Goal: Task Accomplishment & Management: Use online tool/utility

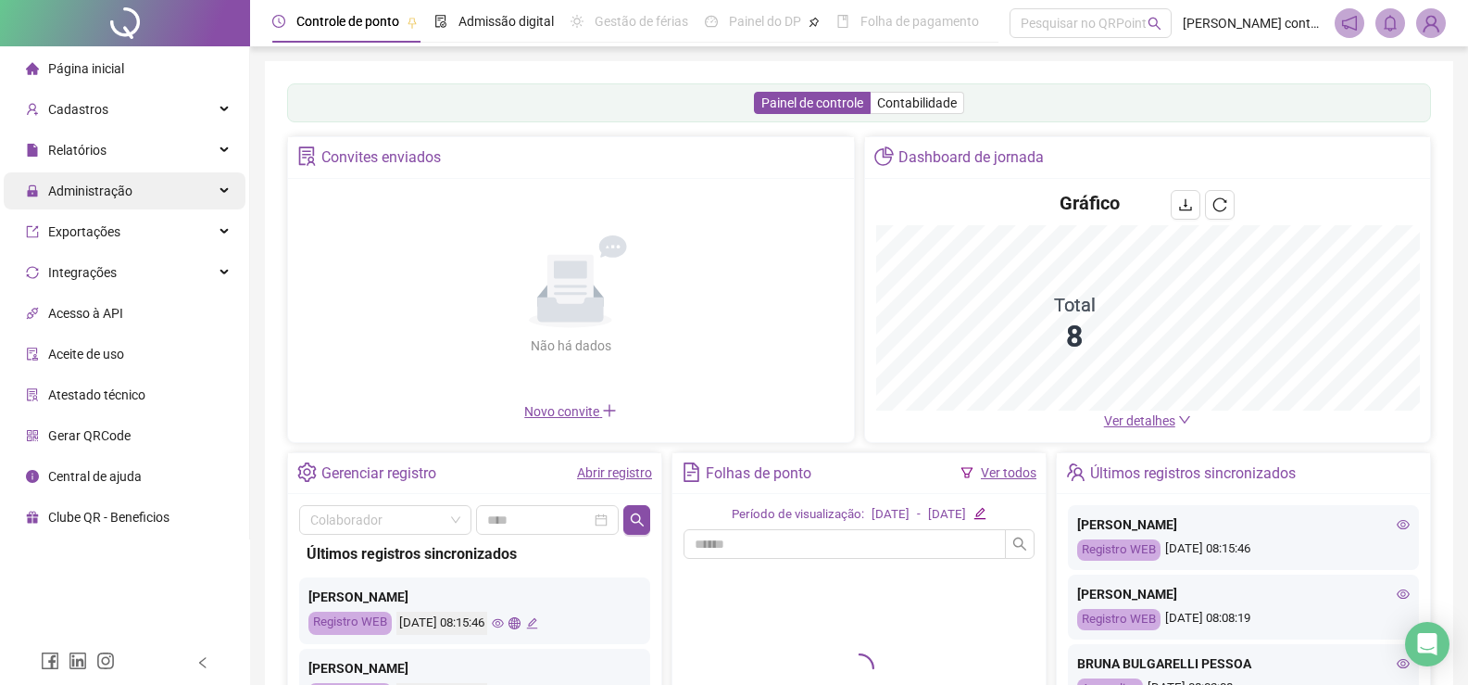
click at [138, 195] on div "Administração" at bounding box center [125, 190] width 242 height 37
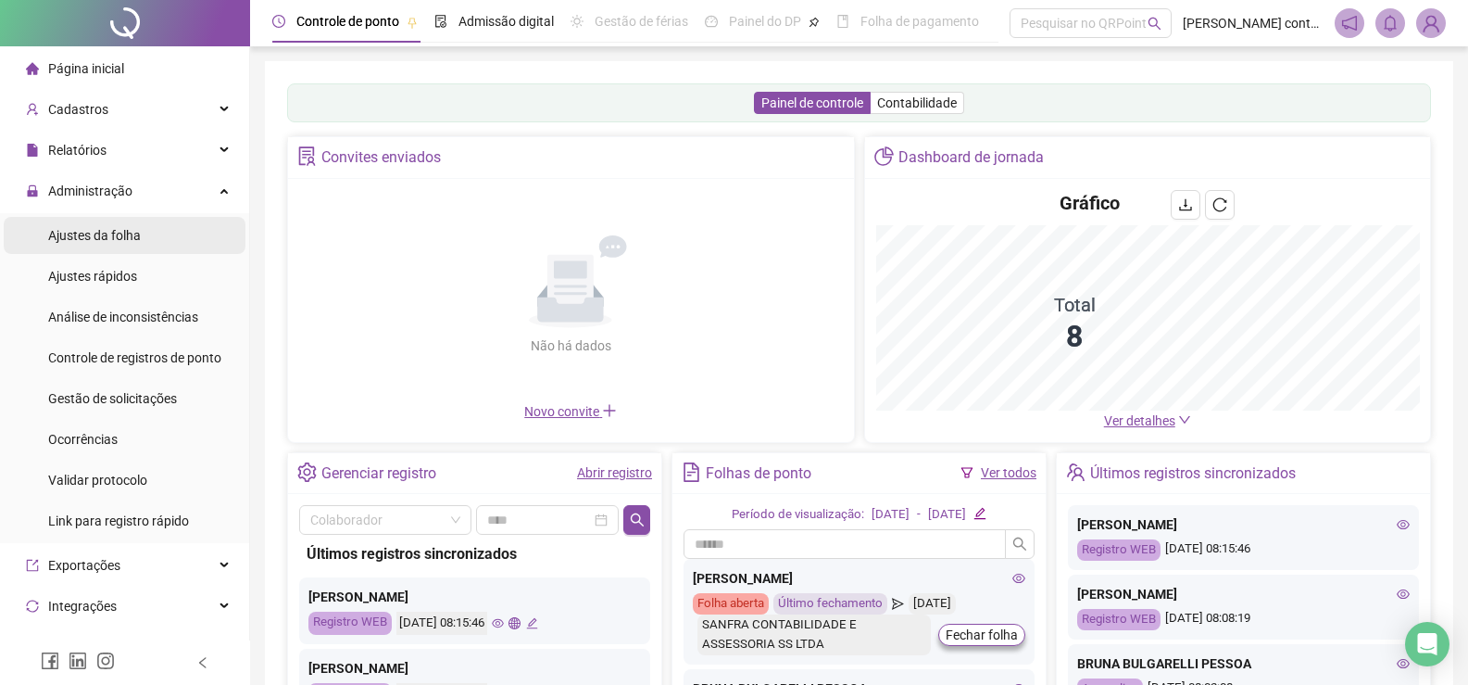
click at [136, 237] on span "Ajustes da folha" at bounding box center [94, 235] width 93 height 15
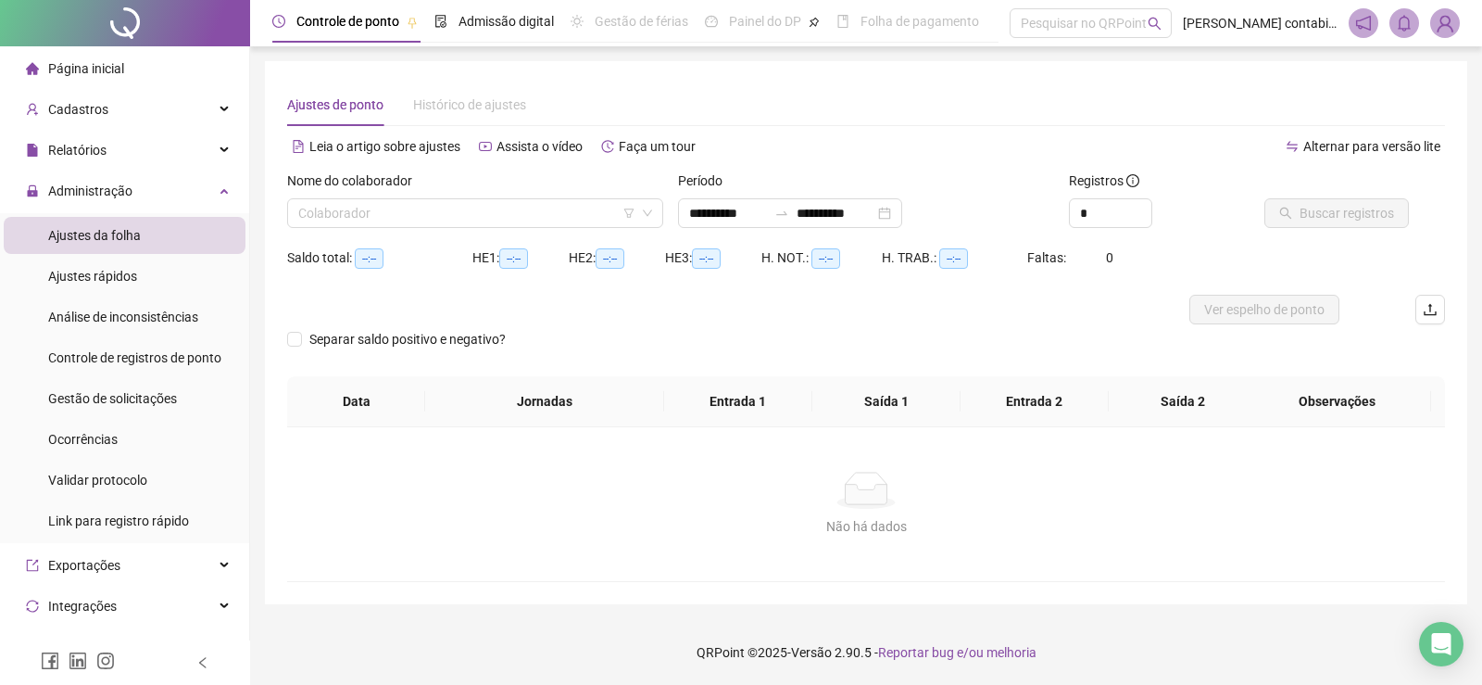
type input "**********"
click at [567, 218] on input "search" at bounding box center [466, 213] width 337 height 28
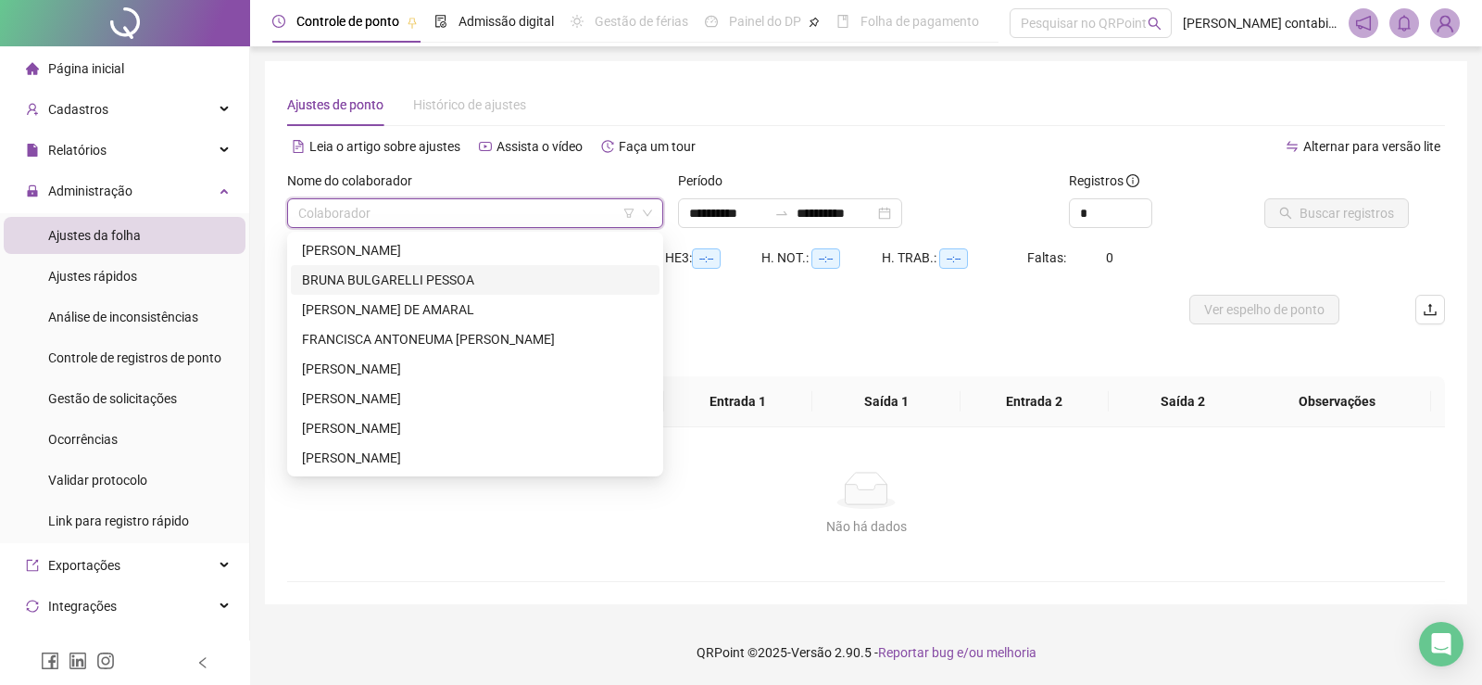
click at [429, 280] on div "BRUNA BULGARELLI PESSOA" at bounding box center [475, 280] width 346 height 20
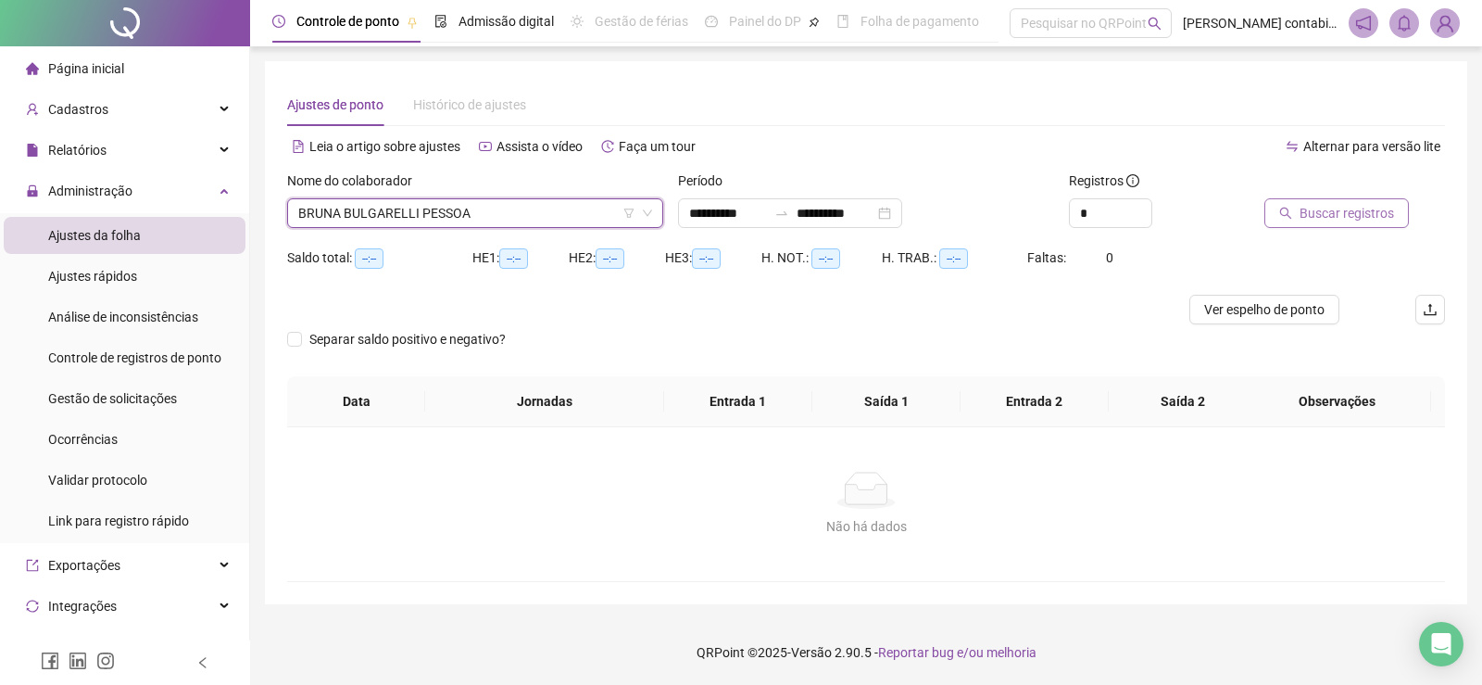
click at [1346, 212] on span "Buscar registros" at bounding box center [1347, 213] width 94 height 20
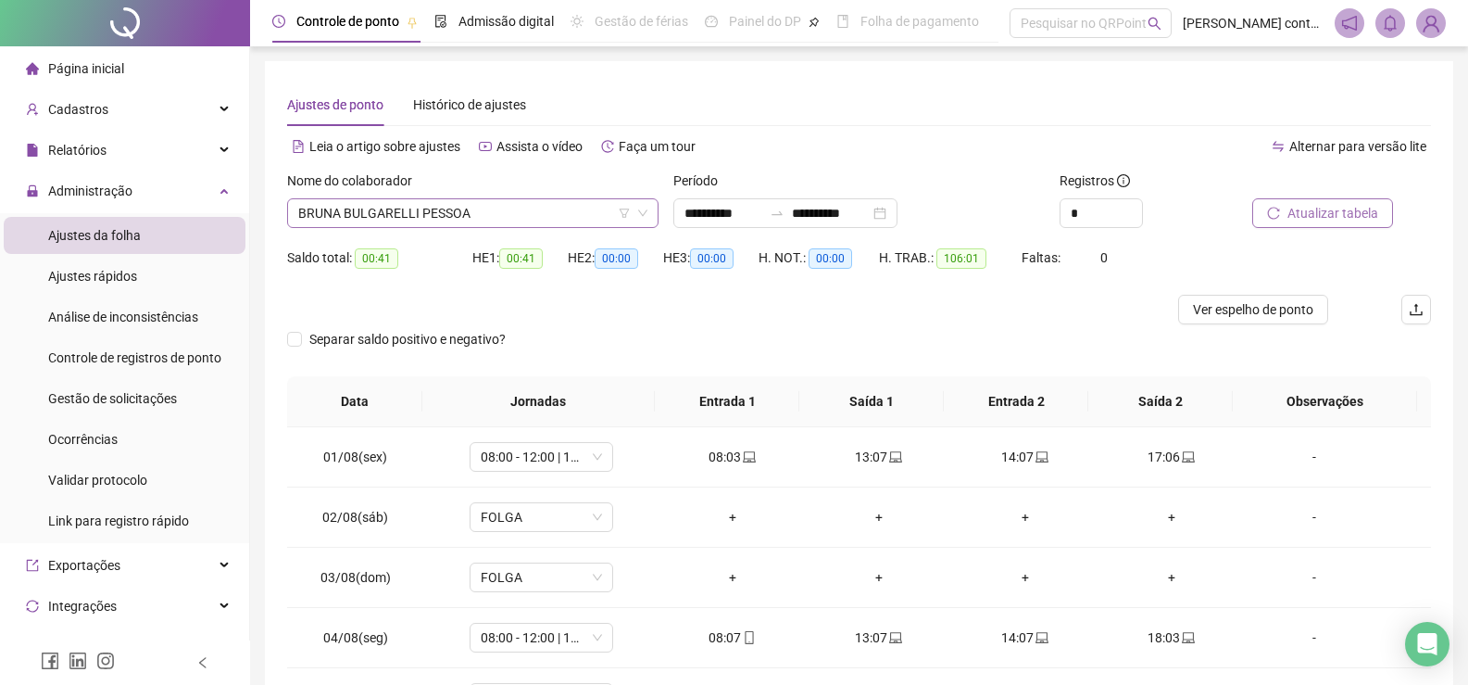
click at [531, 214] on span "BRUNA BULGARELLI PESSOA" at bounding box center [472, 213] width 349 height 28
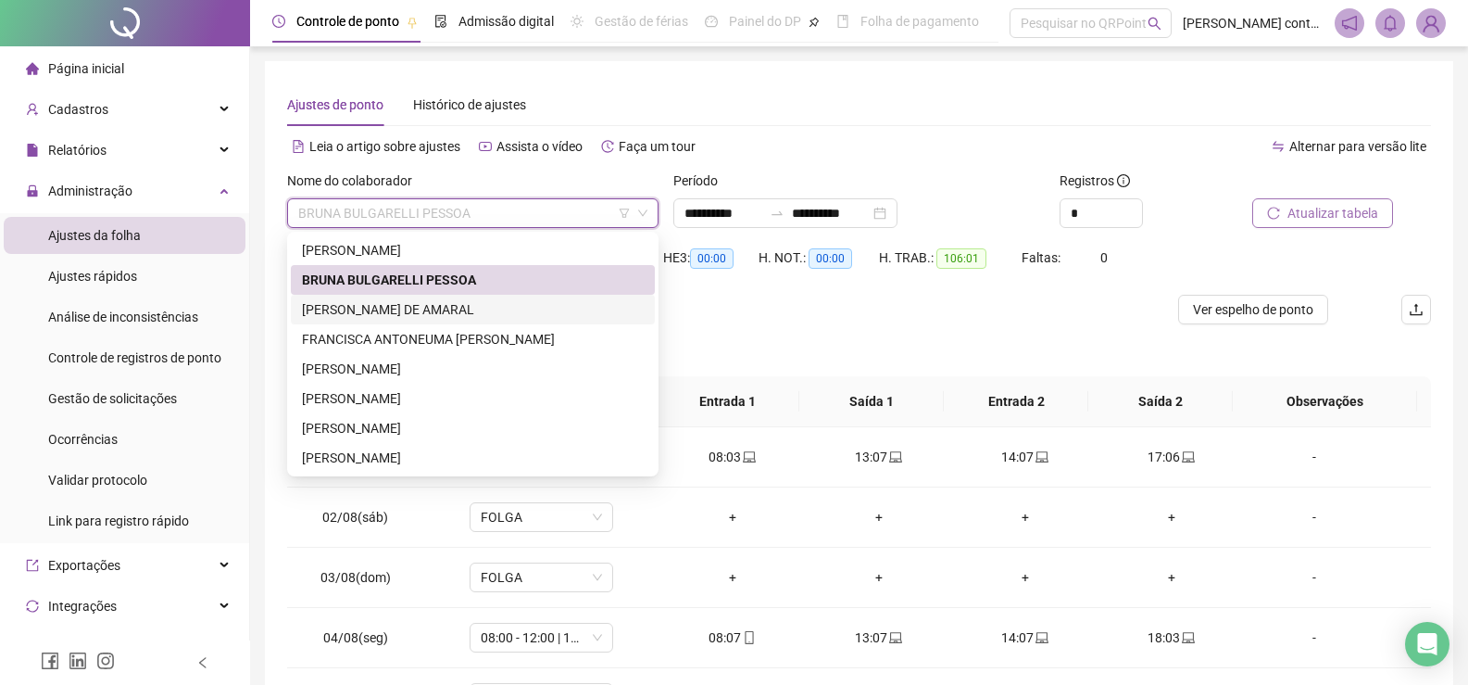
click at [382, 311] on div "[PERSON_NAME] DE AMARAL" at bounding box center [473, 309] width 342 height 20
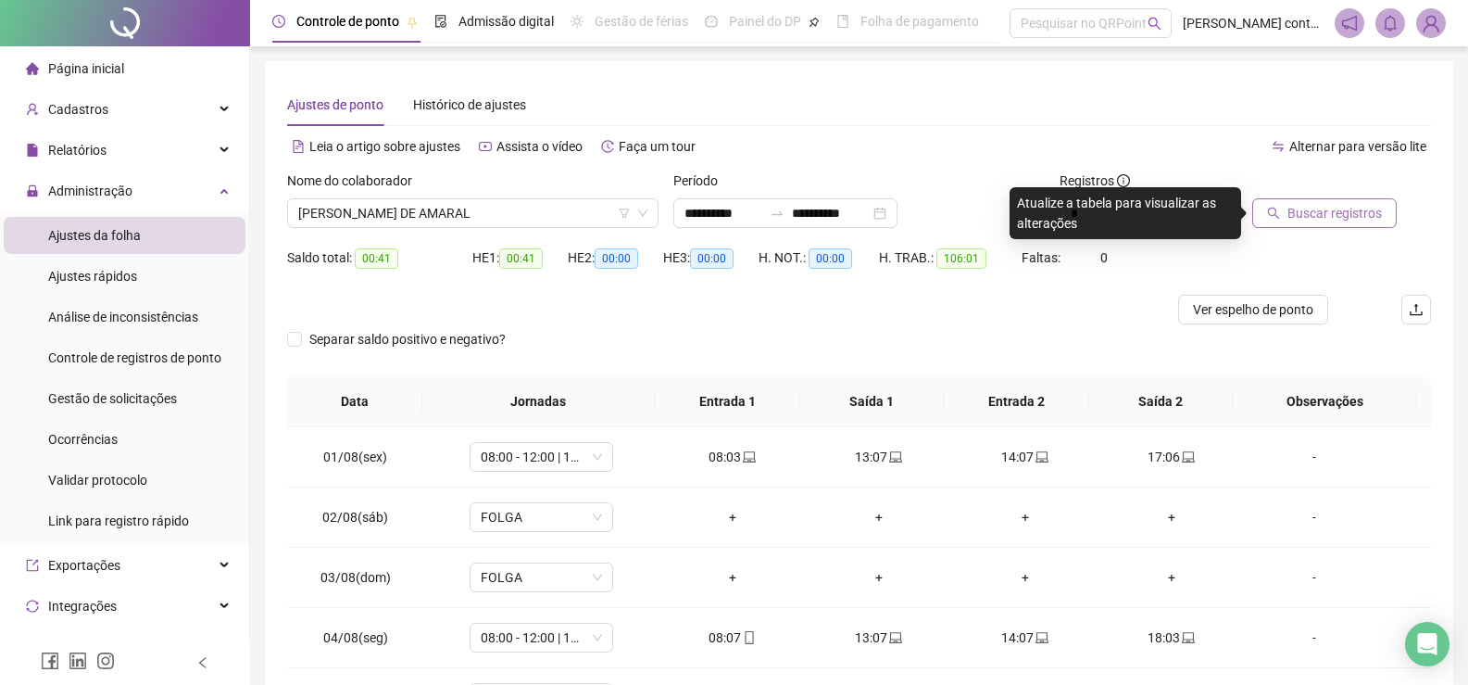
click at [1358, 208] on span "Buscar registros" at bounding box center [1335, 213] width 94 height 20
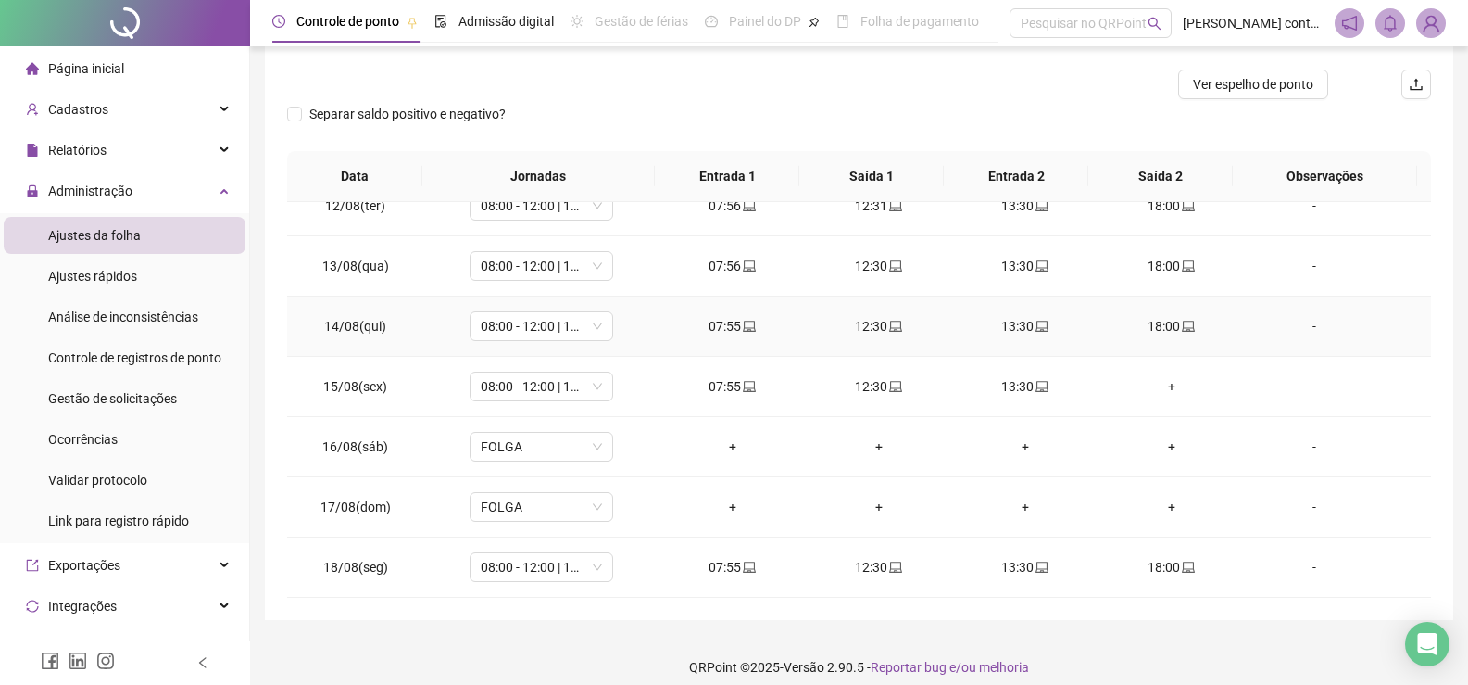
scroll to position [240, 0]
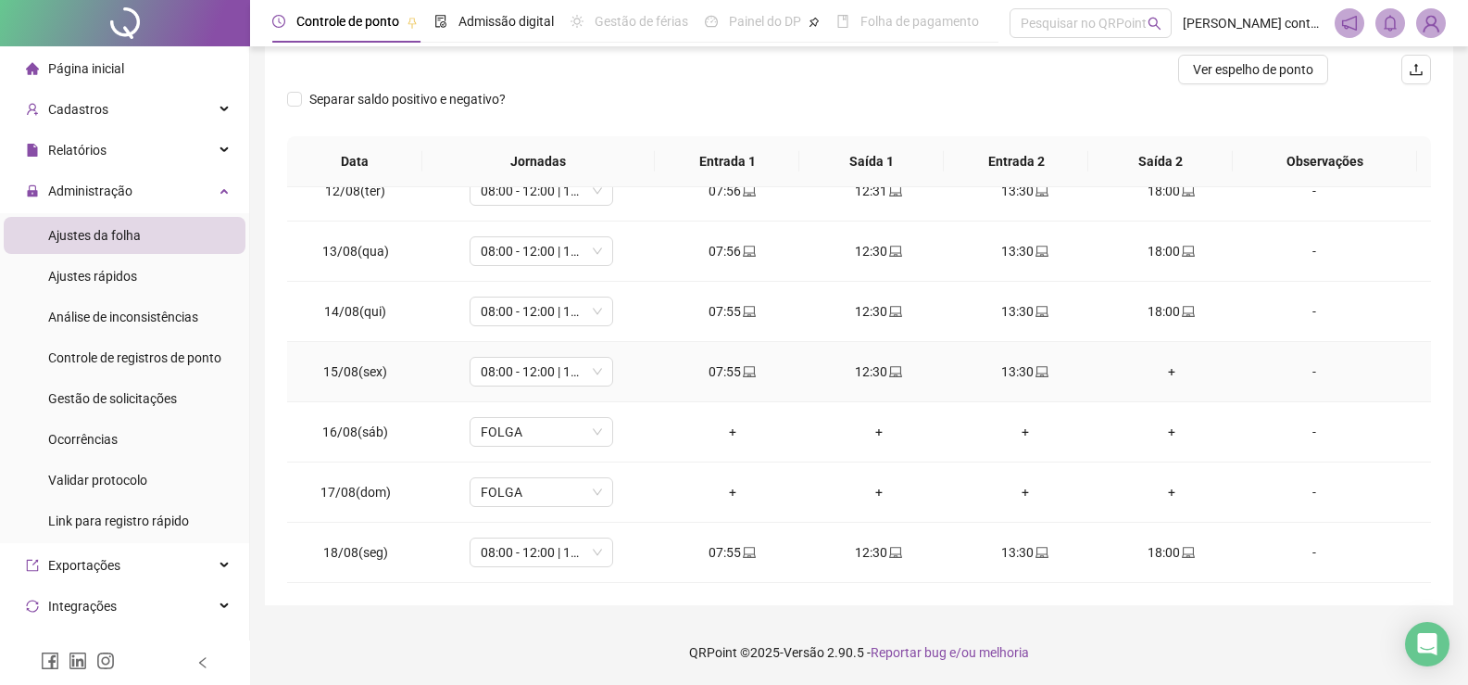
click at [1163, 369] on div "+" at bounding box center [1171, 371] width 117 height 20
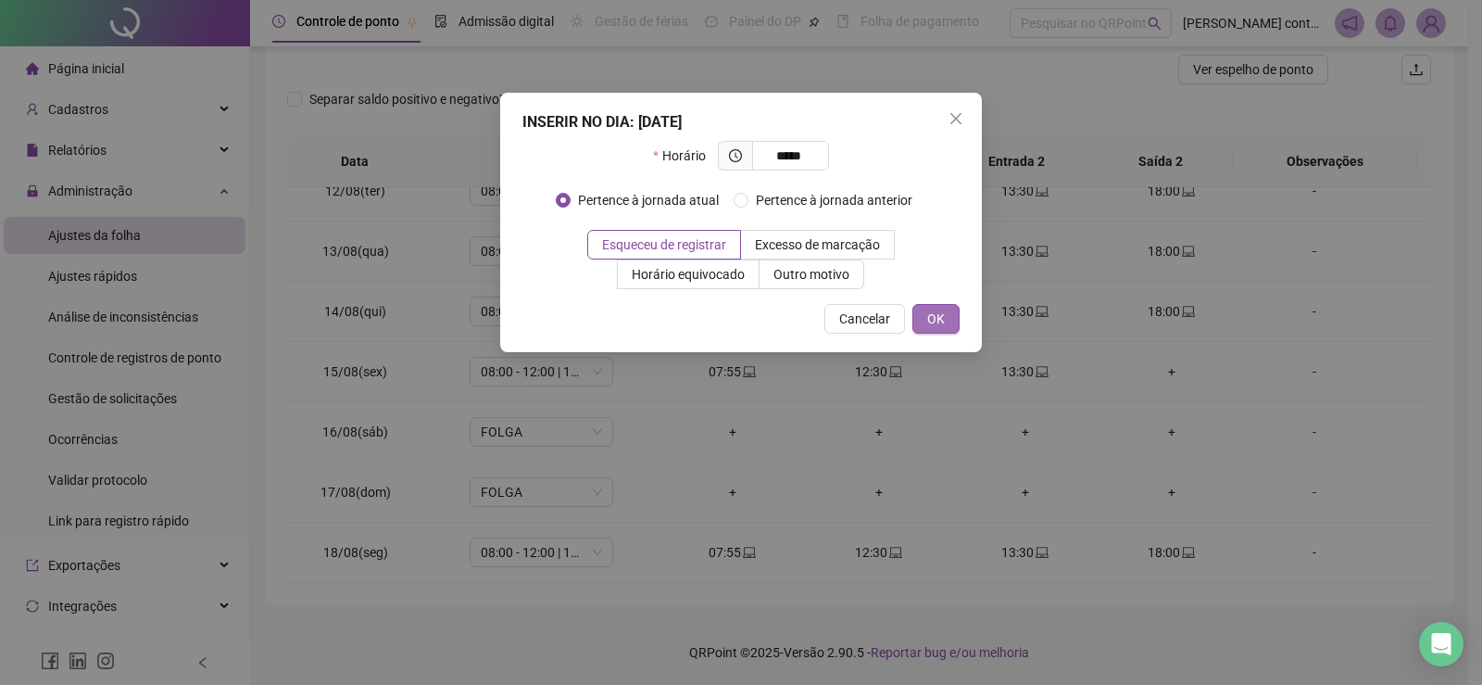
type input "*****"
click at [952, 326] on button "OK" at bounding box center [935, 319] width 47 height 30
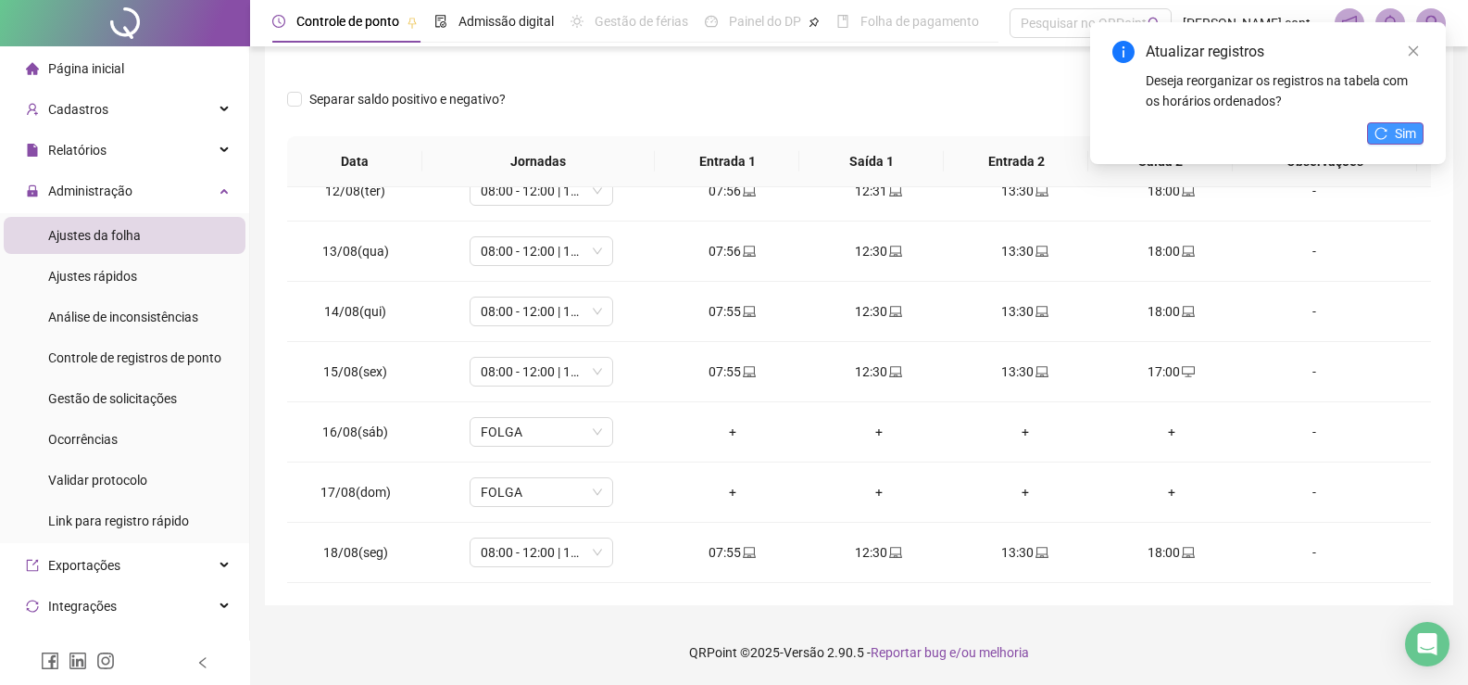
click at [1394, 143] on button "Sim" at bounding box center [1395, 133] width 57 height 22
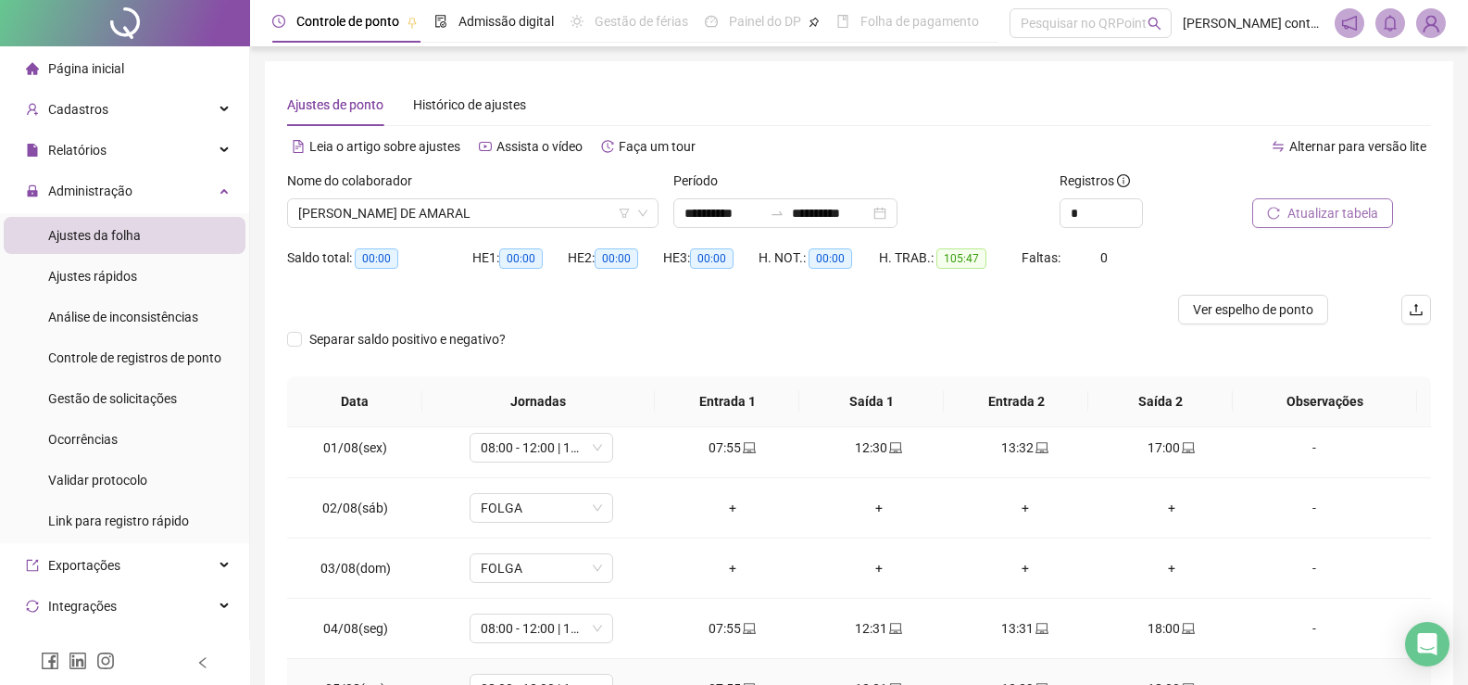
scroll to position [0, 0]
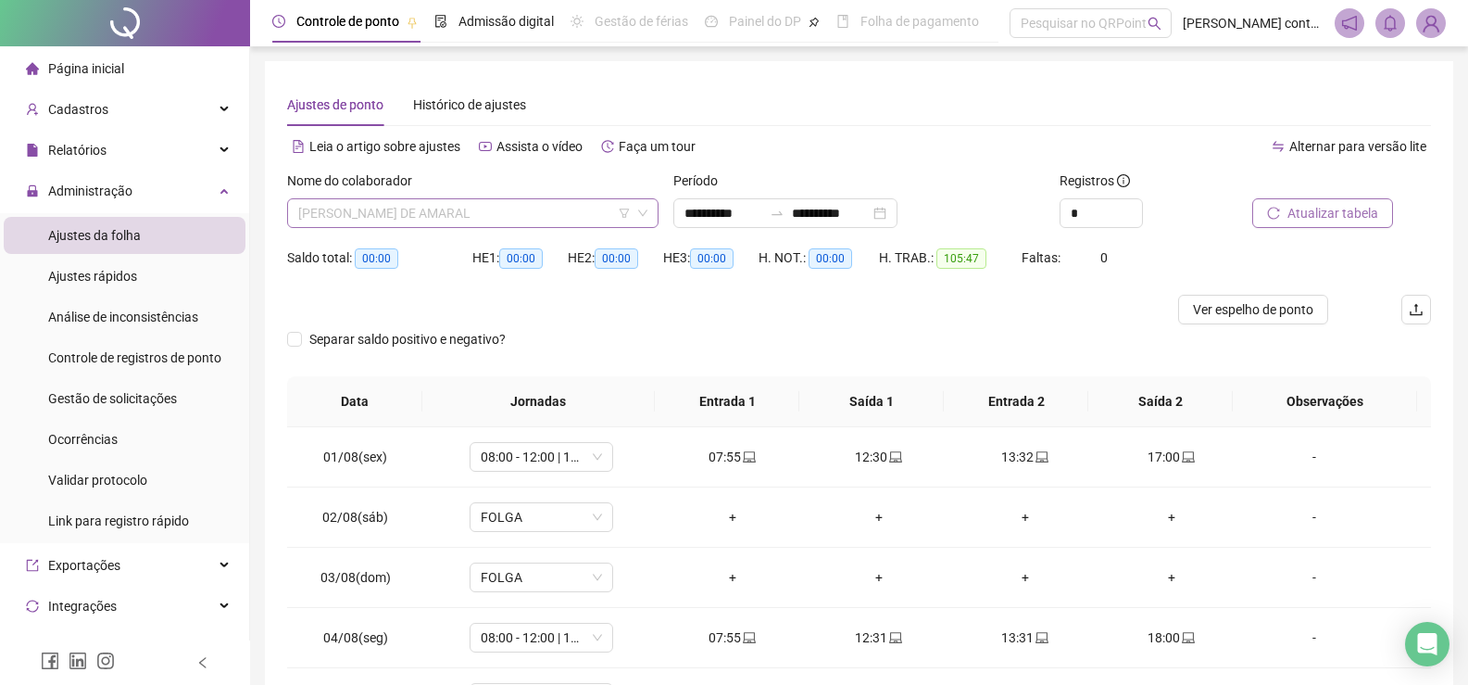
click at [551, 209] on span "[PERSON_NAME] DE AMARAL" at bounding box center [472, 213] width 349 height 28
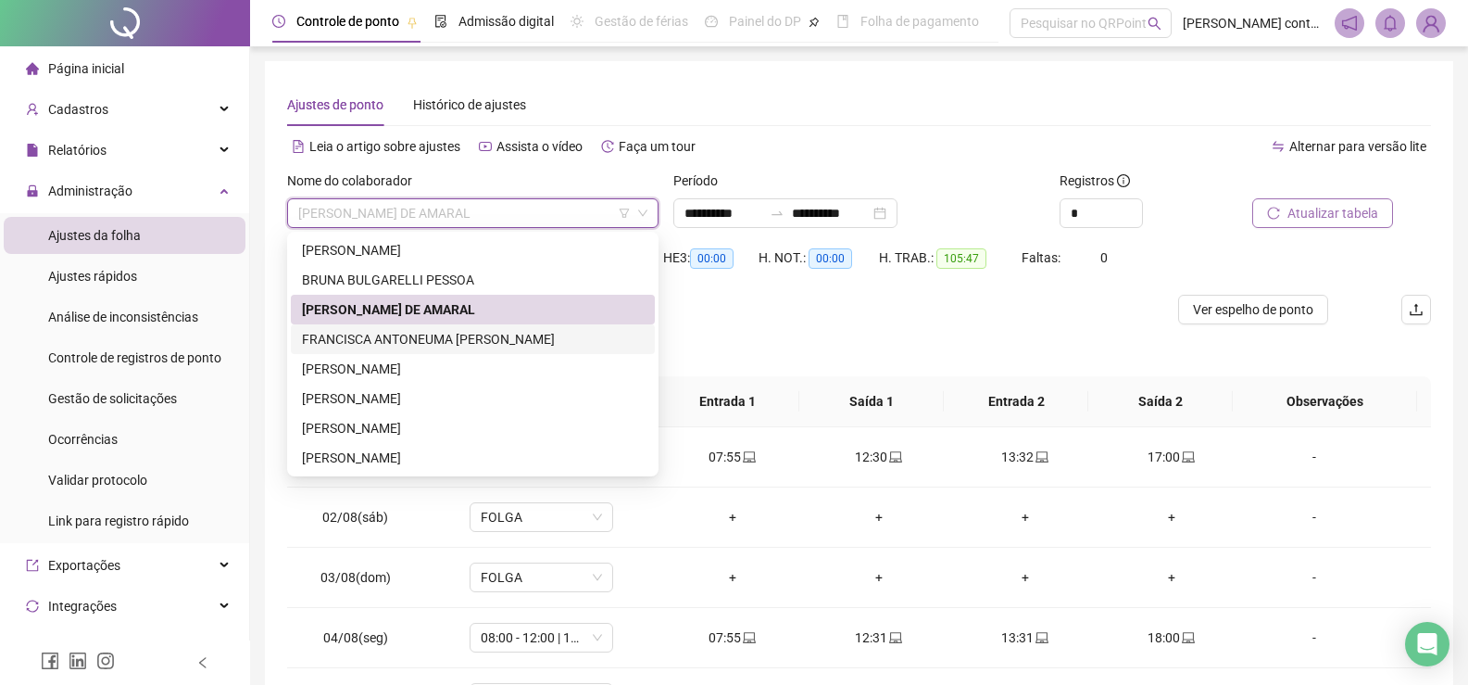
click at [446, 335] on div "FRANCISCA ANTONEUMA [PERSON_NAME]" at bounding box center [473, 339] width 342 height 20
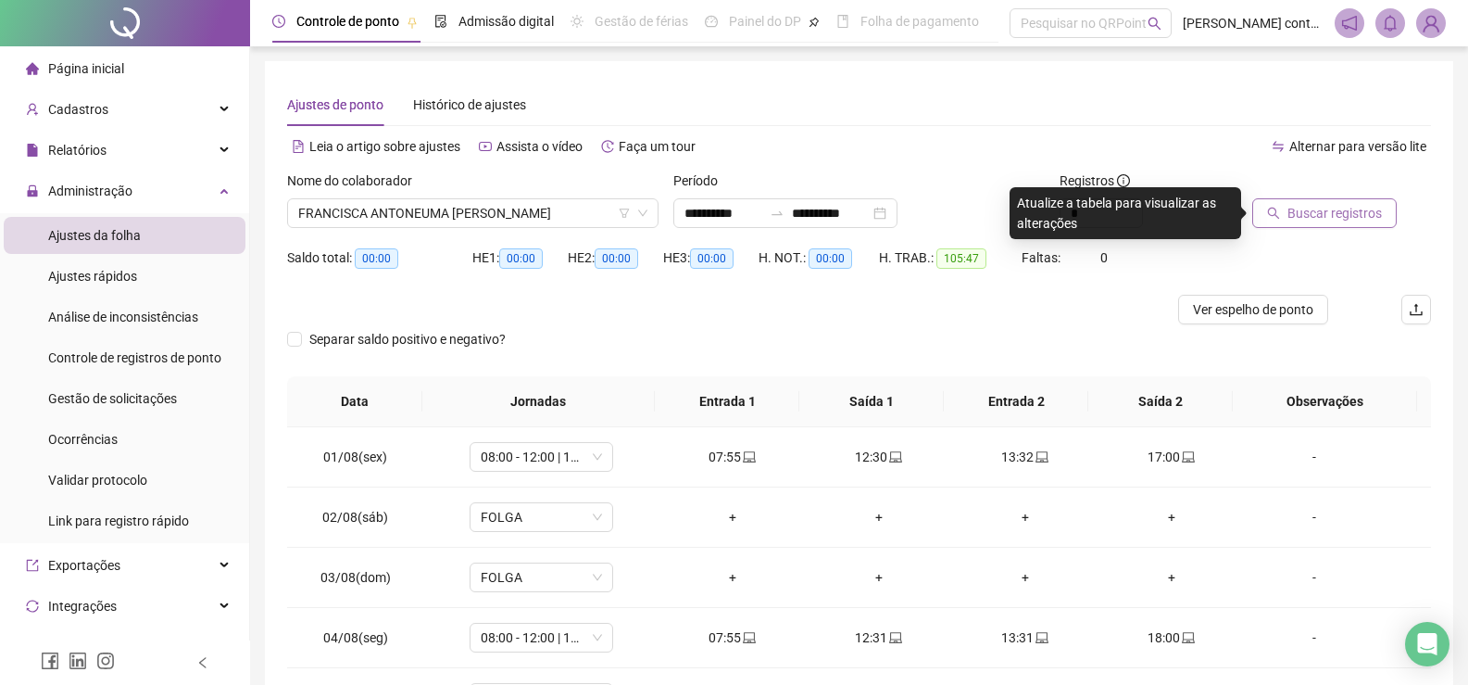
click at [1377, 204] on span "Buscar registros" at bounding box center [1335, 213] width 94 height 20
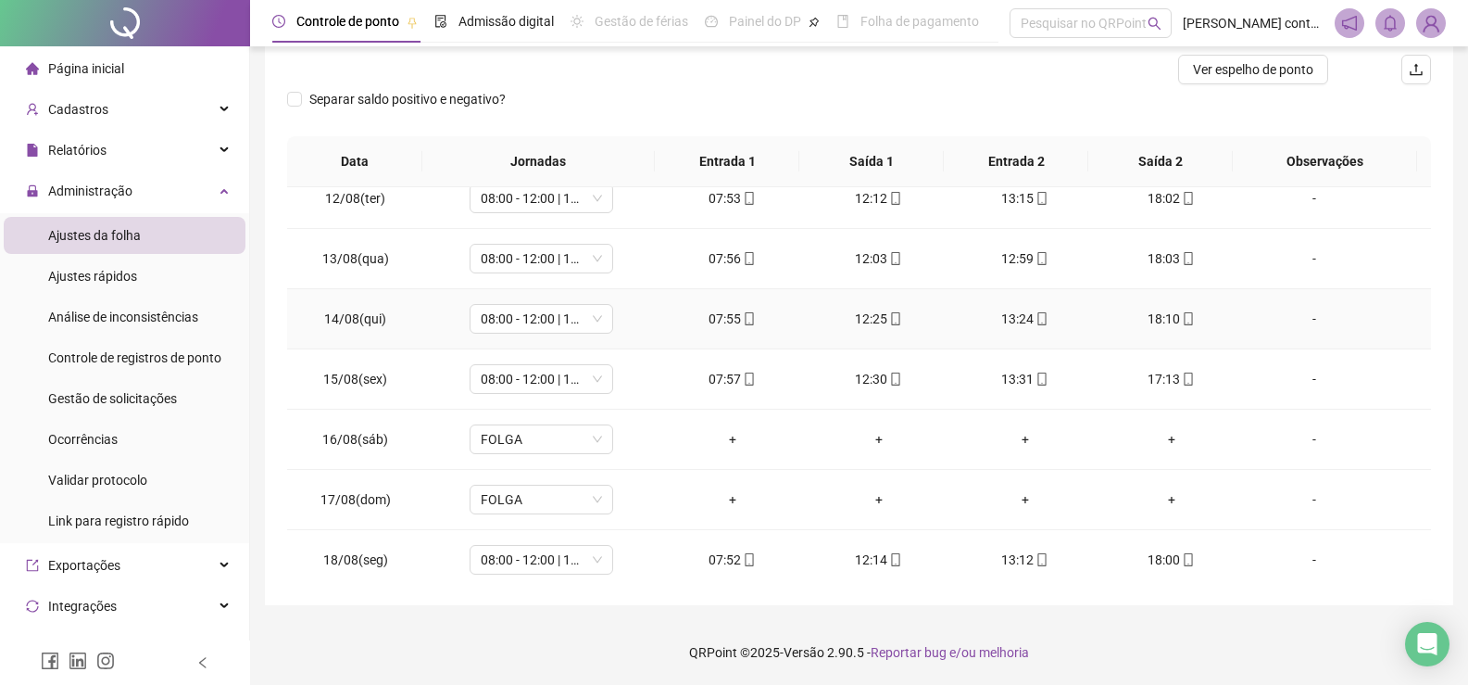
scroll to position [688, 0]
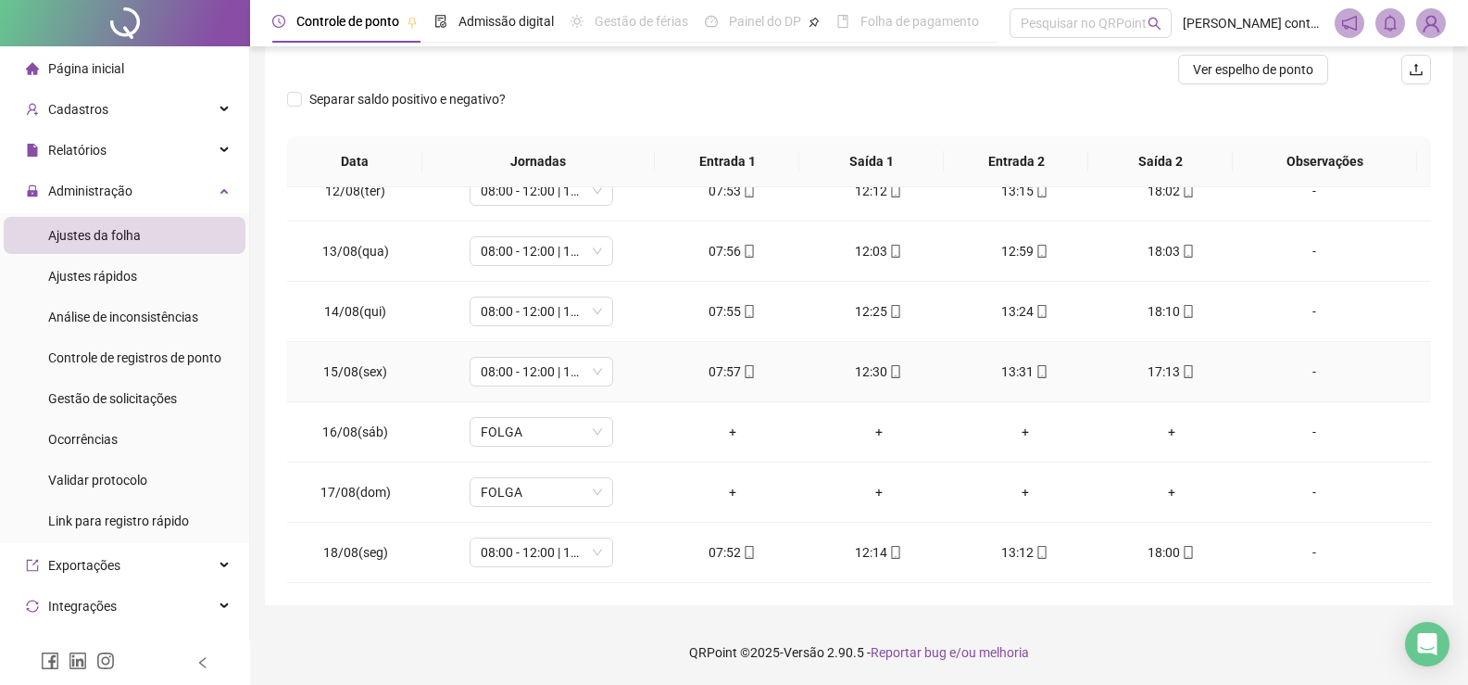
click at [1160, 376] on div "17:13" at bounding box center [1171, 371] width 117 height 20
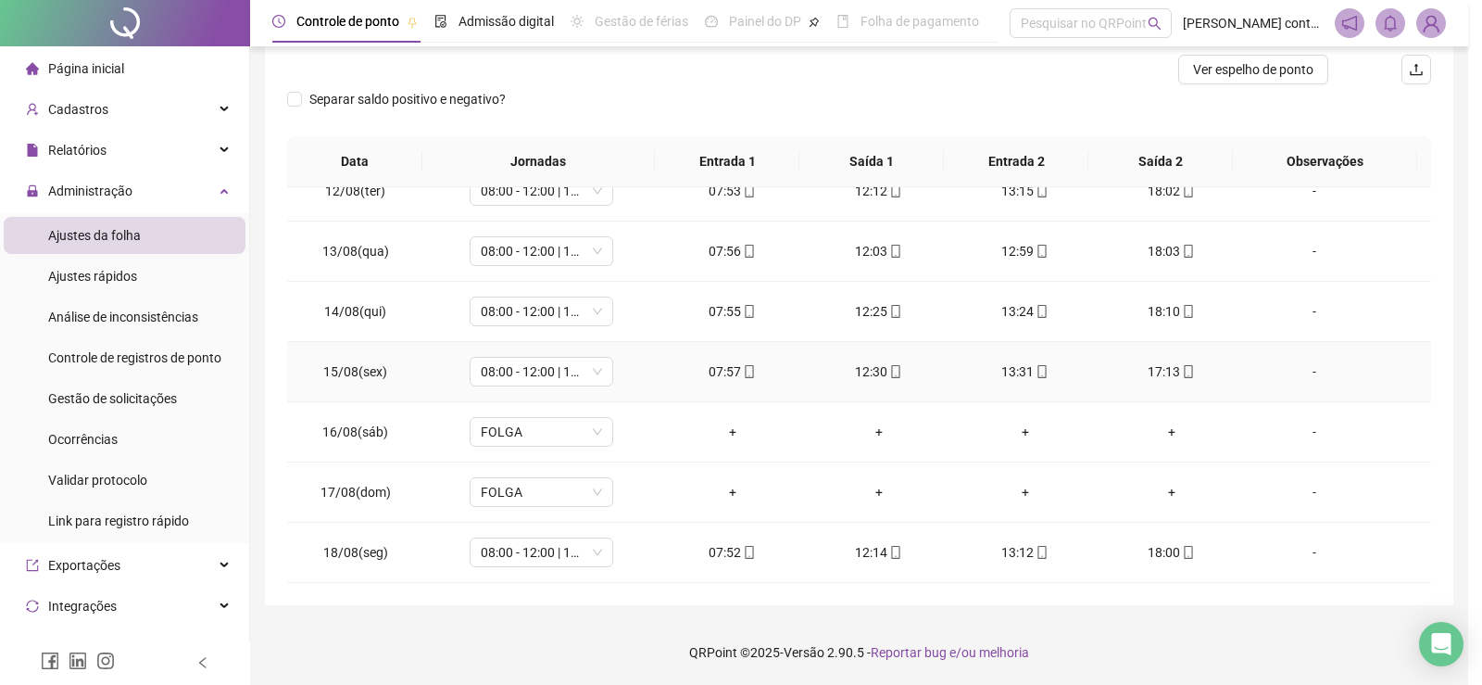
type input "**********"
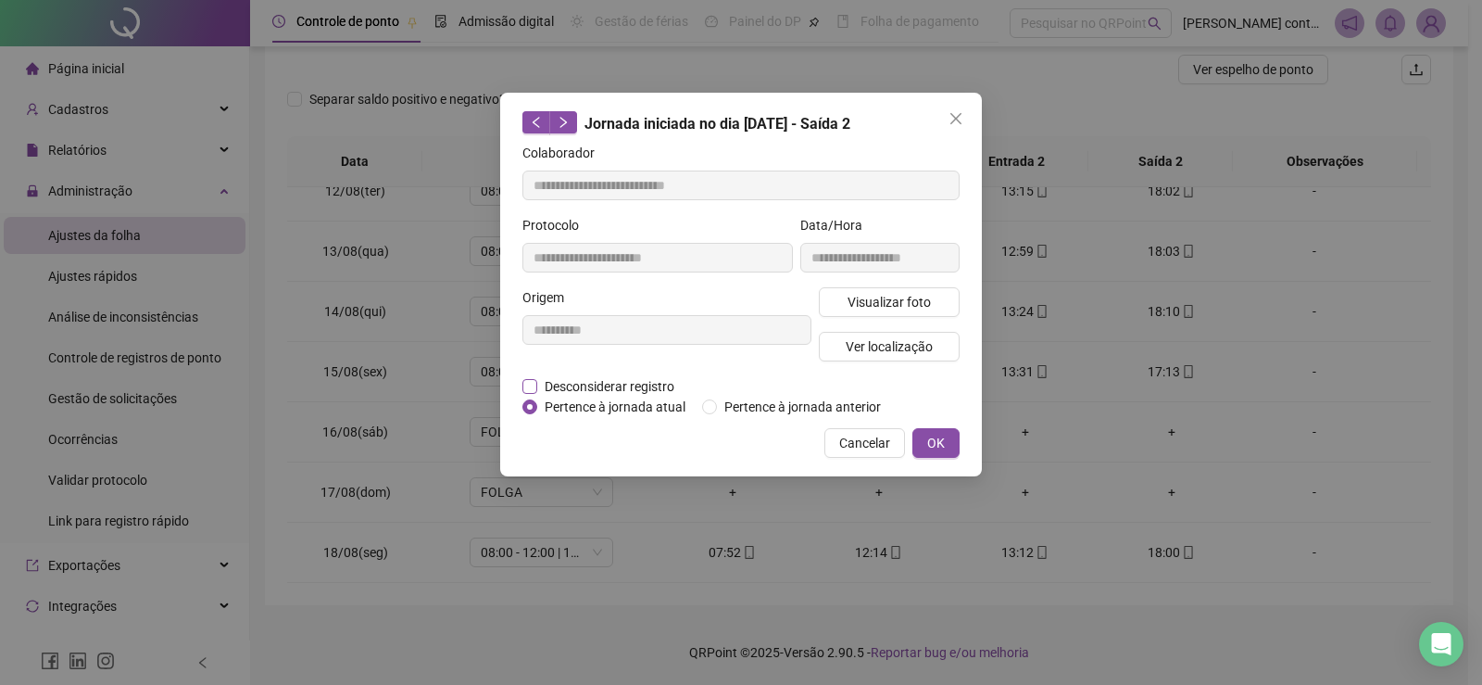
click at [530, 376] on label "Desconsiderar registro" at bounding box center [608, 386] width 172 height 20
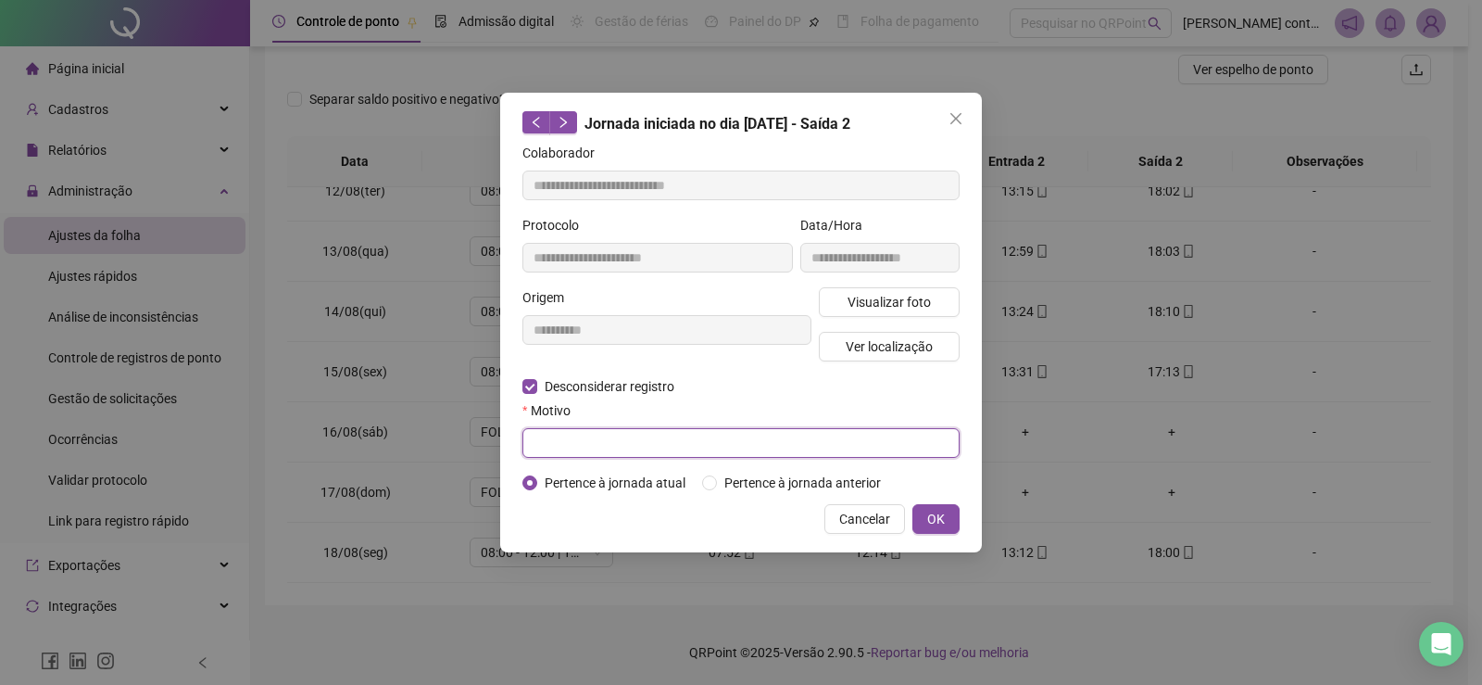
click at [614, 448] on input "text" at bounding box center [740, 443] width 437 height 30
type input "**********"
click at [938, 522] on span "OK" at bounding box center [936, 519] width 18 height 20
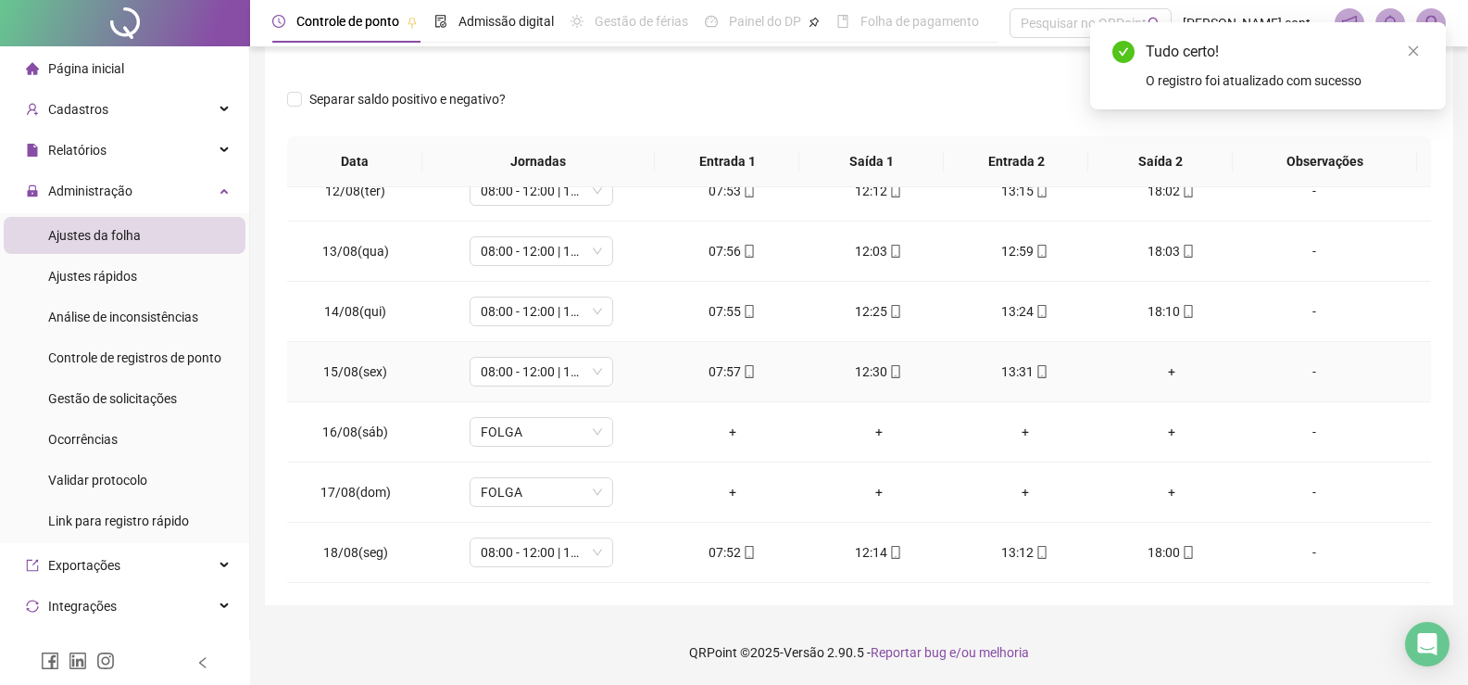
click at [1161, 371] on div "+" at bounding box center [1171, 371] width 117 height 20
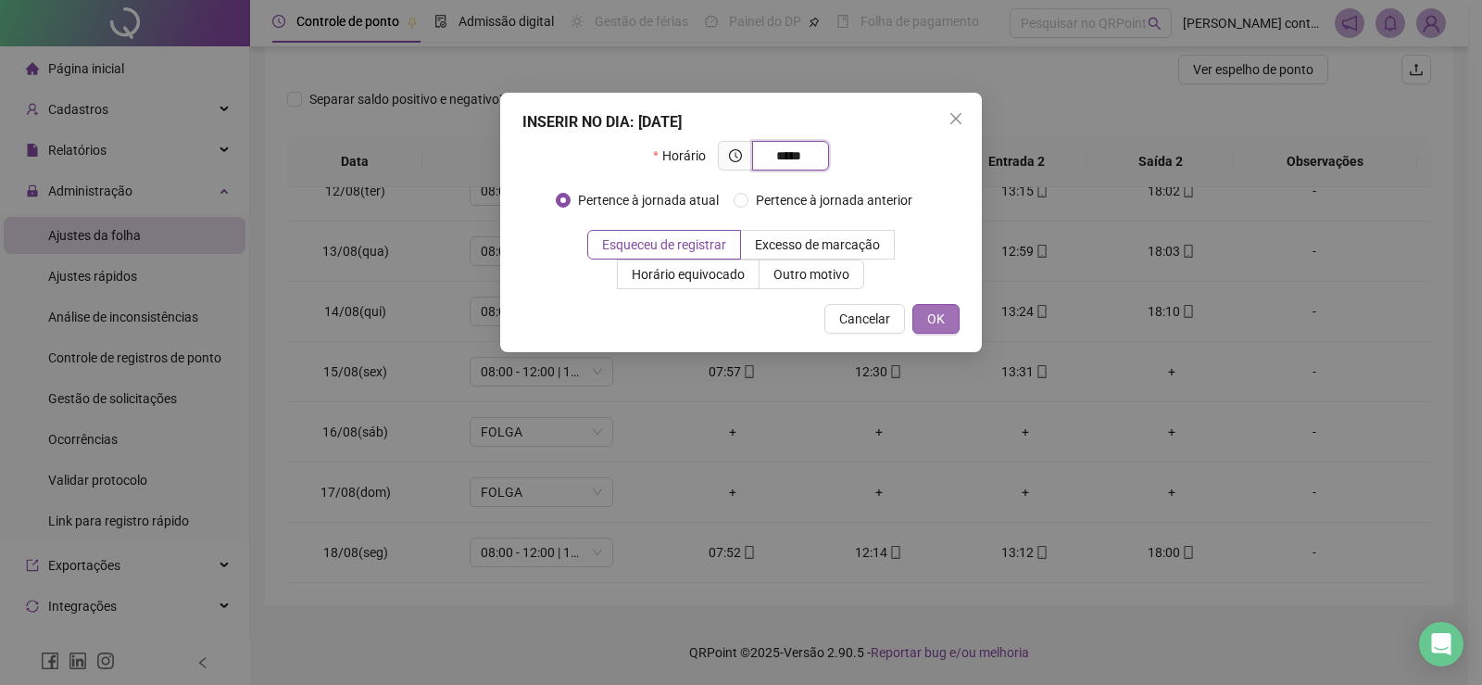
type input "*****"
click at [937, 317] on span "OK" at bounding box center [936, 318] width 18 height 20
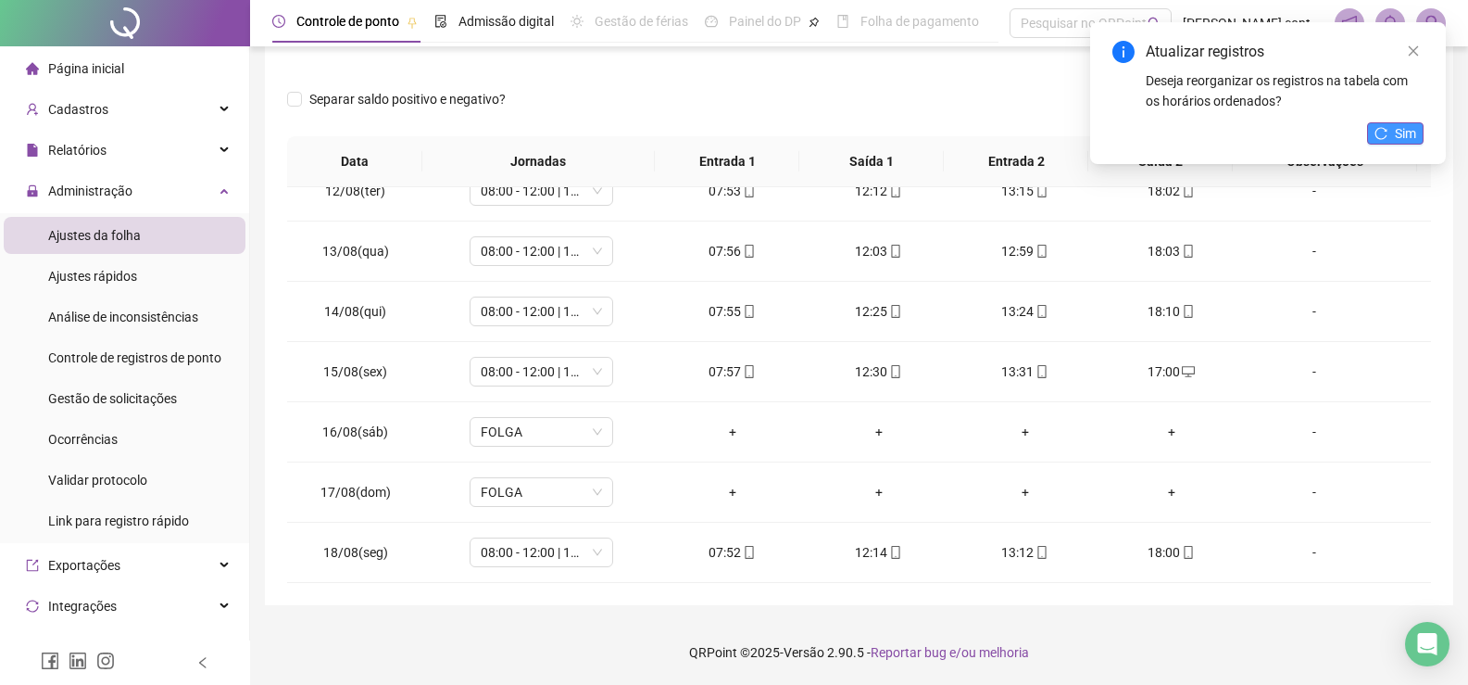
click at [1393, 126] on button "Sim" at bounding box center [1395, 133] width 57 height 22
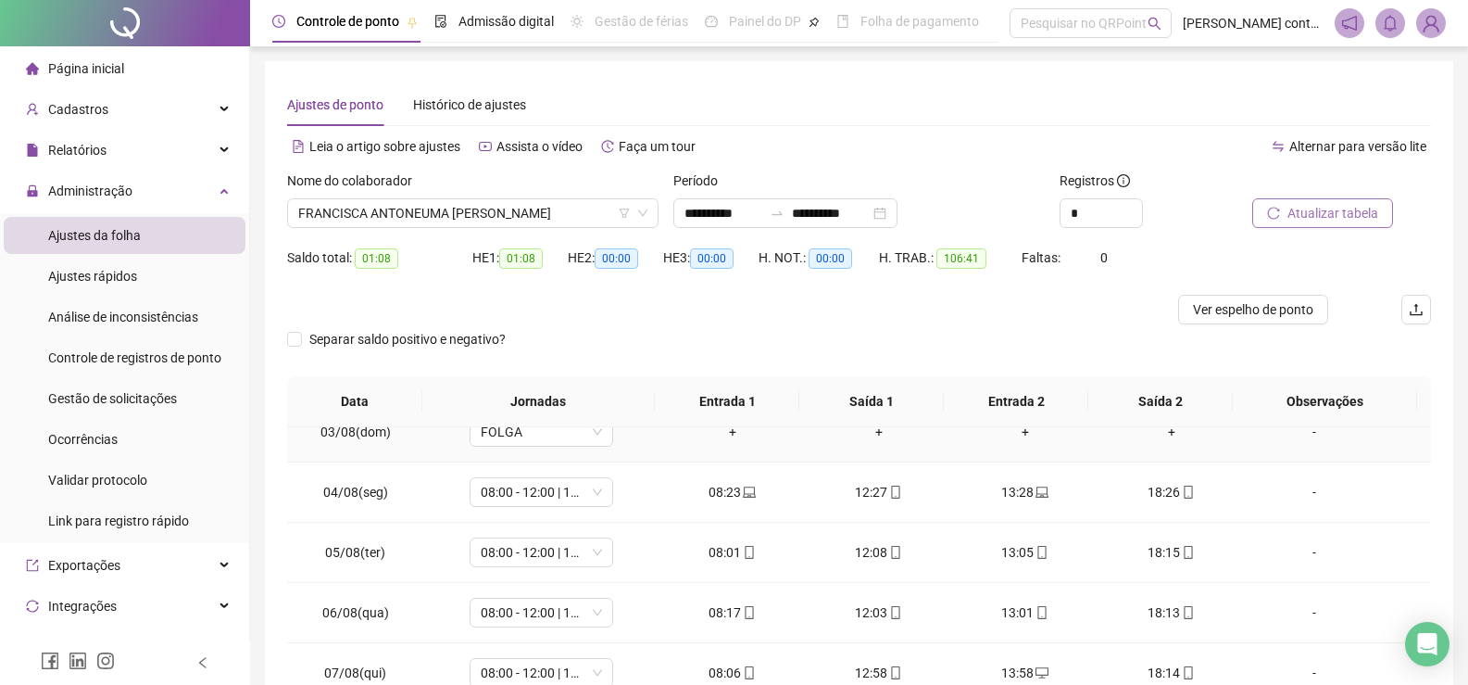
scroll to position [132, 0]
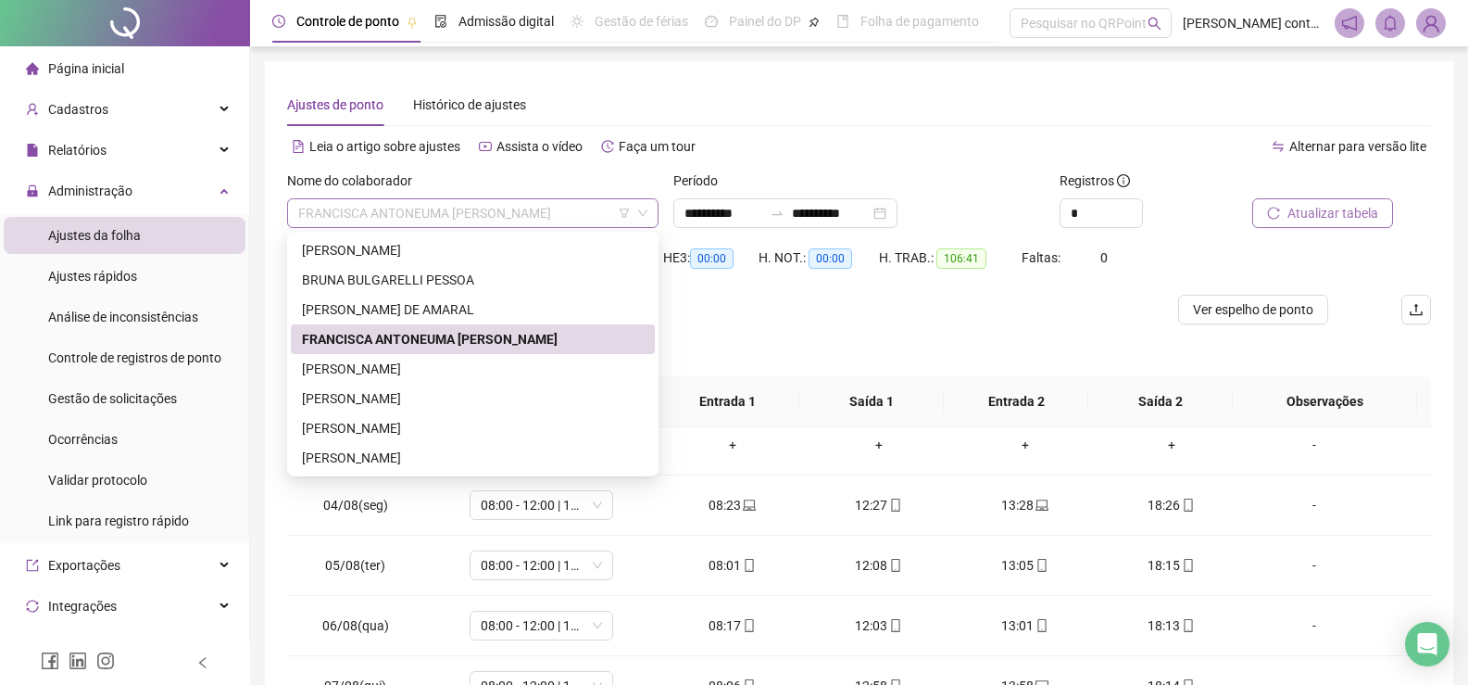
click at [510, 217] on span "FRANCISCA ANTONEUMA [PERSON_NAME]" at bounding box center [472, 213] width 349 height 28
click at [377, 373] on div "[PERSON_NAME]" at bounding box center [473, 368] width 342 height 20
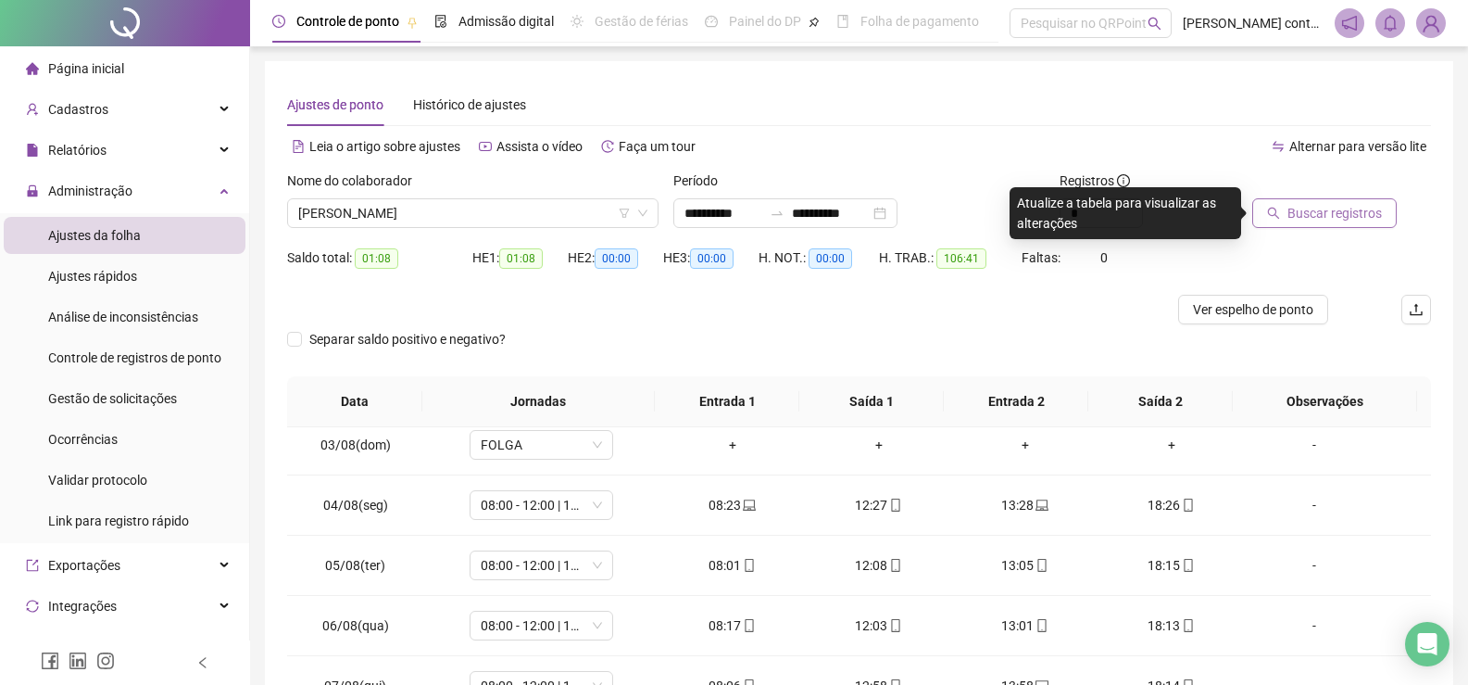
click at [1346, 220] on span "Buscar registros" at bounding box center [1335, 213] width 94 height 20
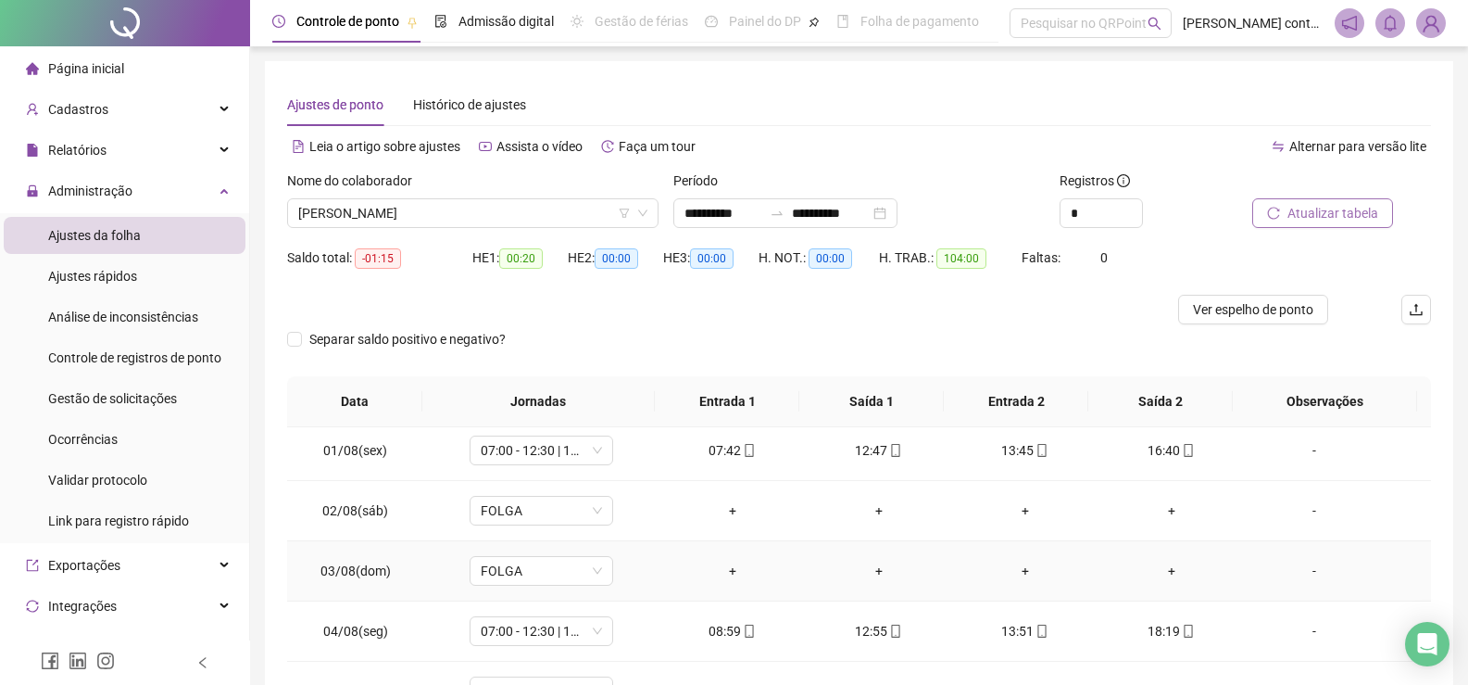
scroll to position [0, 0]
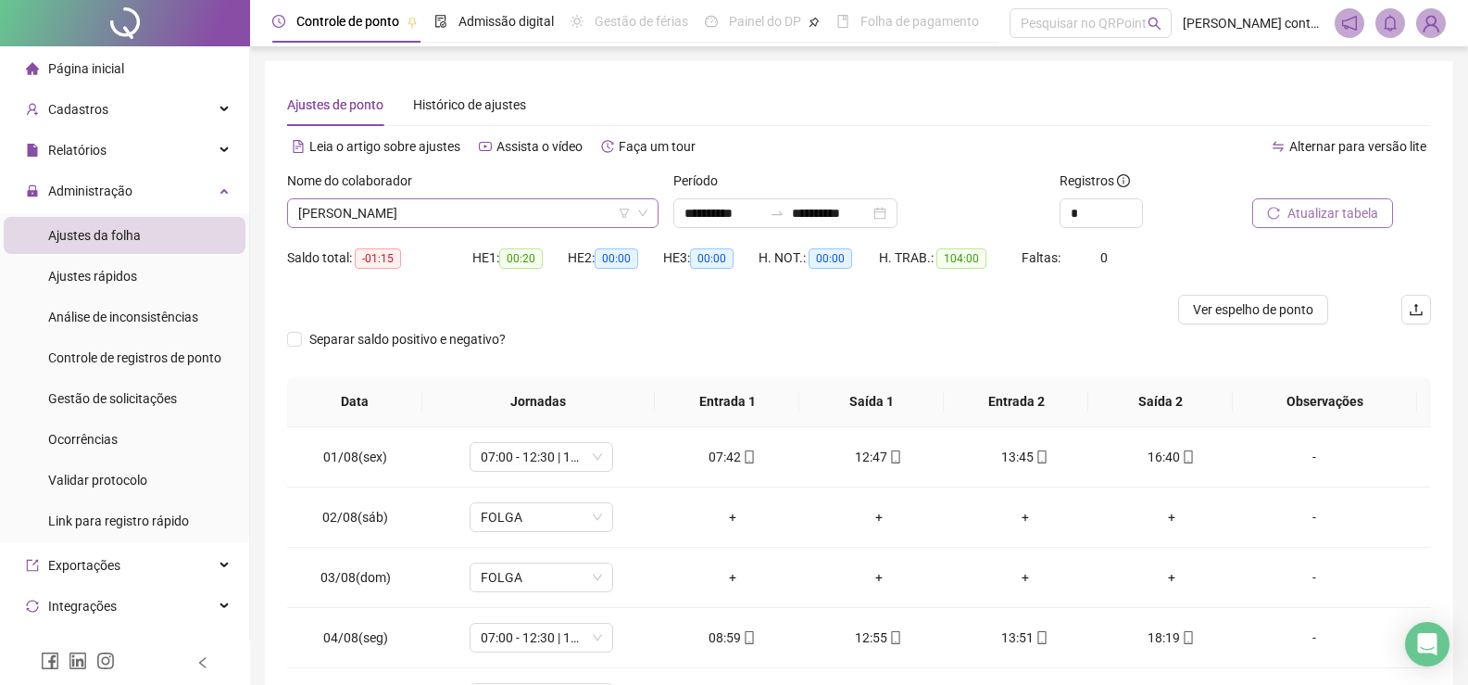
click at [446, 219] on span "[PERSON_NAME]" at bounding box center [472, 213] width 349 height 28
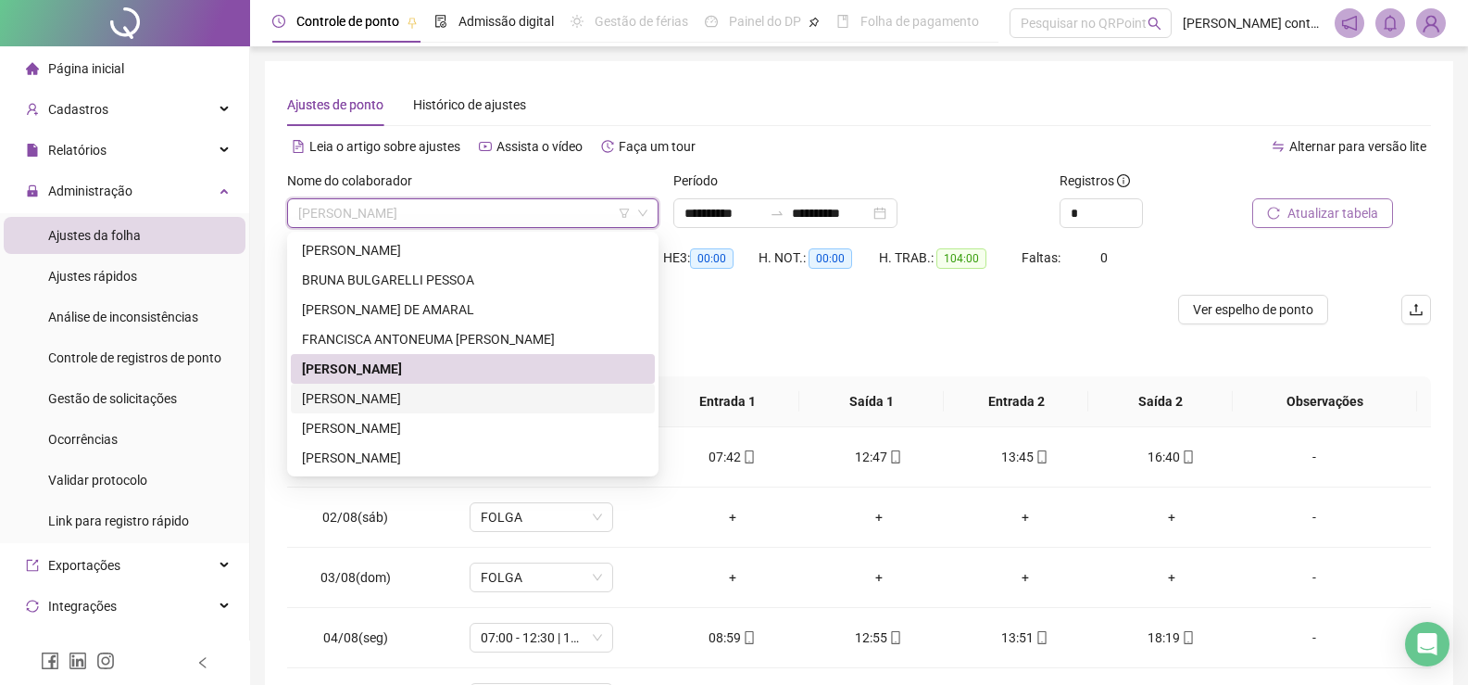
click at [437, 398] on div "[PERSON_NAME]" at bounding box center [473, 398] width 342 height 20
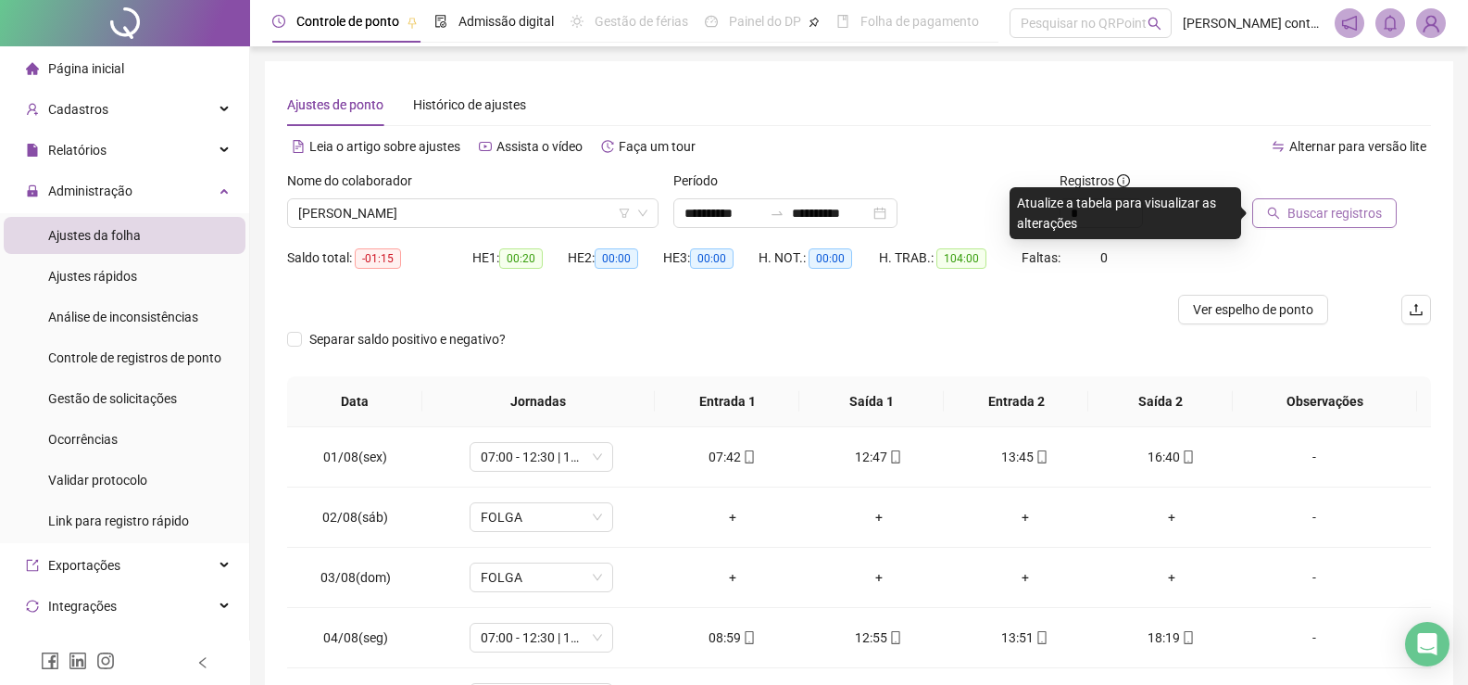
click at [1339, 207] on span "Buscar registros" at bounding box center [1335, 213] width 94 height 20
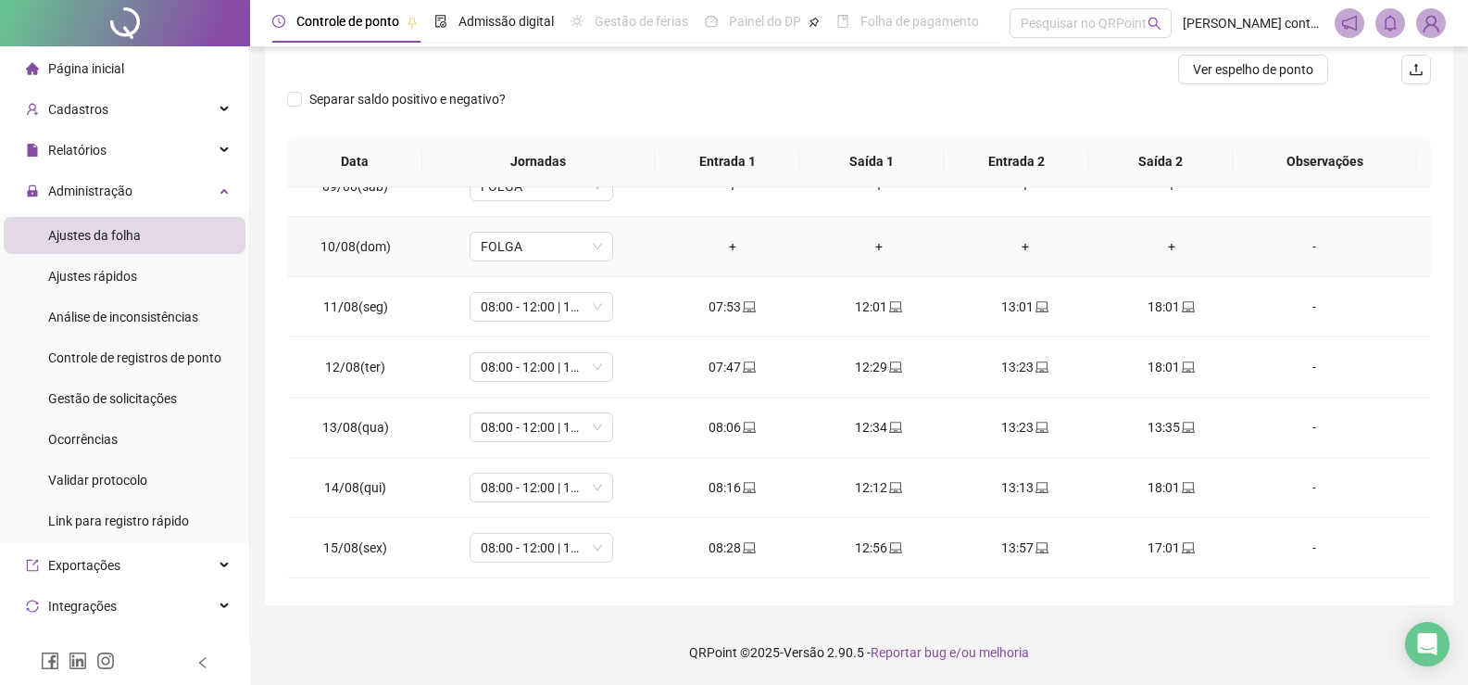
scroll to position [556, 0]
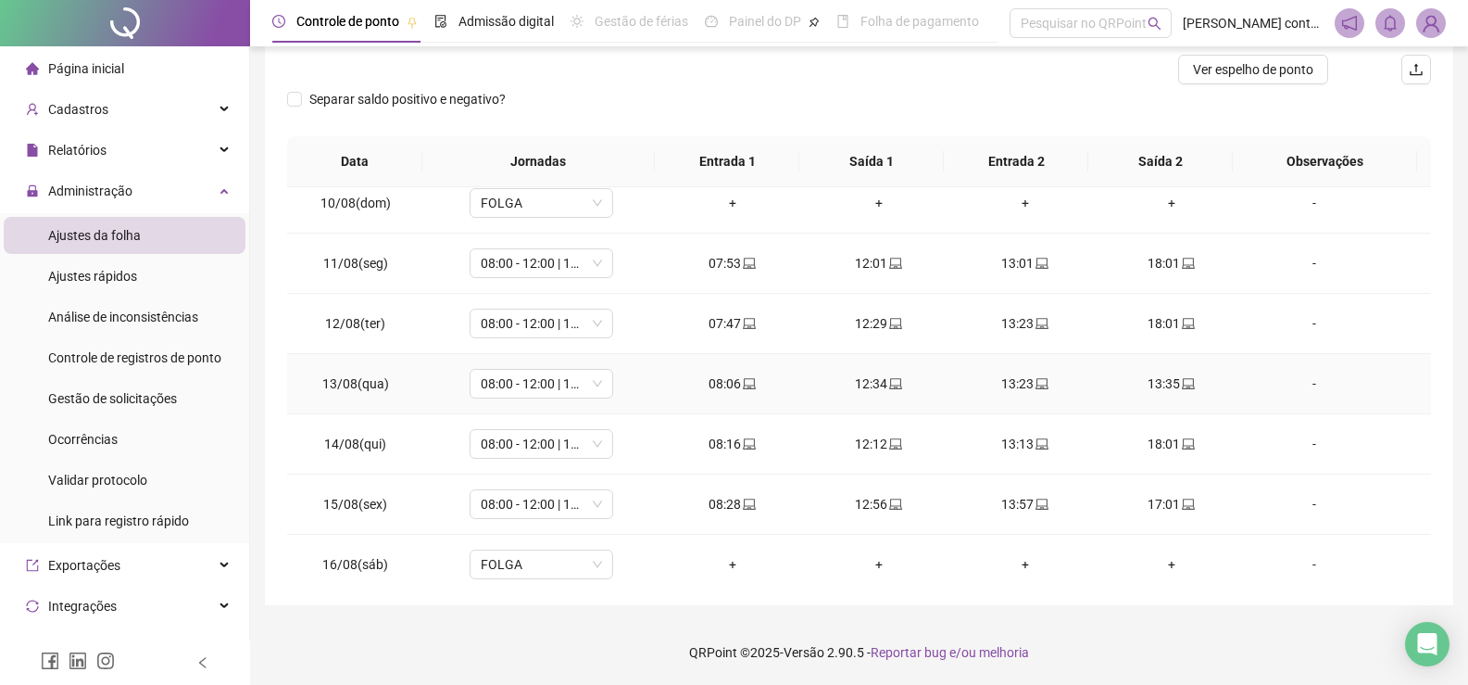
click at [1008, 383] on div "13:23" at bounding box center [1025, 383] width 117 height 20
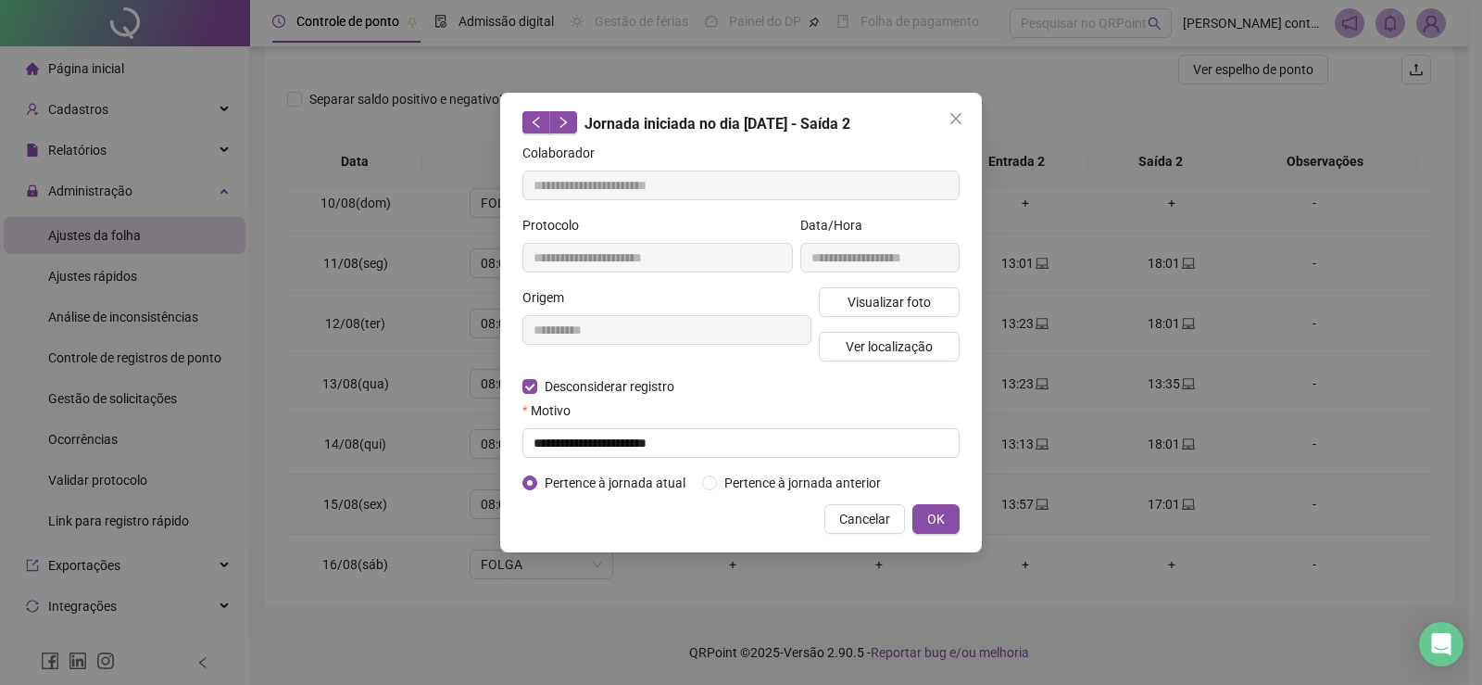
type input "**********"
click at [564, 445] on input "text" at bounding box center [740, 443] width 437 height 30
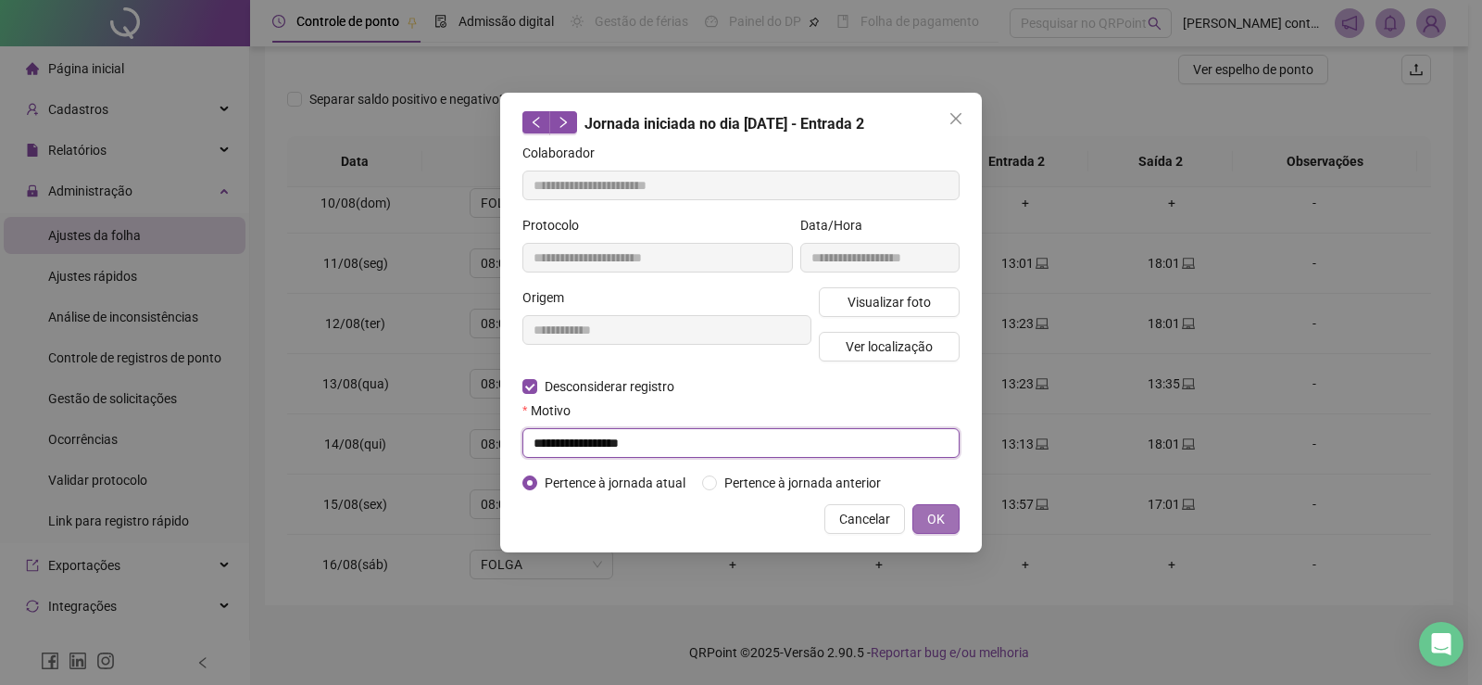
type input "**********"
click at [943, 513] on span "OK" at bounding box center [936, 519] width 18 height 20
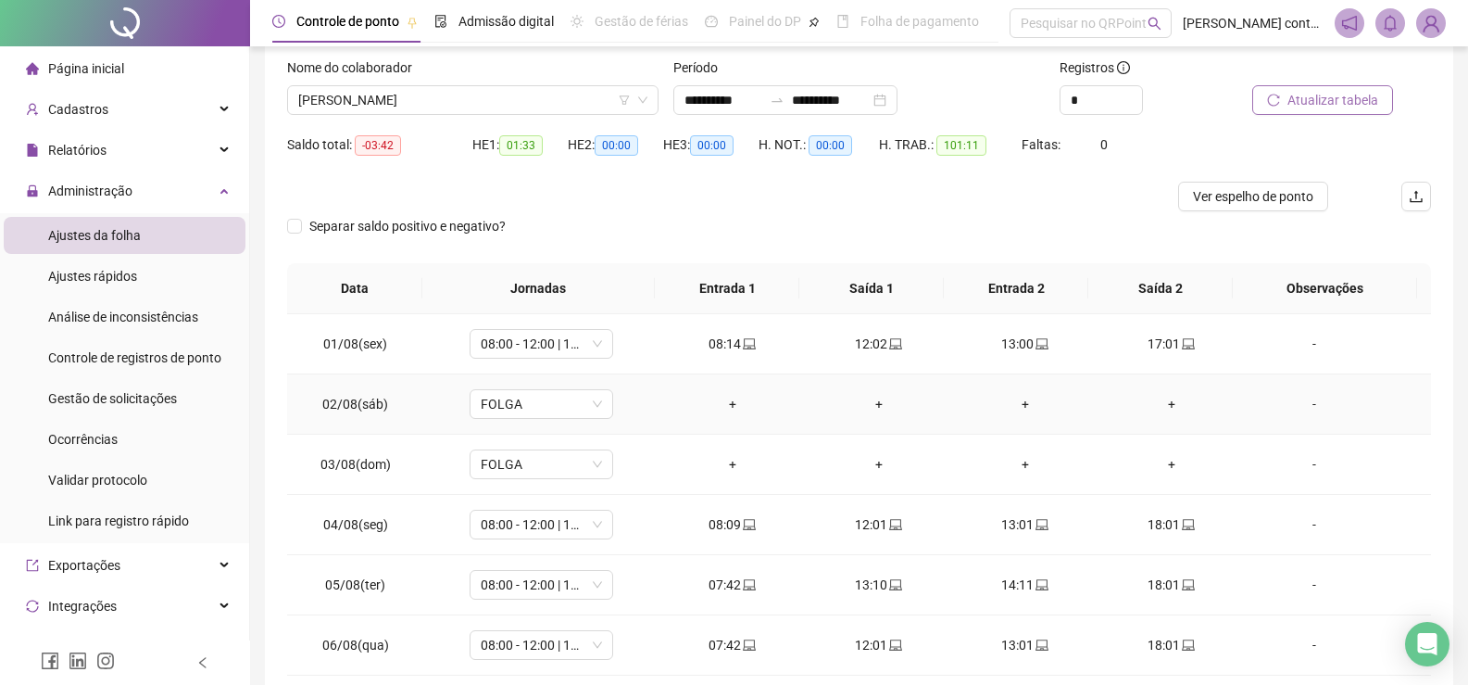
scroll to position [0, 0]
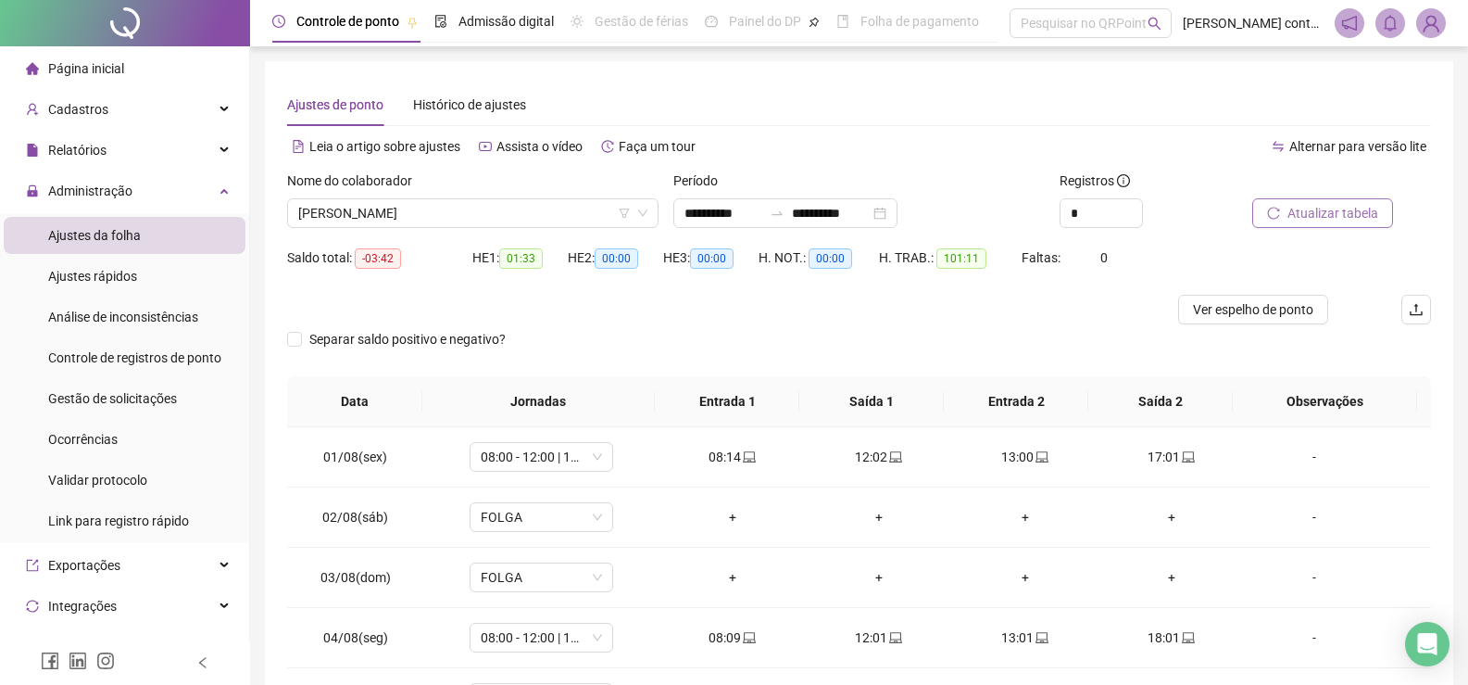
click at [1348, 208] on span "Atualizar tabela" at bounding box center [1333, 213] width 91 height 20
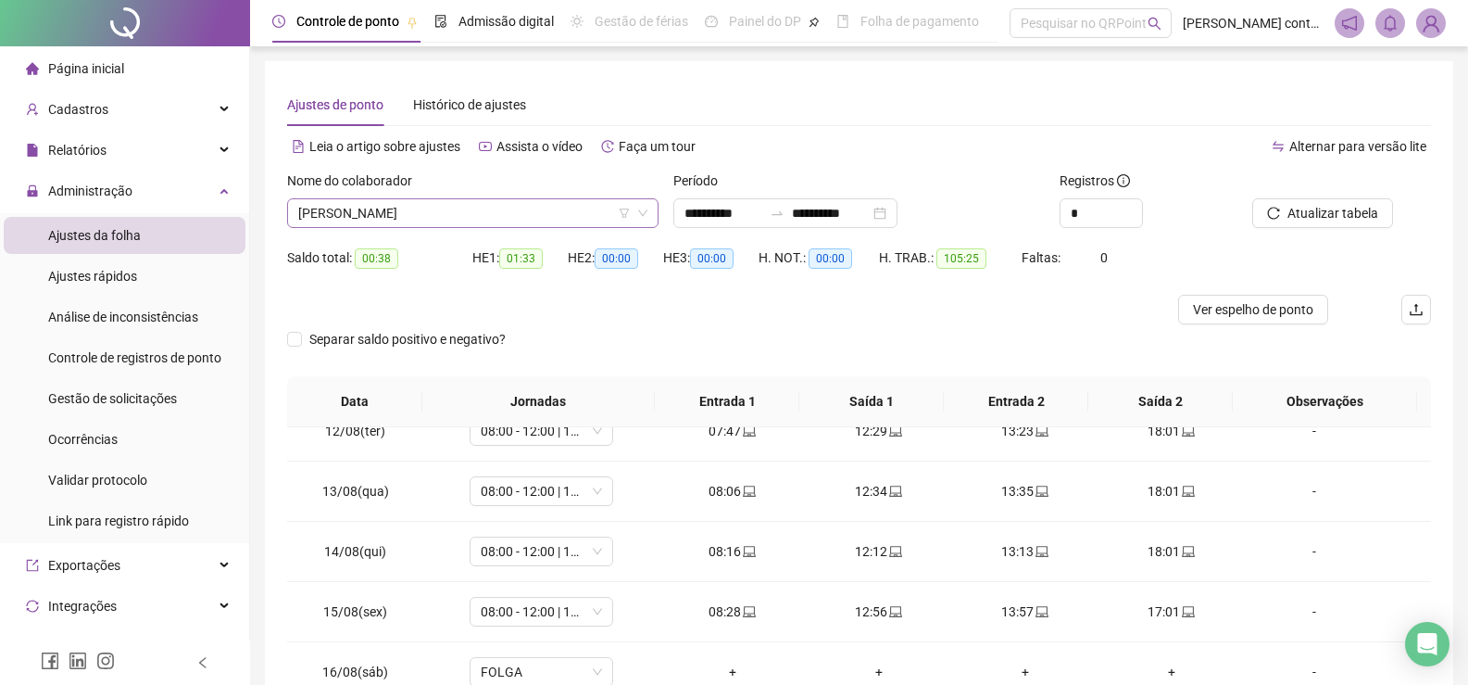
click at [487, 218] on span "[PERSON_NAME]" at bounding box center [472, 213] width 349 height 28
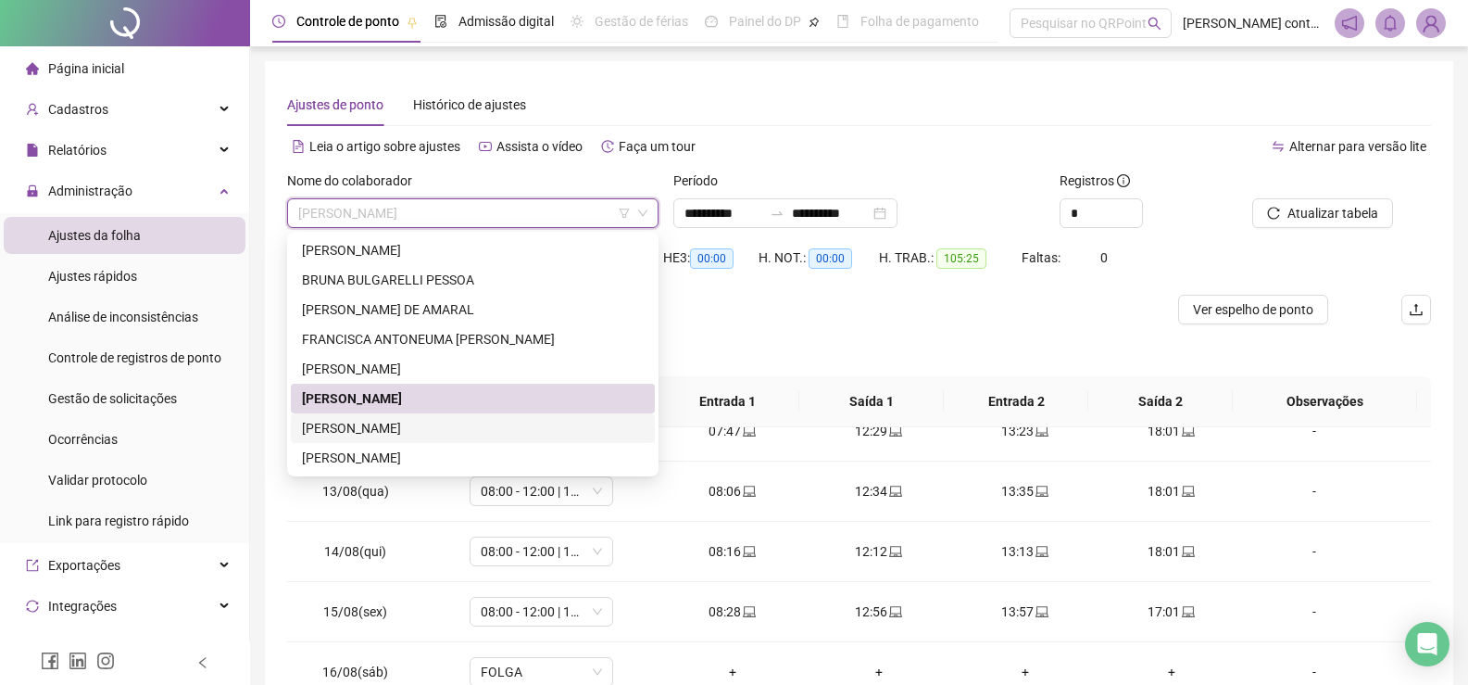
click at [339, 421] on div "[PERSON_NAME]" at bounding box center [473, 428] width 342 height 20
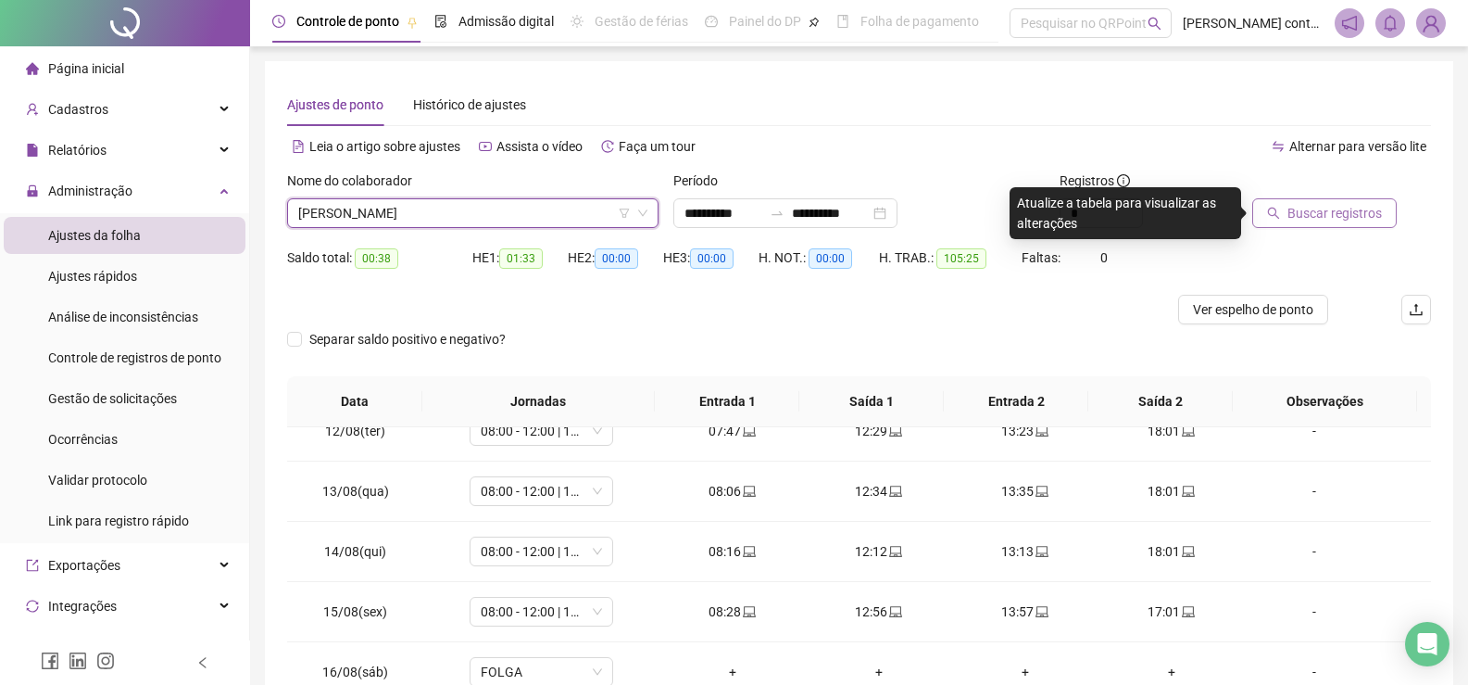
click at [1339, 219] on span "Buscar registros" at bounding box center [1335, 213] width 94 height 20
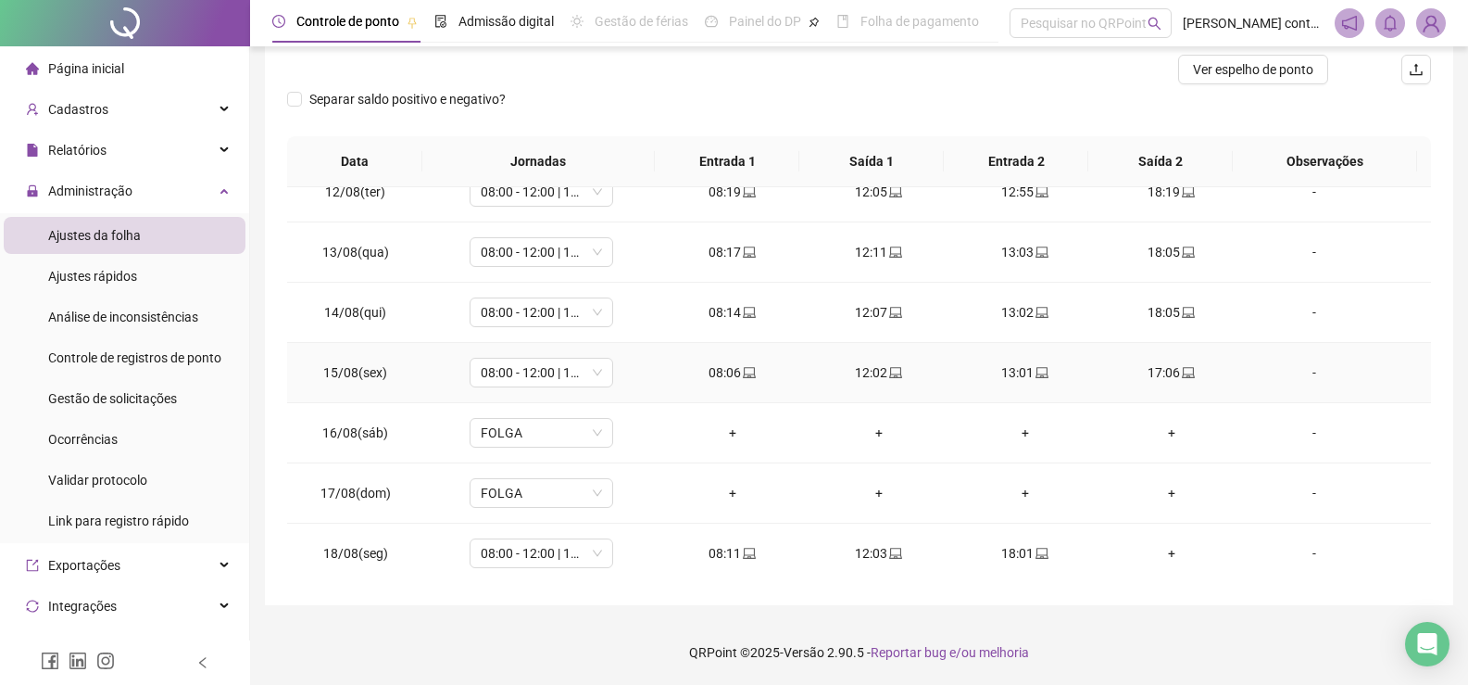
scroll to position [688, 0]
click at [1163, 553] on div "+" at bounding box center [1171, 552] width 117 height 20
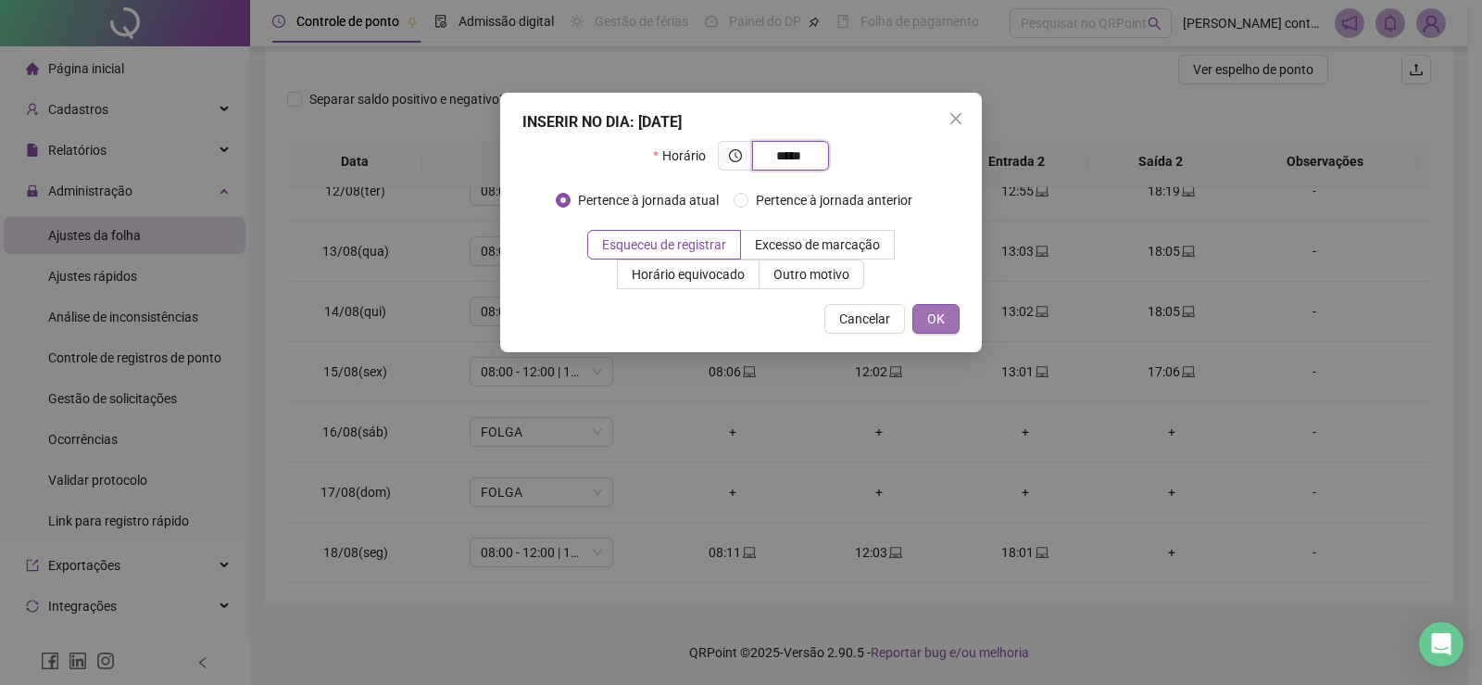
type input "*****"
click at [943, 321] on span "OK" at bounding box center [936, 318] width 18 height 20
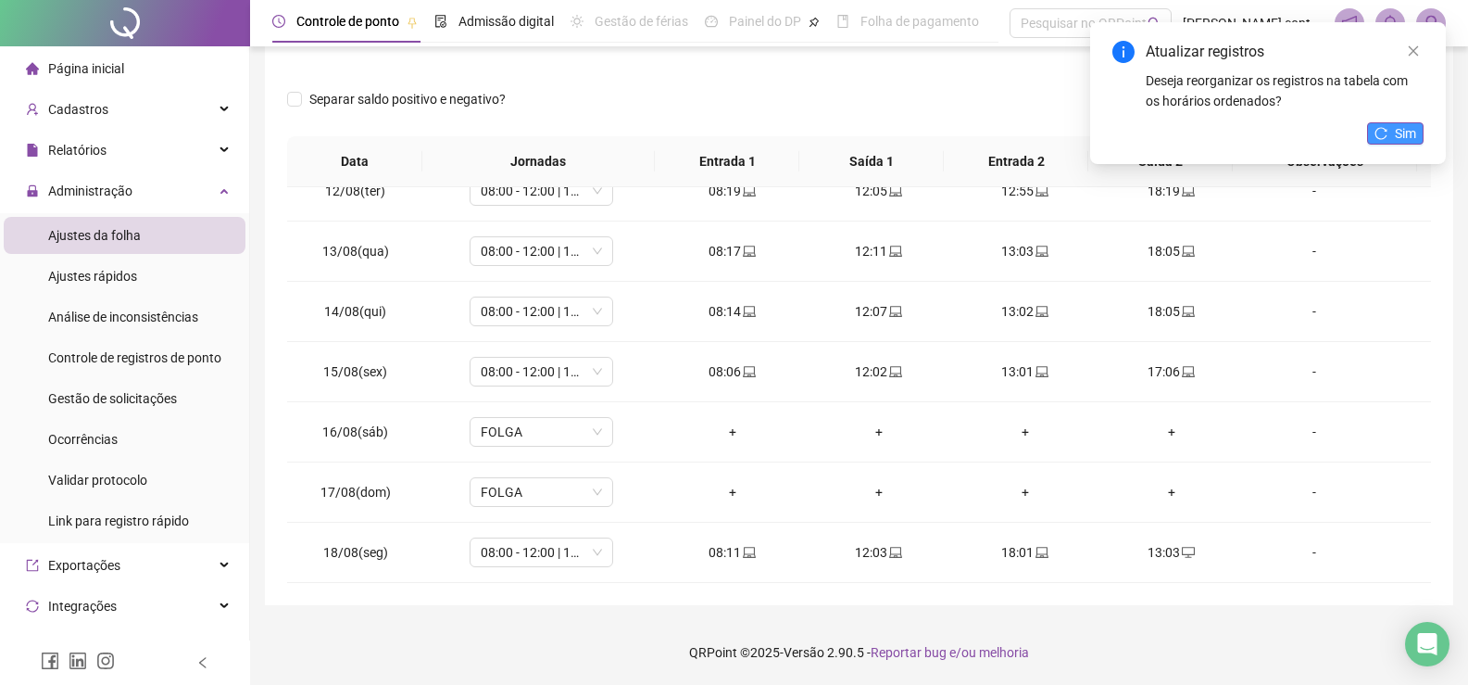
click at [1402, 134] on span "Sim" at bounding box center [1405, 133] width 21 height 20
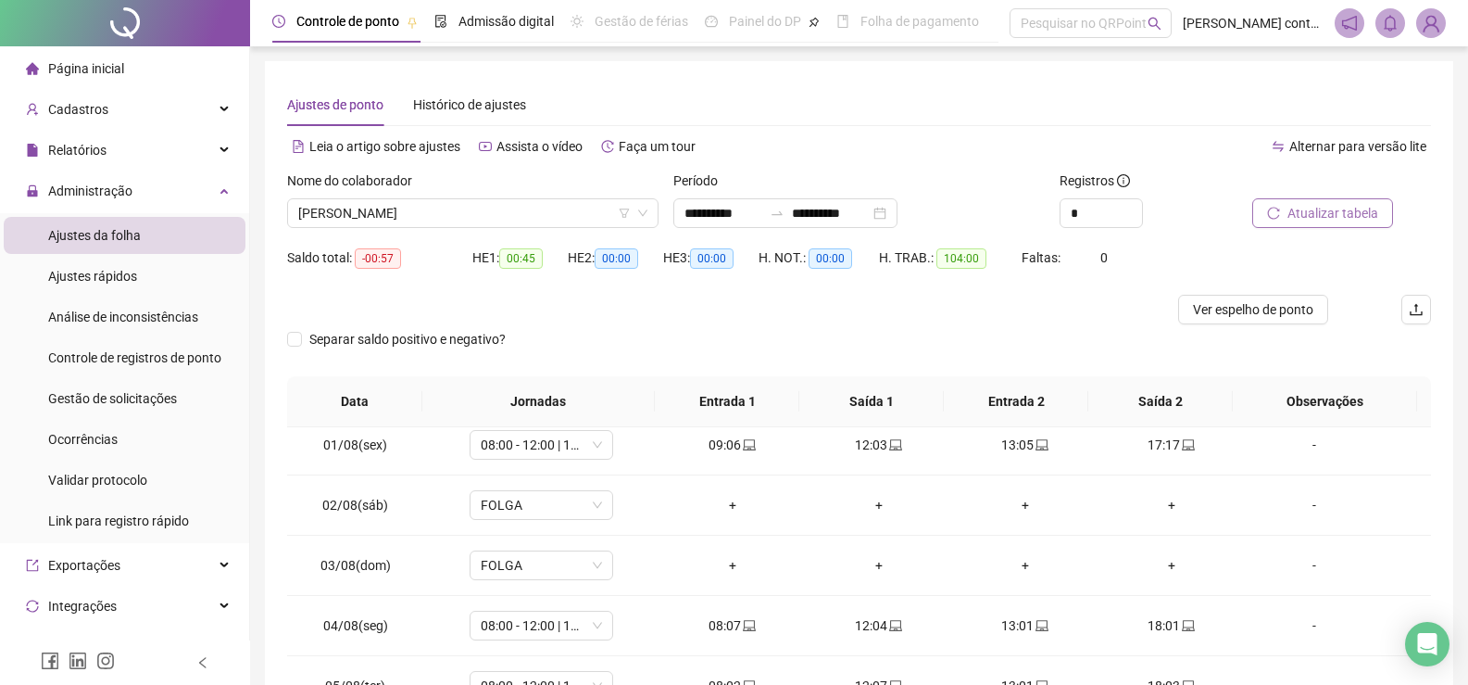
scroll to position [0, 0]
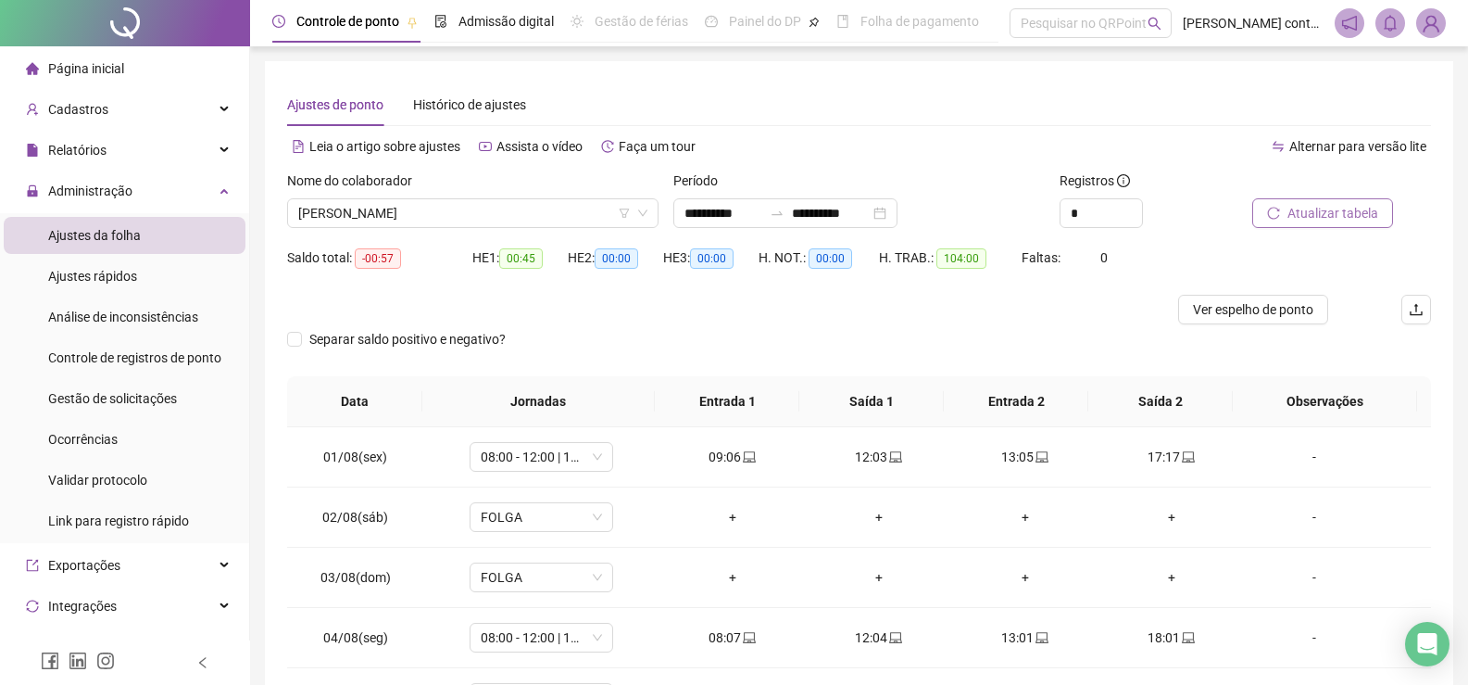
click at [1331, 217] on span "Atualizar tabela" at bounding box center [1333, 213] width 91 height 20
click at [495, 216] on span "[PERSON_NAME]" at bounding box center [472, 213] width 349 height 28
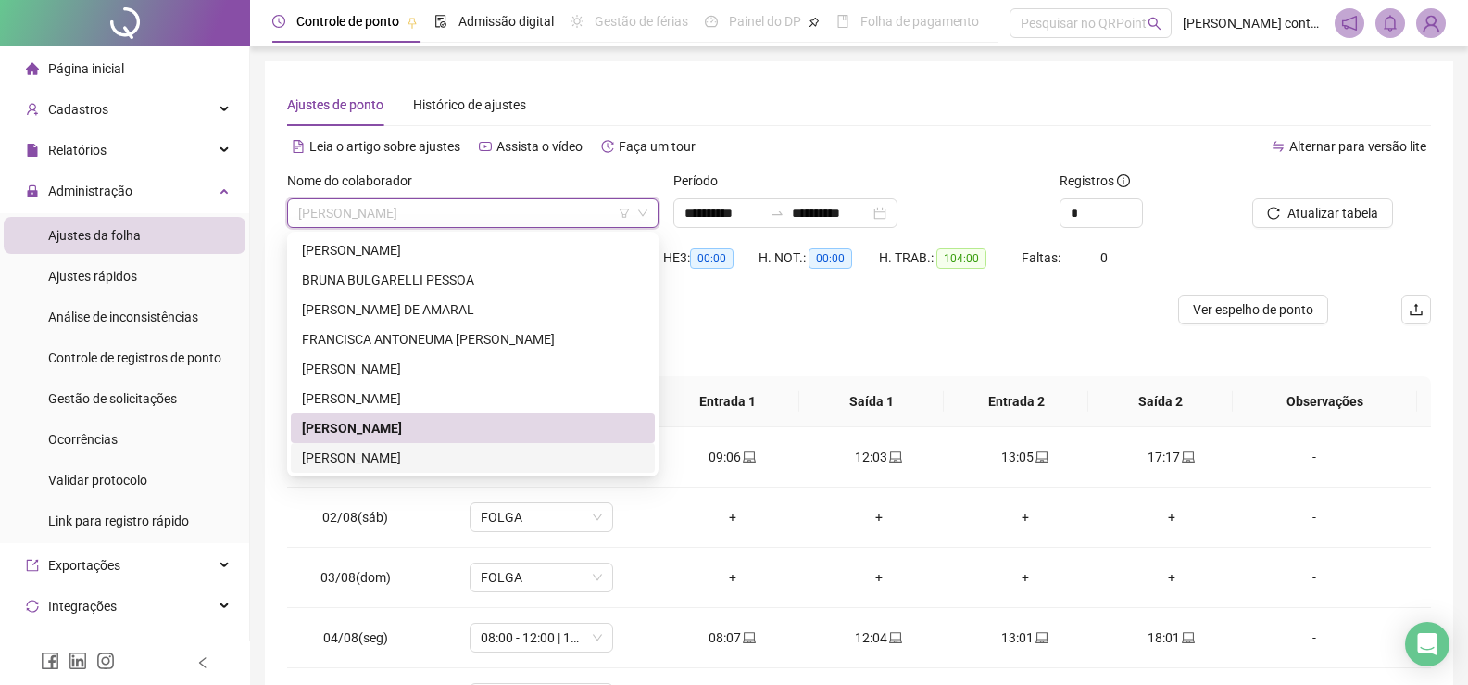
click at [442, 460] on div "[PERSON_NAME]" at bounding box center [473, 457] width 342 height 20
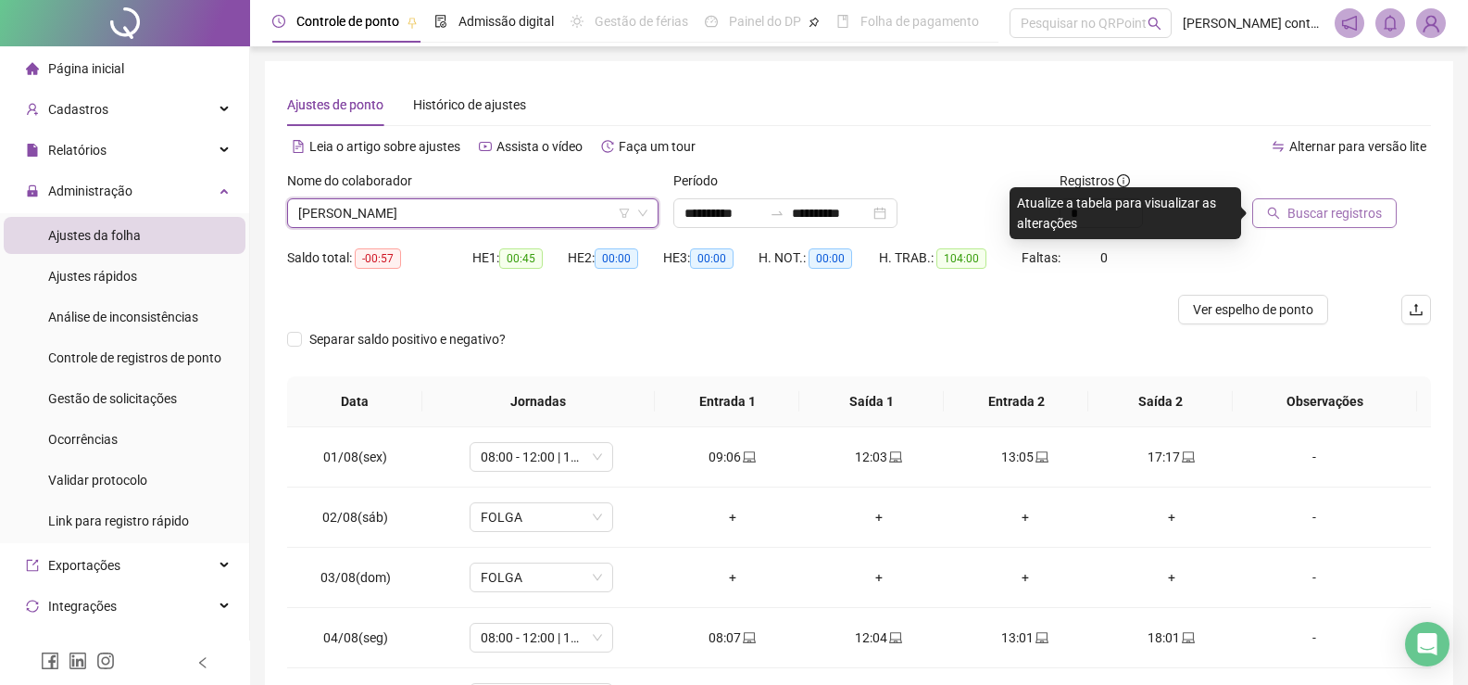
click at [1373, 208] on span "Buscar registros" at bounding box center [1335, 213] width 94 height 20
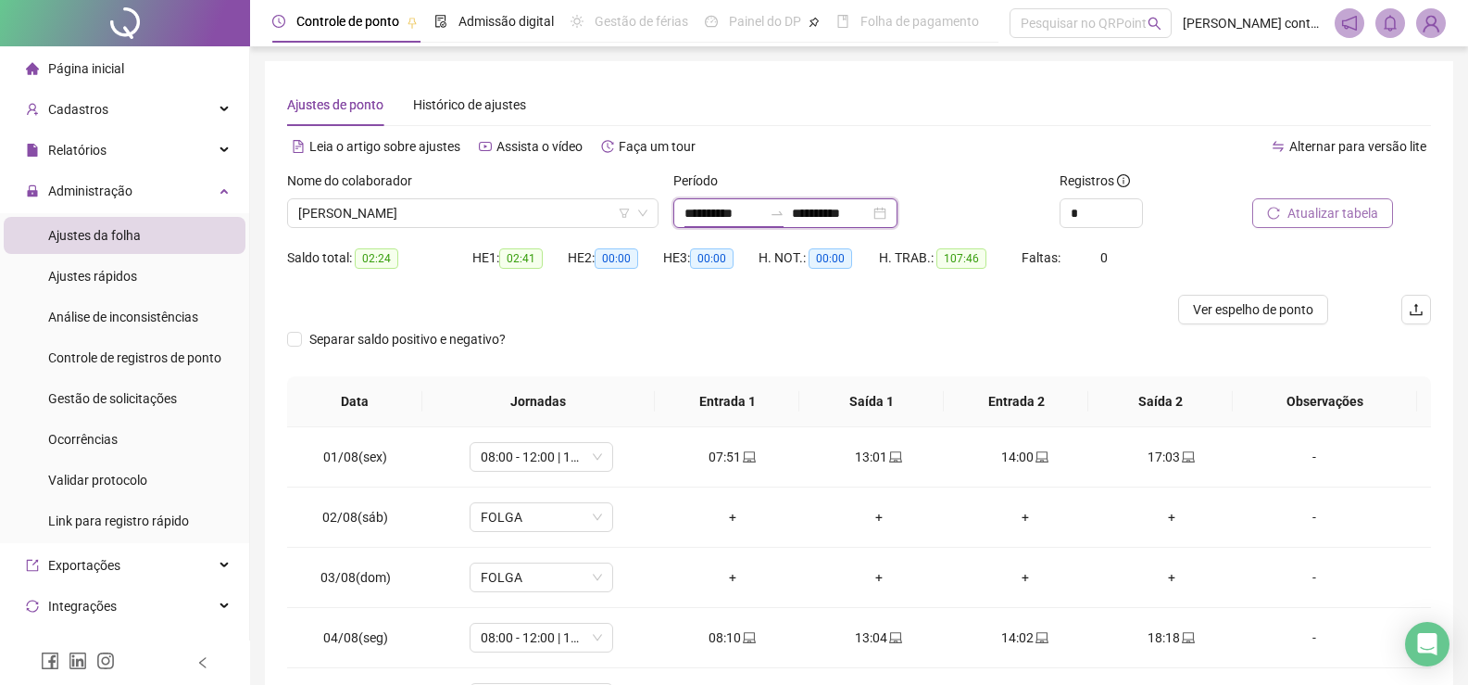
click at [748, 215] on input "**********" at bounding box center [724, 213] width 78 height 20
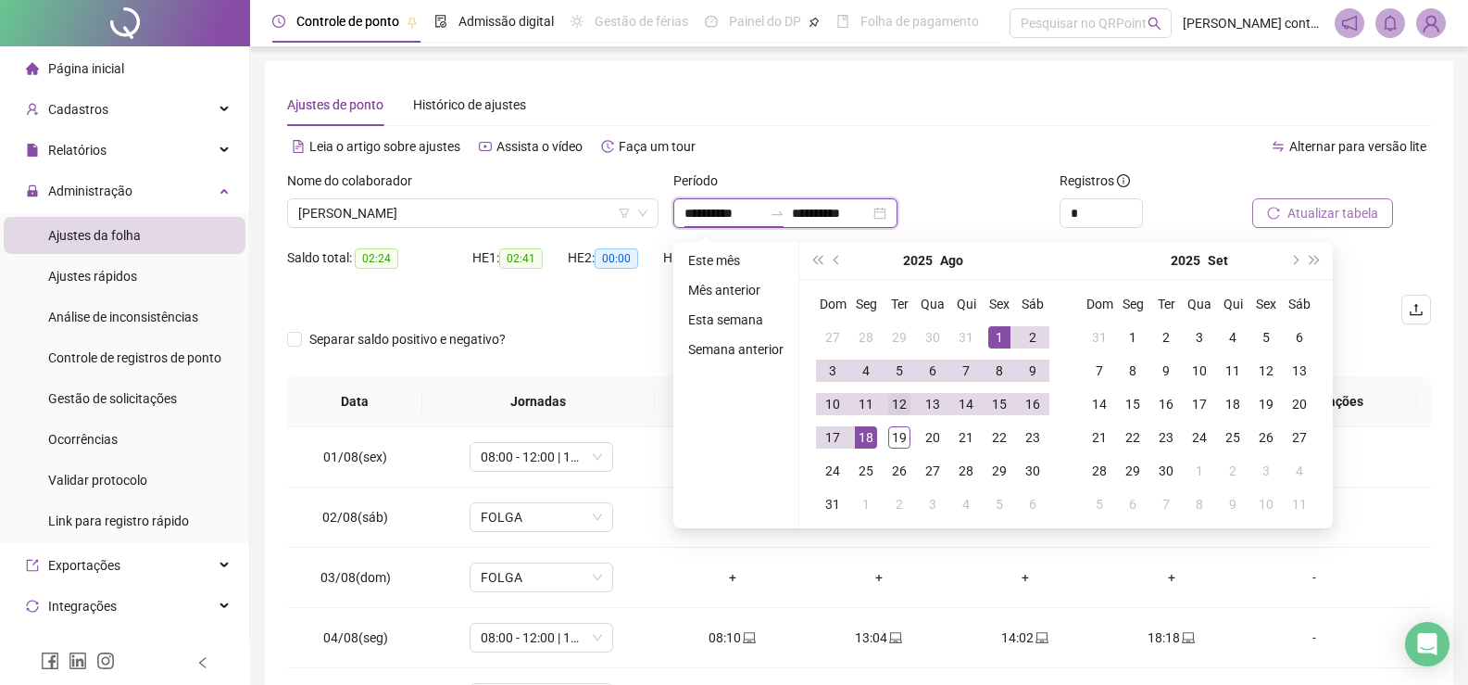
type input "**********"
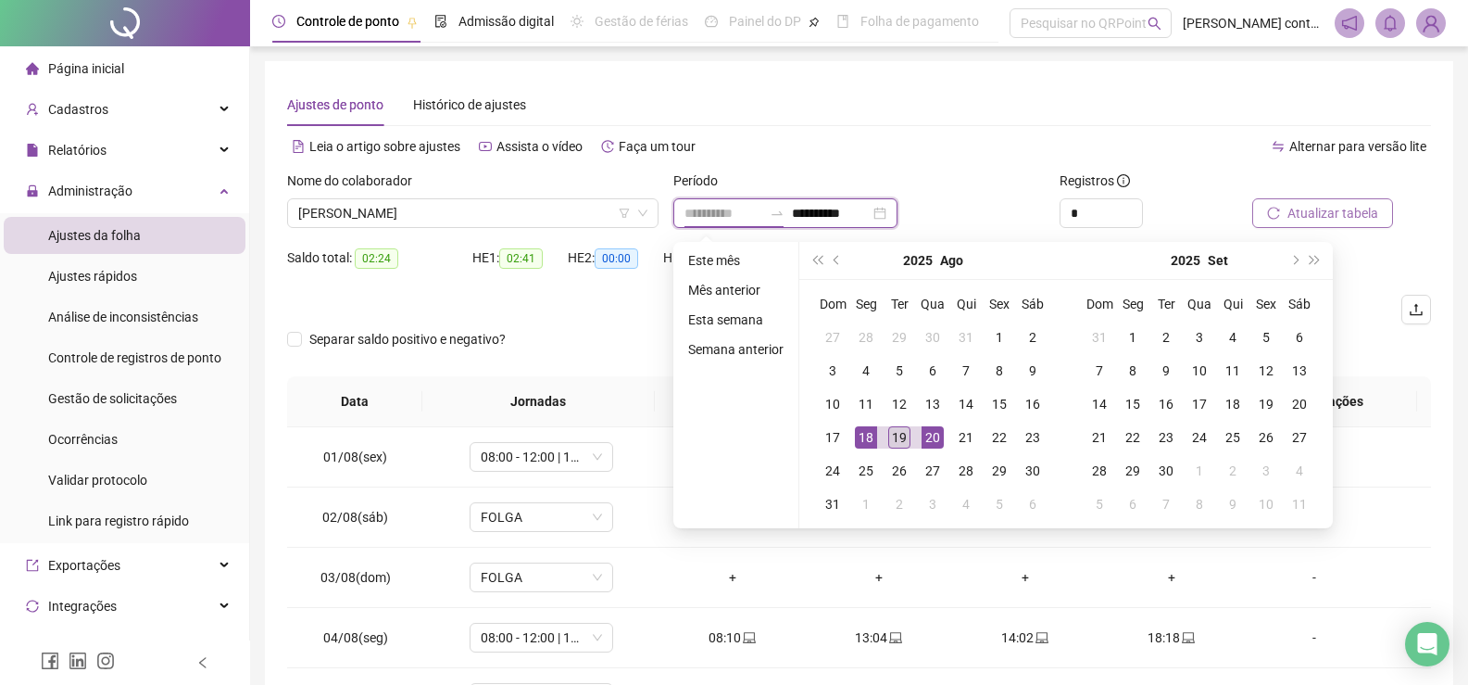
type input "**********"
click at [902, 430] on div "19" at bounding box center [899, 437] width 22 height 22
type input "**********"
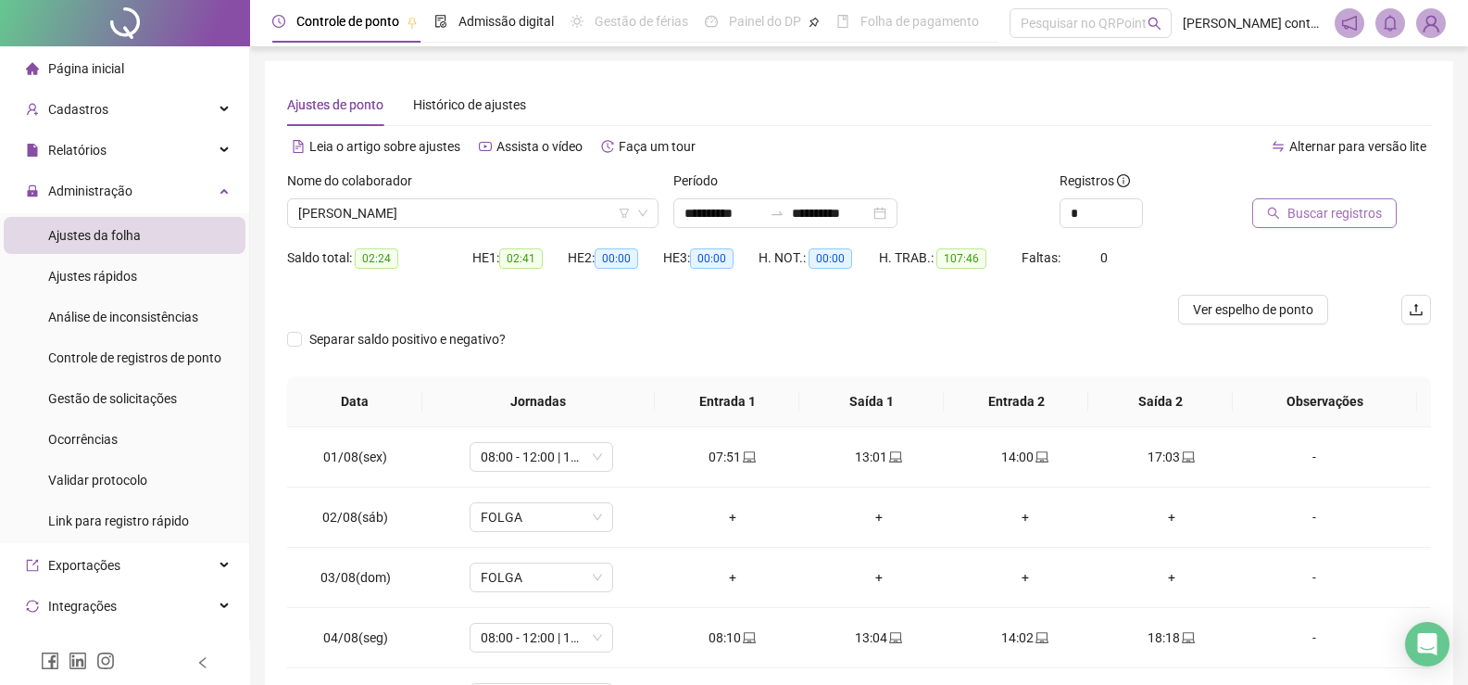
click at [1326, 213] on span "Buscar registros" at bounding box center [1335, 213] width 94 height 20
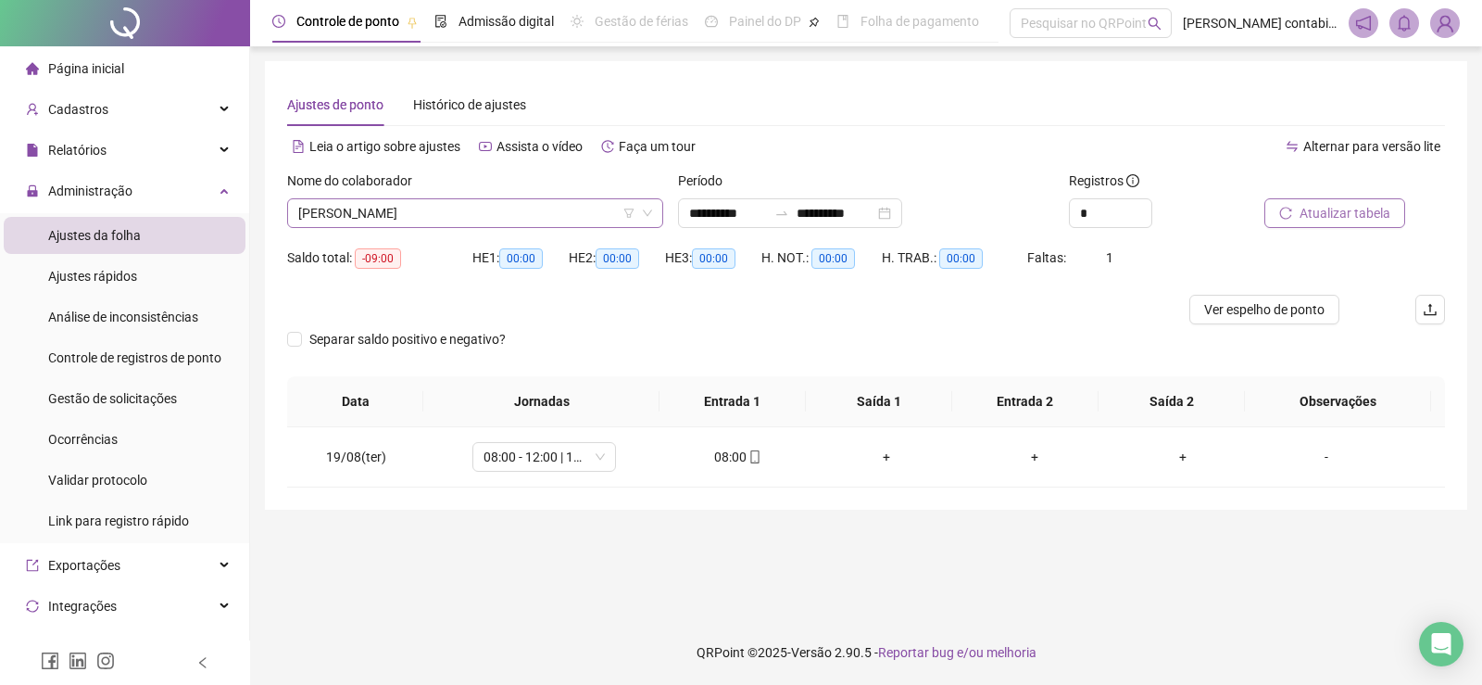
click at [610, 220] on span "[PERSON_NAME]" at bounding box center [475, 213] width 354 height 28
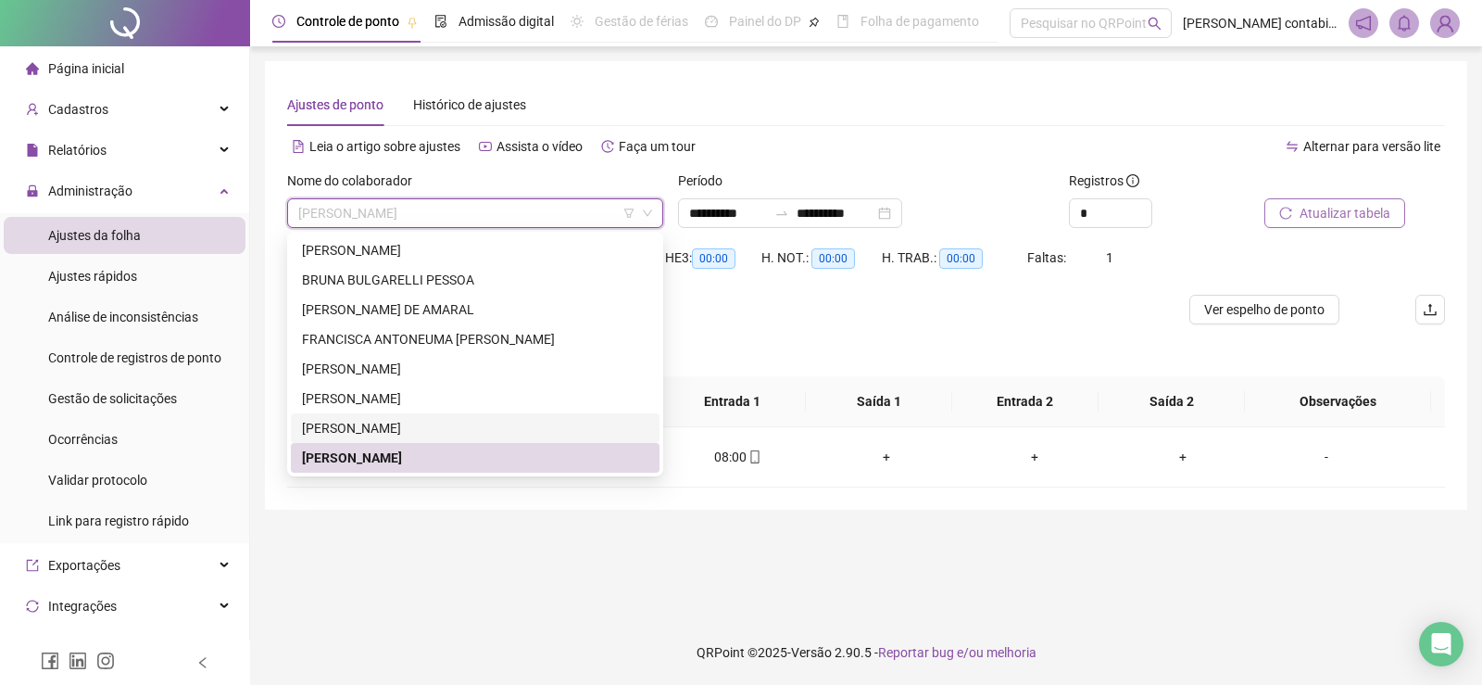
click at [343, 421] on div "[PERSON_NAME]" at bounding box center [475, 428] width 346 height 20
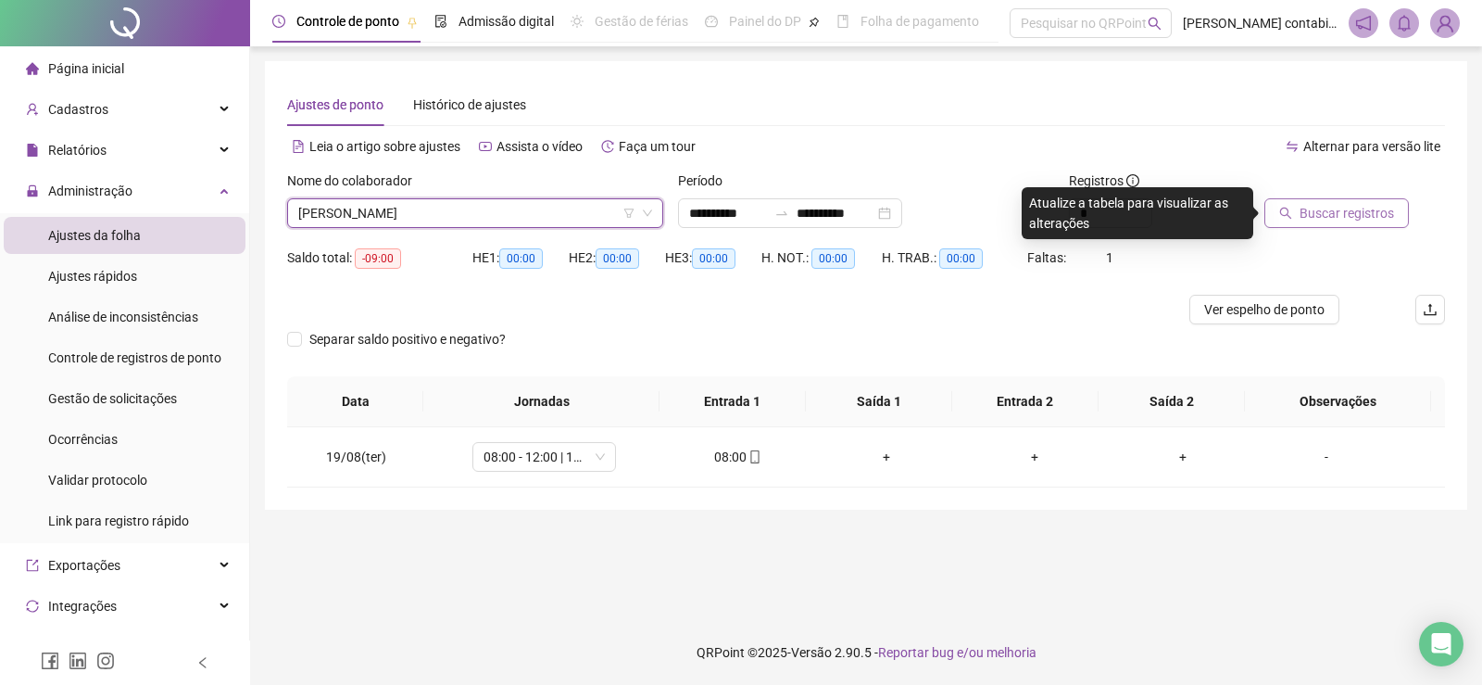
click at [1287, 213] on icon "search" at bounding box center [1285, 213] width 13 height 13
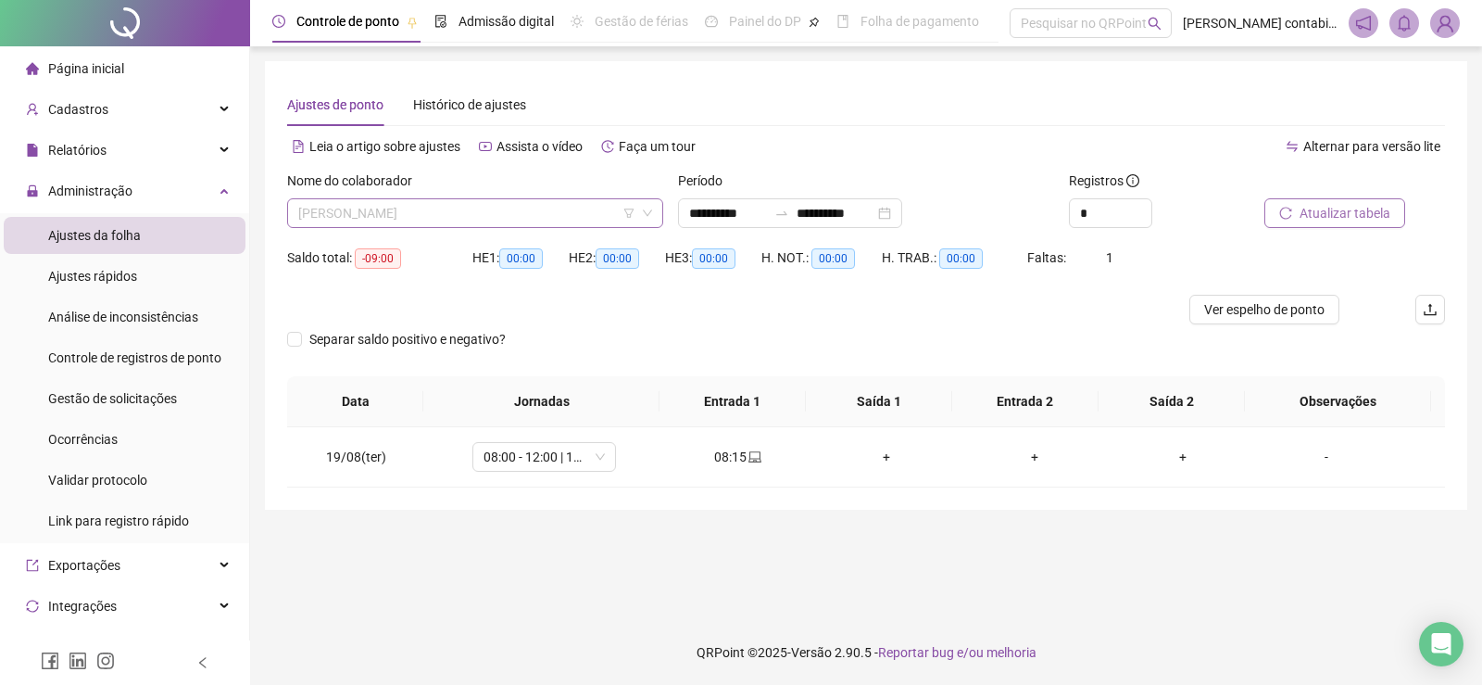
click at [464, 214] on span "[PERSON_NAME]" at bounding box center [475, 213] width 354 height 28
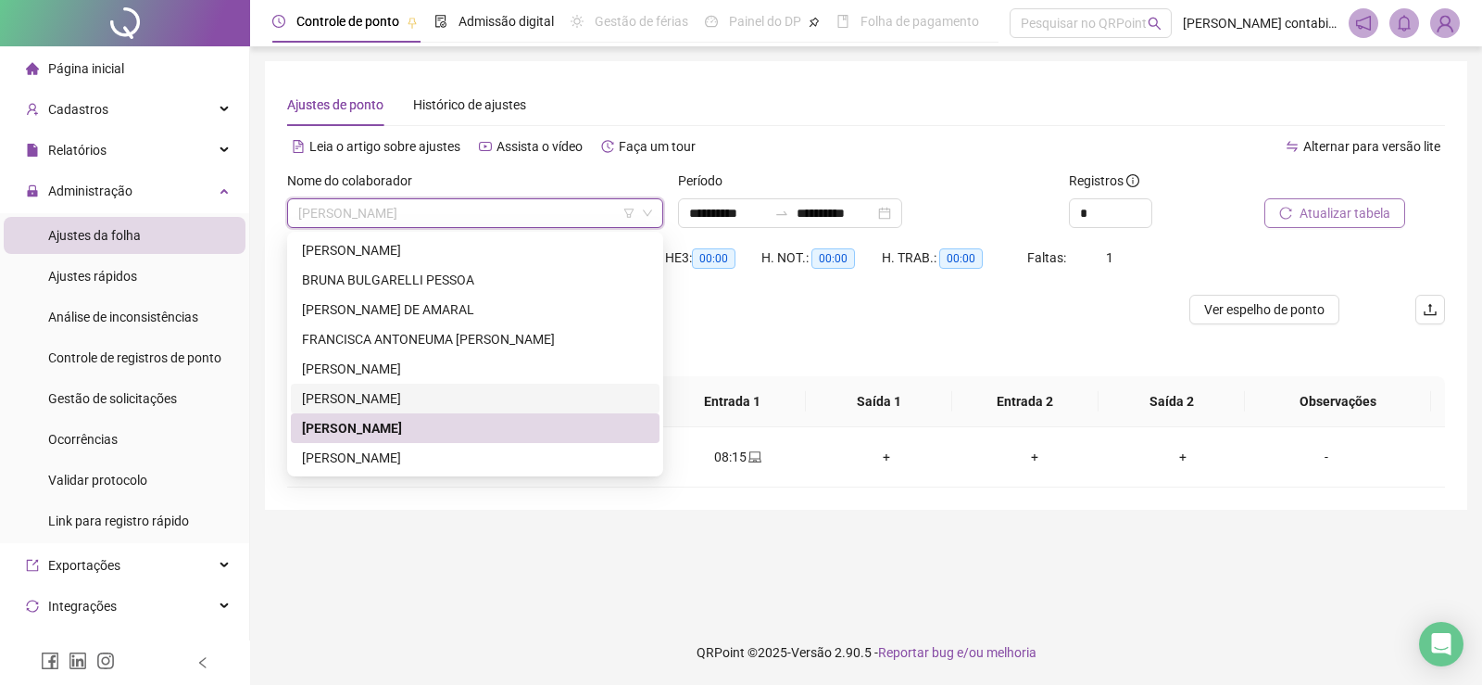
click at [427, 404] on div "[PERSON_NAME]" at bounding box center [475, 398] width 346 height 20
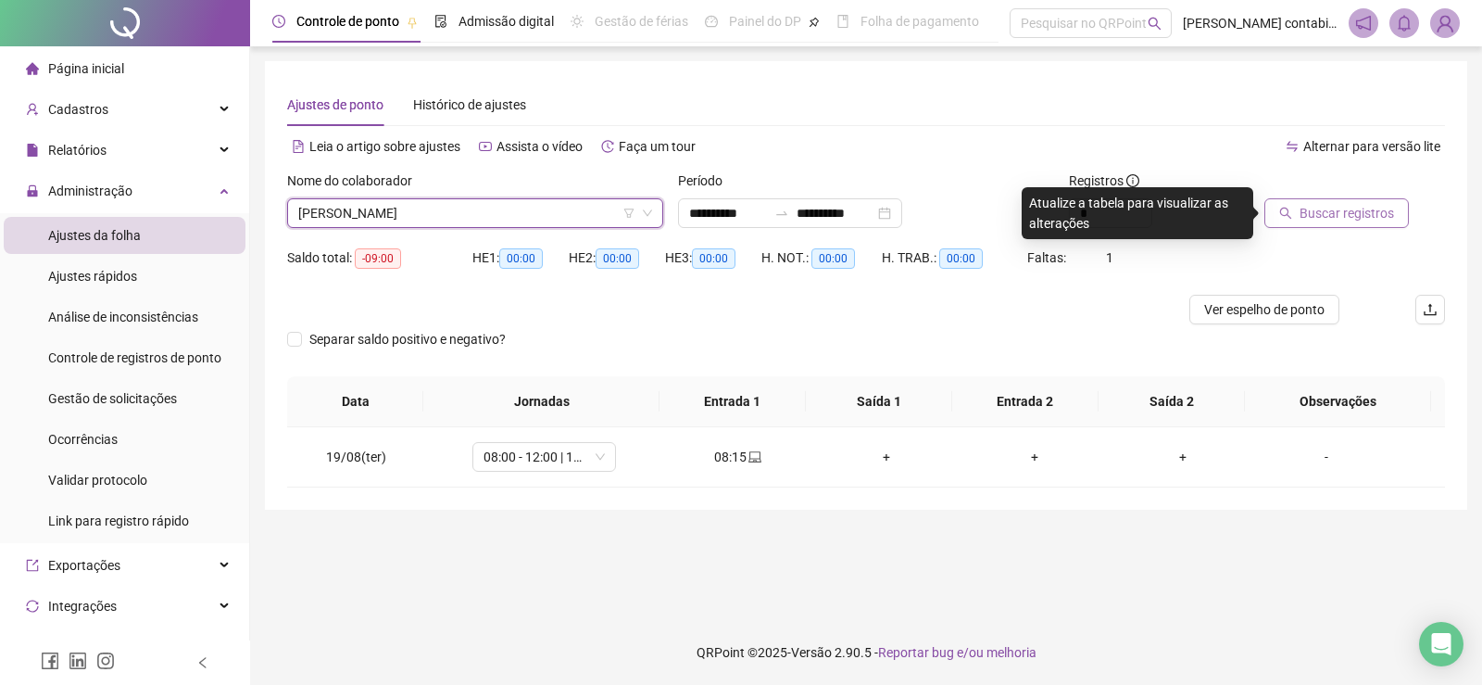
click at [1321, 215] on span "Buscar registros" at bounding box center [1347, 213] width 94 height 20
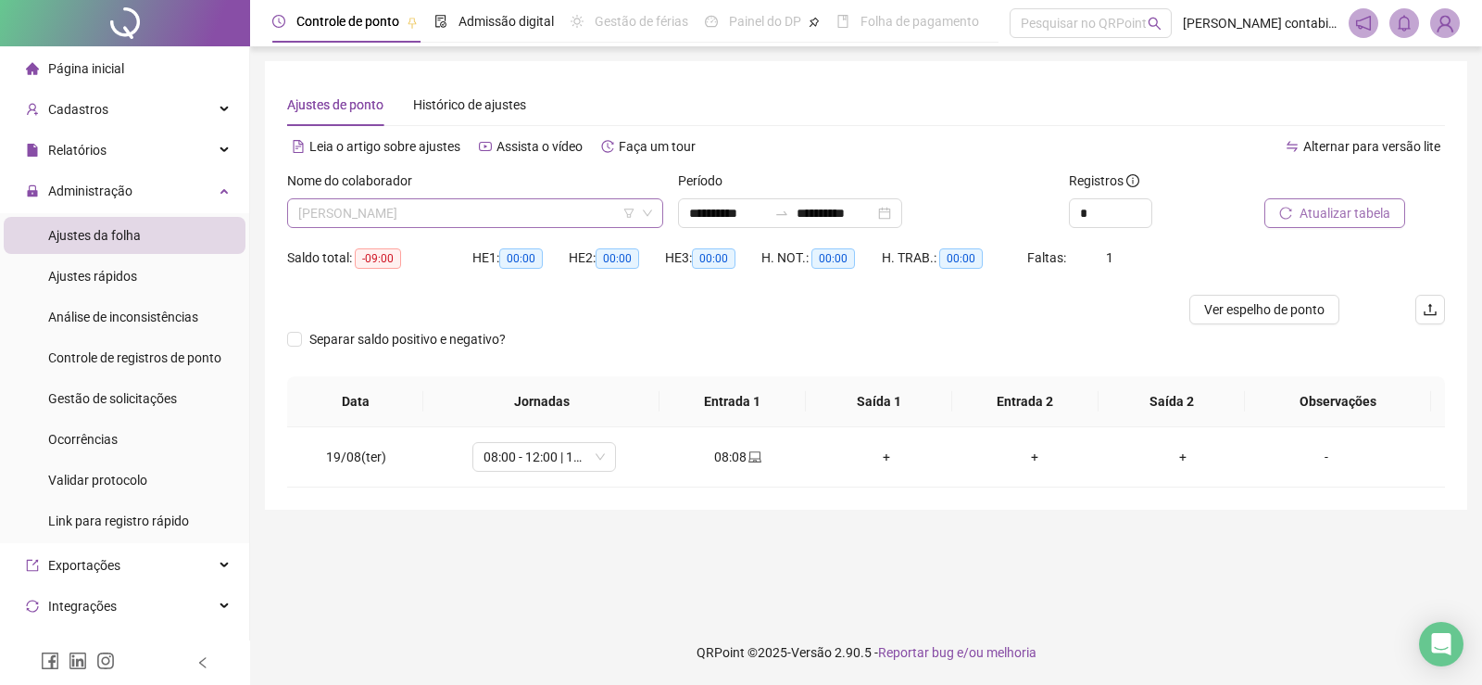
click at [522, 212] on span "[PERSON_NAME]" at bounding box center [475, 213] width 354 height 28
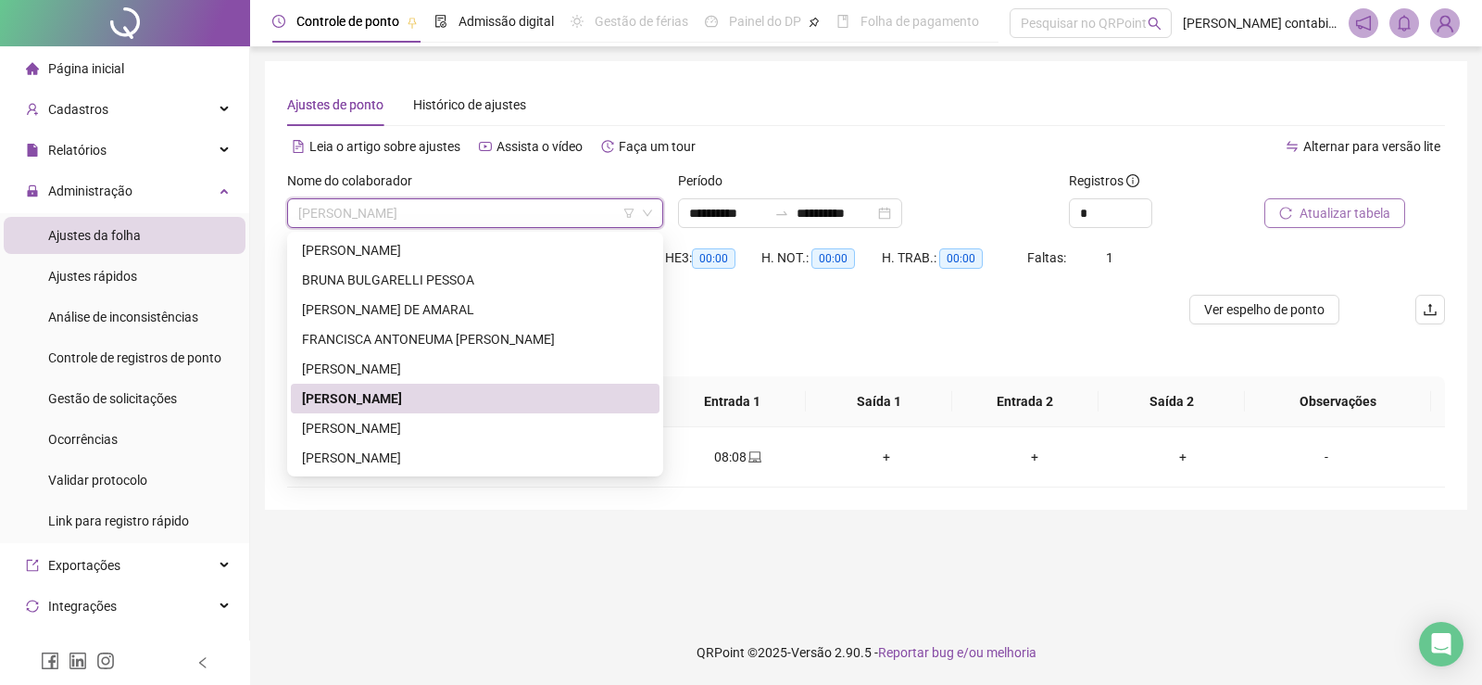
click at [522, 212] on span "[PERSON_NAME]" at bounding box center [475, 213] width 354 height 28
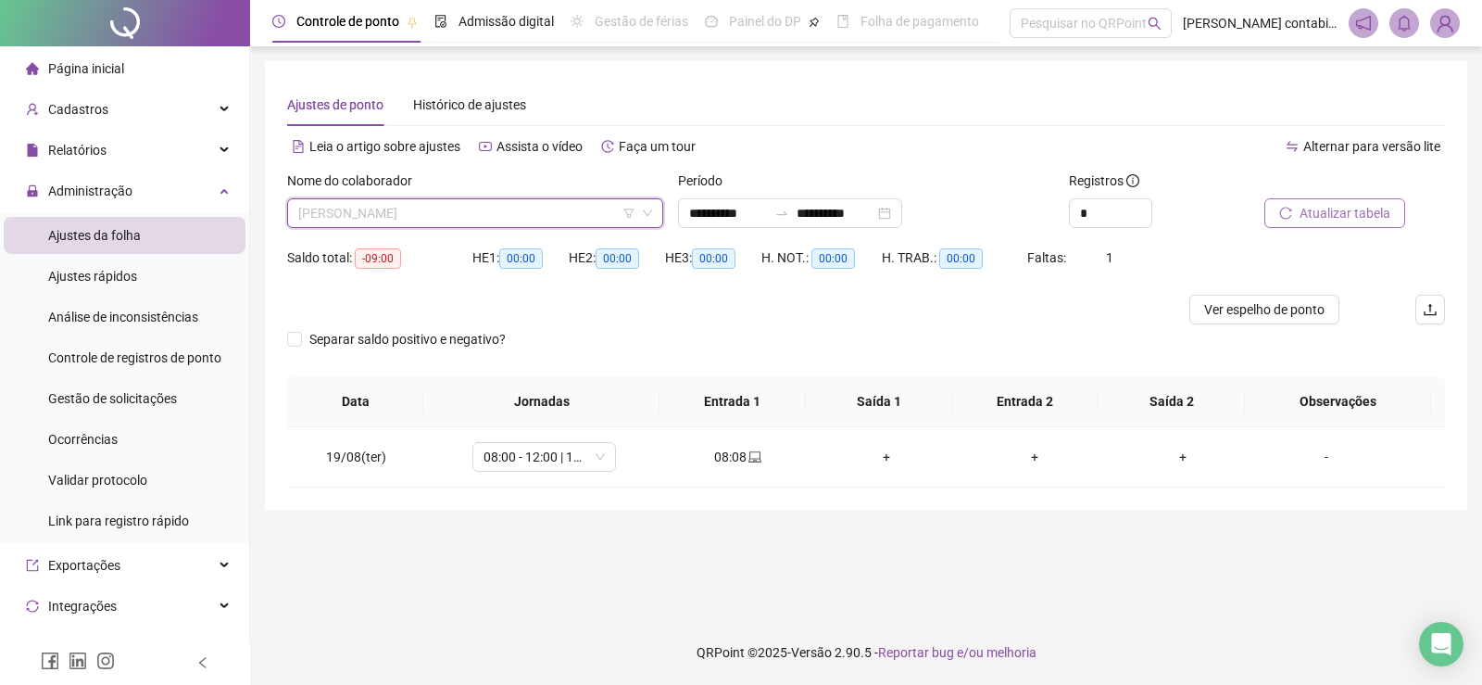
click at [522, 212] on span "[PERSON_NAME]" at bounding box center [475, 213] width 354 height 28
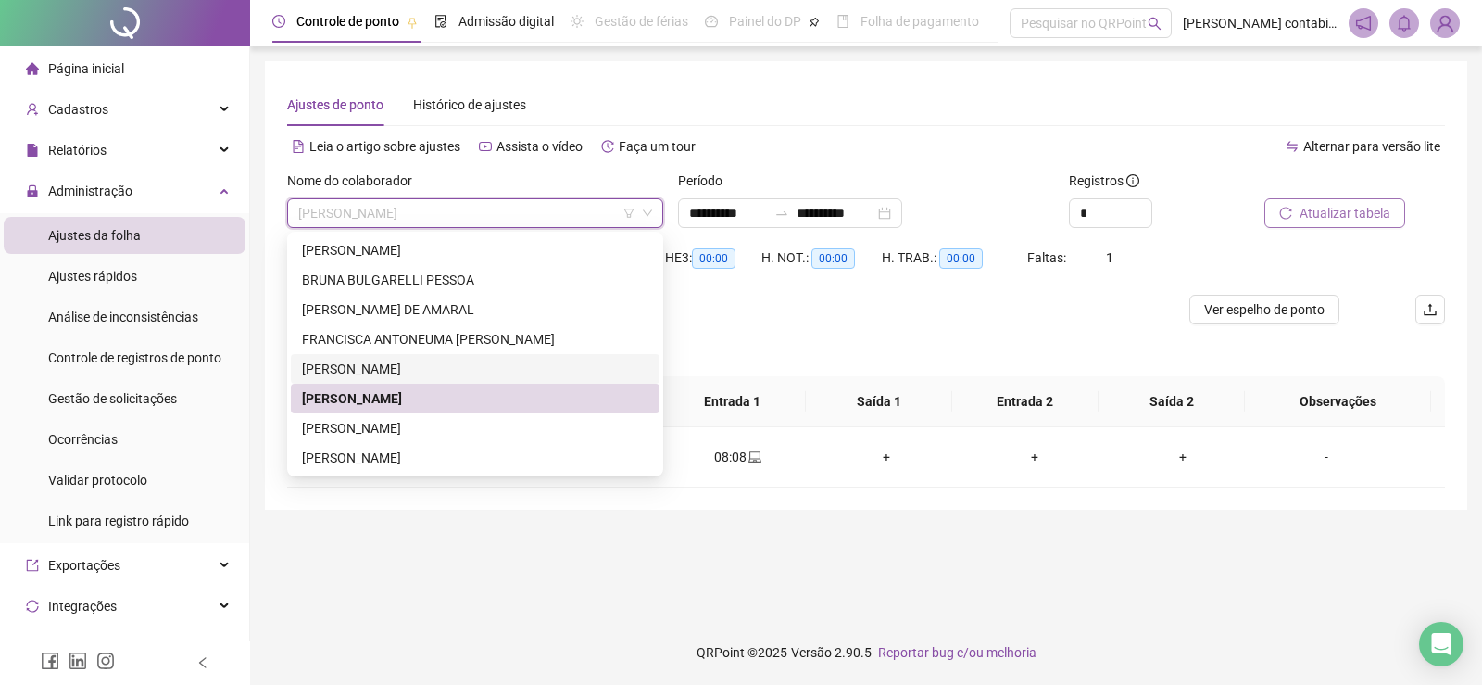
click at [431, 362] on div "[PERSON_NAME]" at bounding box center [475, 368] width 346 height 20
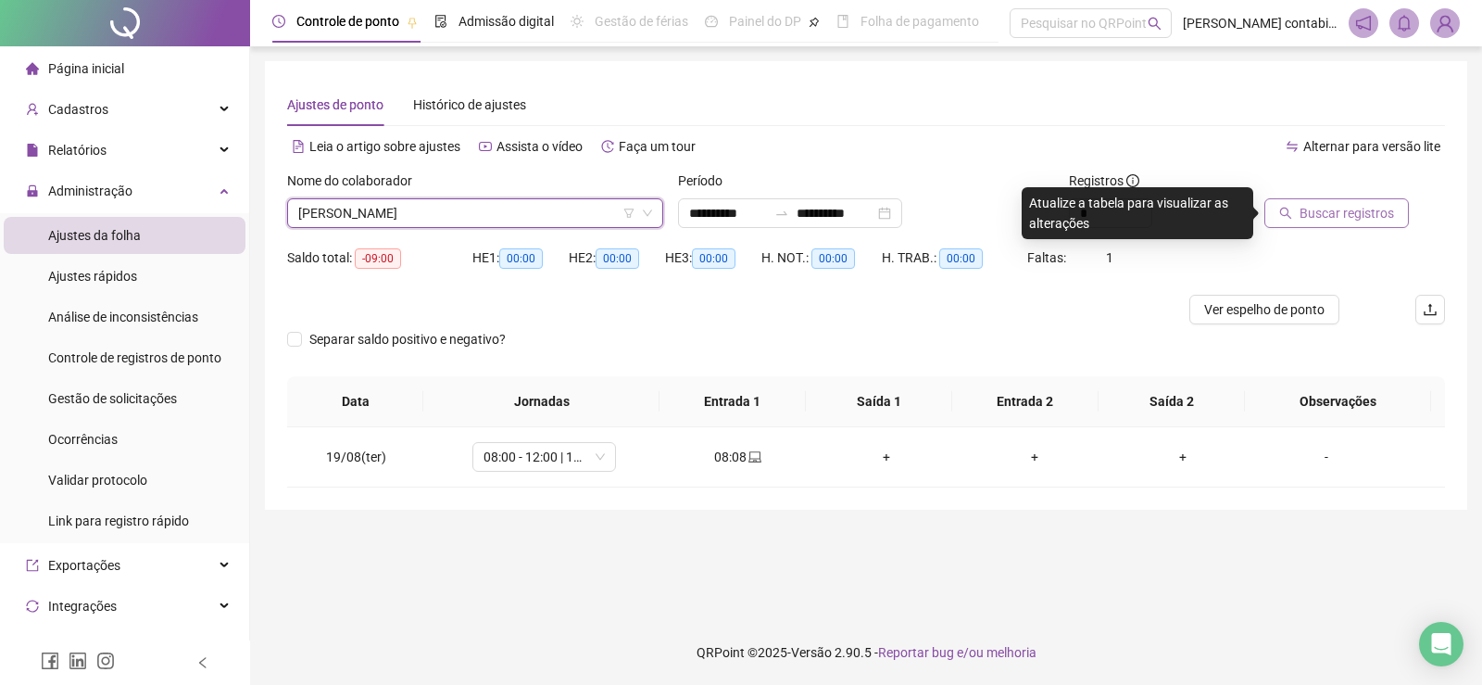
click at [1349, 226] on button "Buscar registros" at bounding box center [1336, 213] width 145 height 30
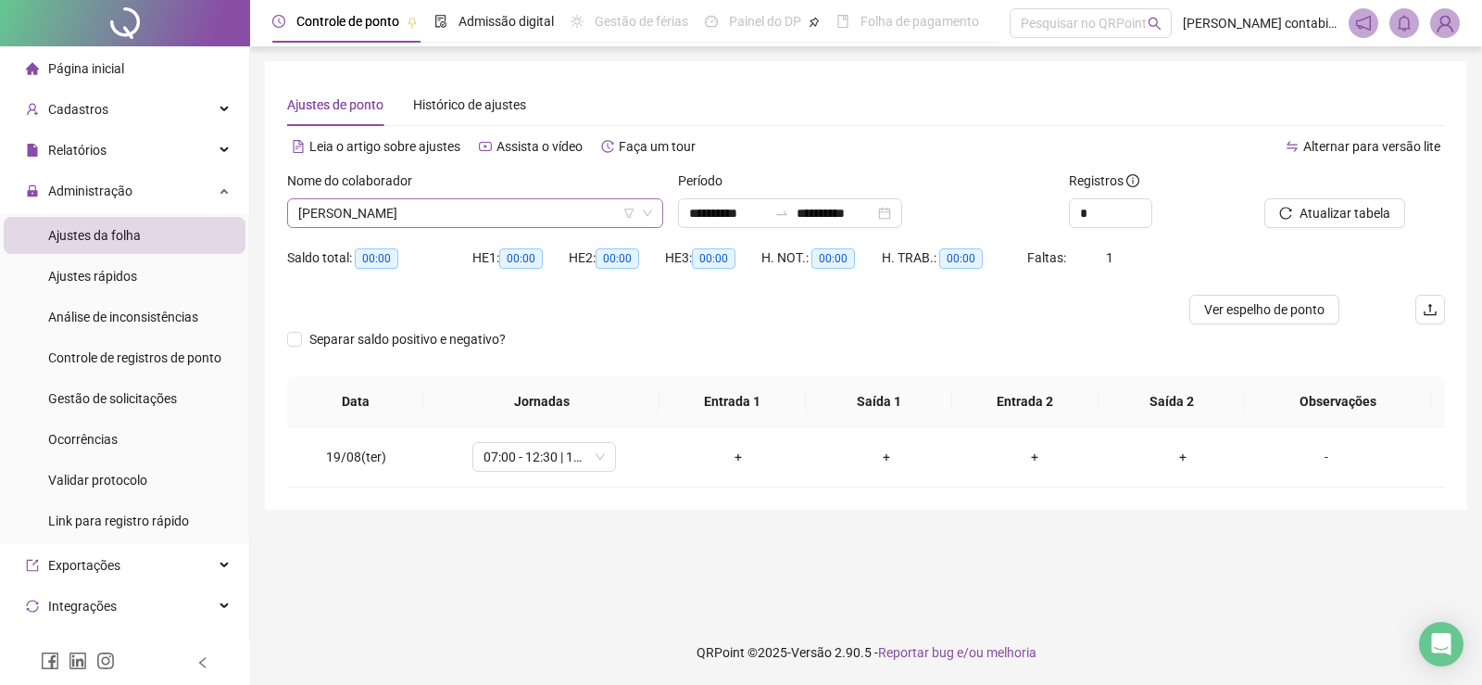
click at [555, 202] on span "[PERSON_NAME]" at bounding box center [475, 213] width 354 height 28
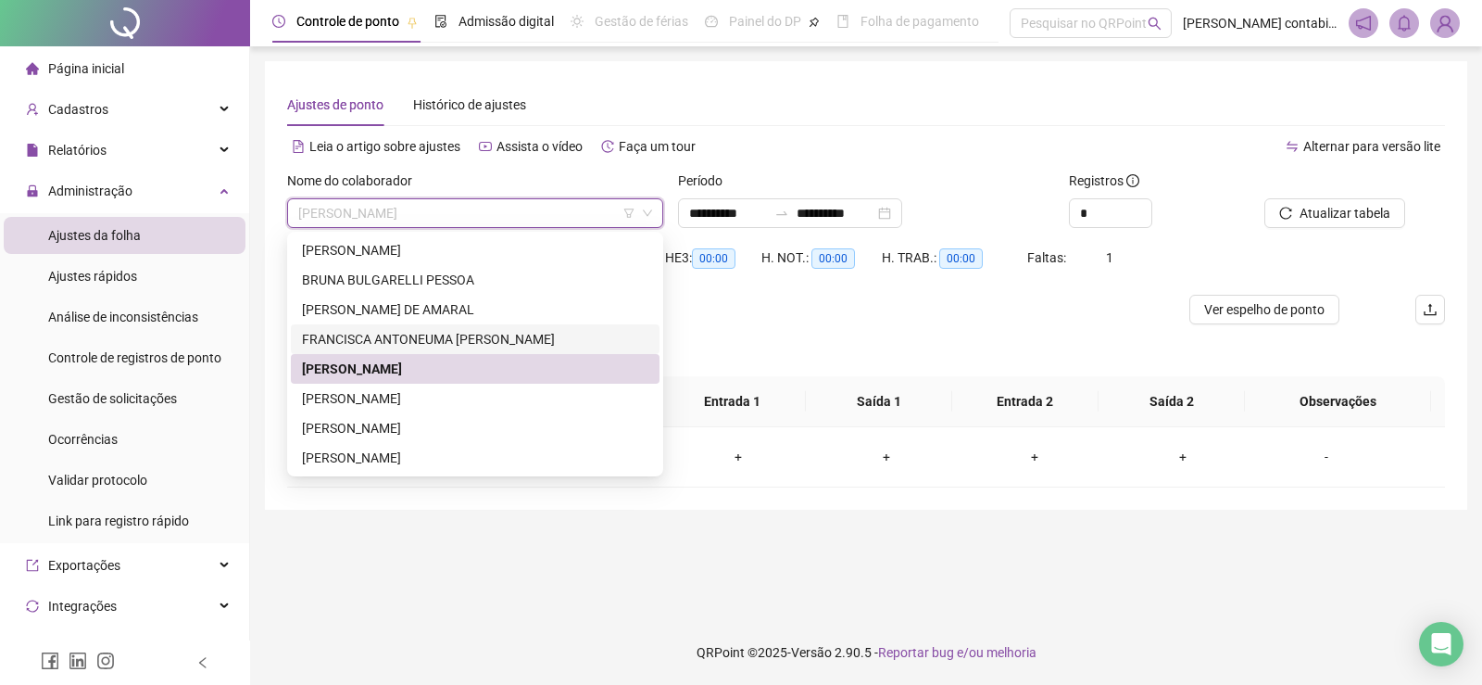
click at [473, 338] on div "FRANCISCA ANTONEUMA [PERSON_NAME]" at bounding box center [475, 339] width 346 height 20
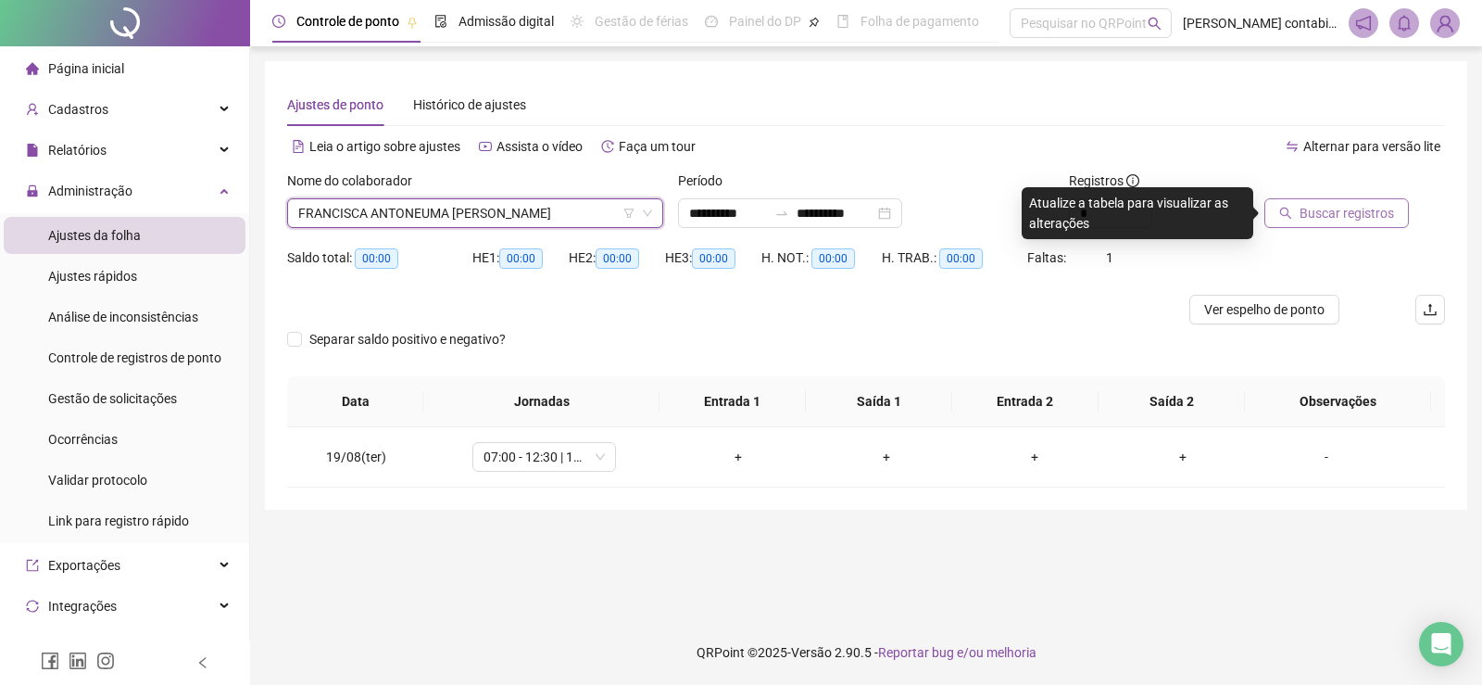
click at [1318, 211] on span "Buscar registros" at bounding box center [1347, 213] width 94 height 20
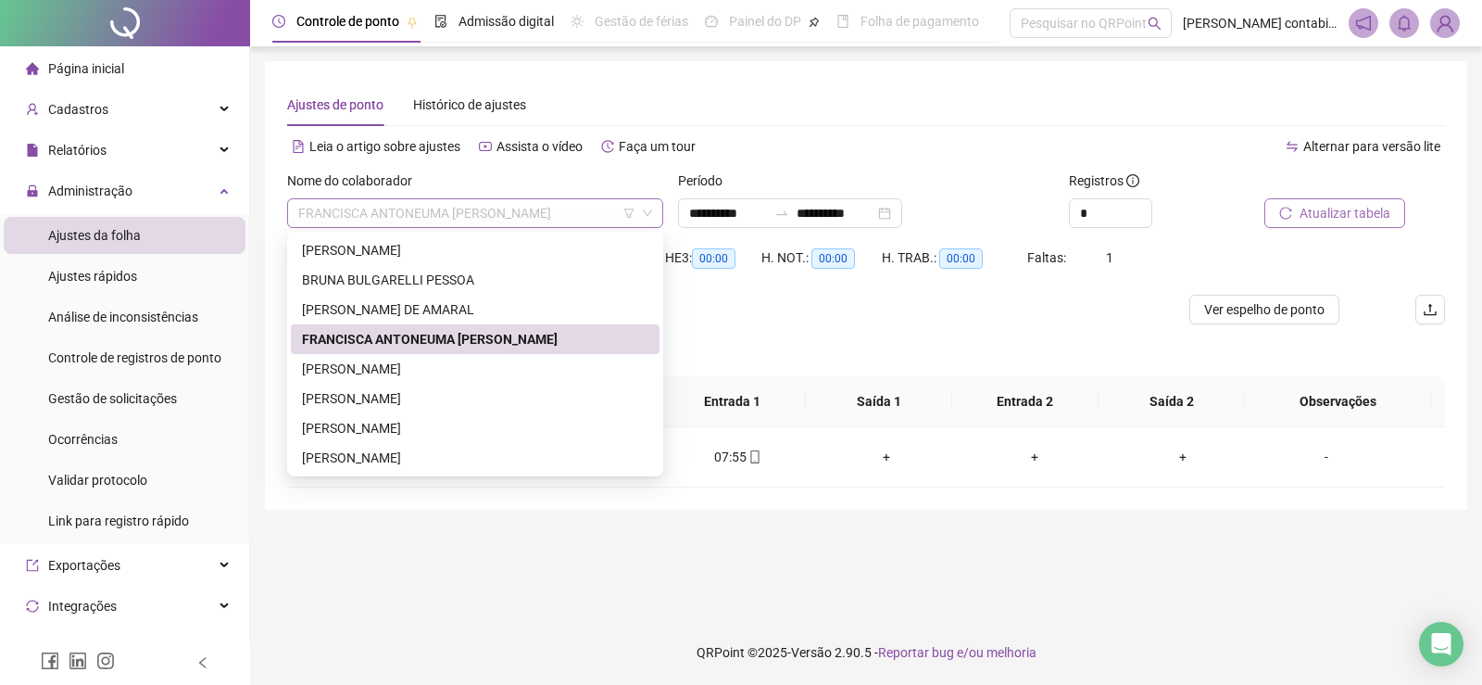
click at [511, 215] on span "FRANCISCA ANTONEUMA [PERSON_NAME]" at bounding box center [475, 213] width 354 height 28
click at [415, 303] on div "[PERSON_NAME] DE AMARAL" at bounding box center [475, 309] width 346 height 20
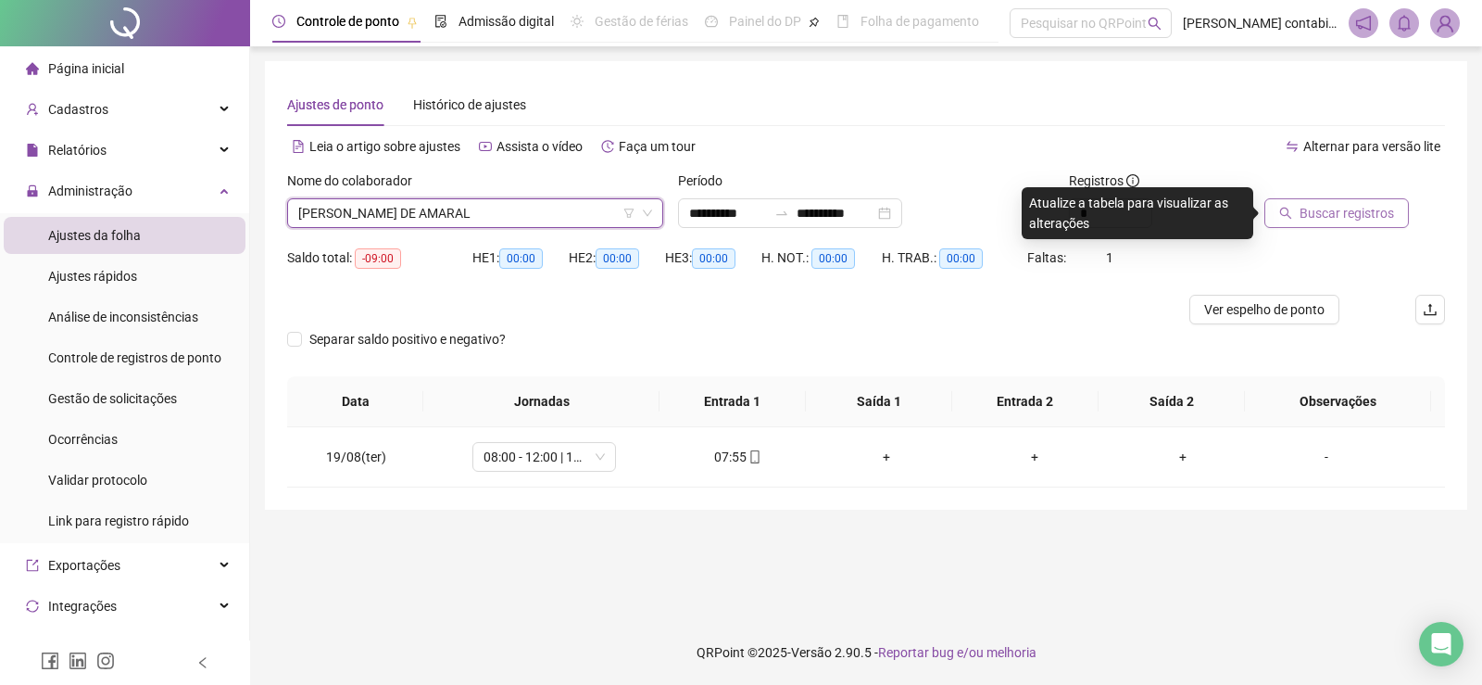
click at [1359, 215] on span "Buscar registros" at bounding box center [1347, 213] width 94 height 20
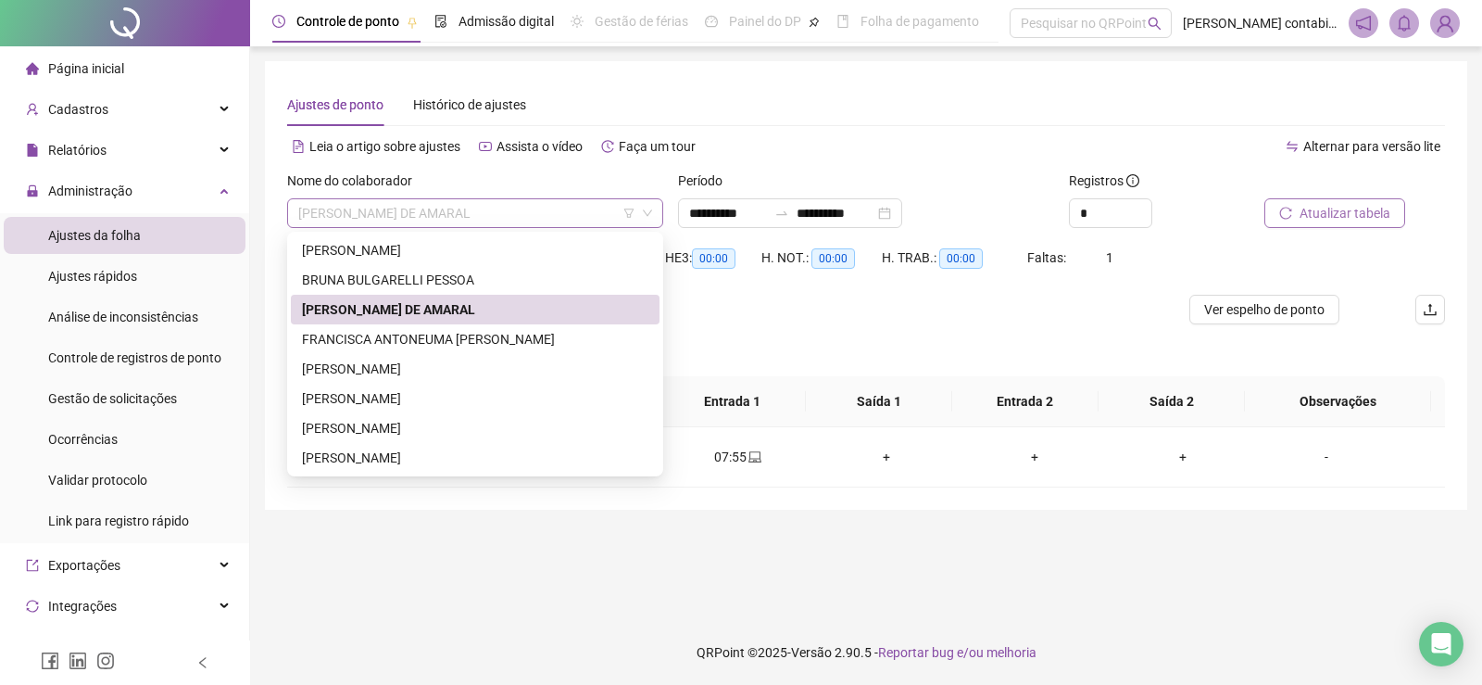
click at [522, 207] on span "[PERSON_NAME] DE AMARAL" at bounding box center [475, 213] width 354 height 28
click at [441, 285] on div "BRUNA BULGARELLI PESSOA" at bounding box center [475, 280] width 346 height 20
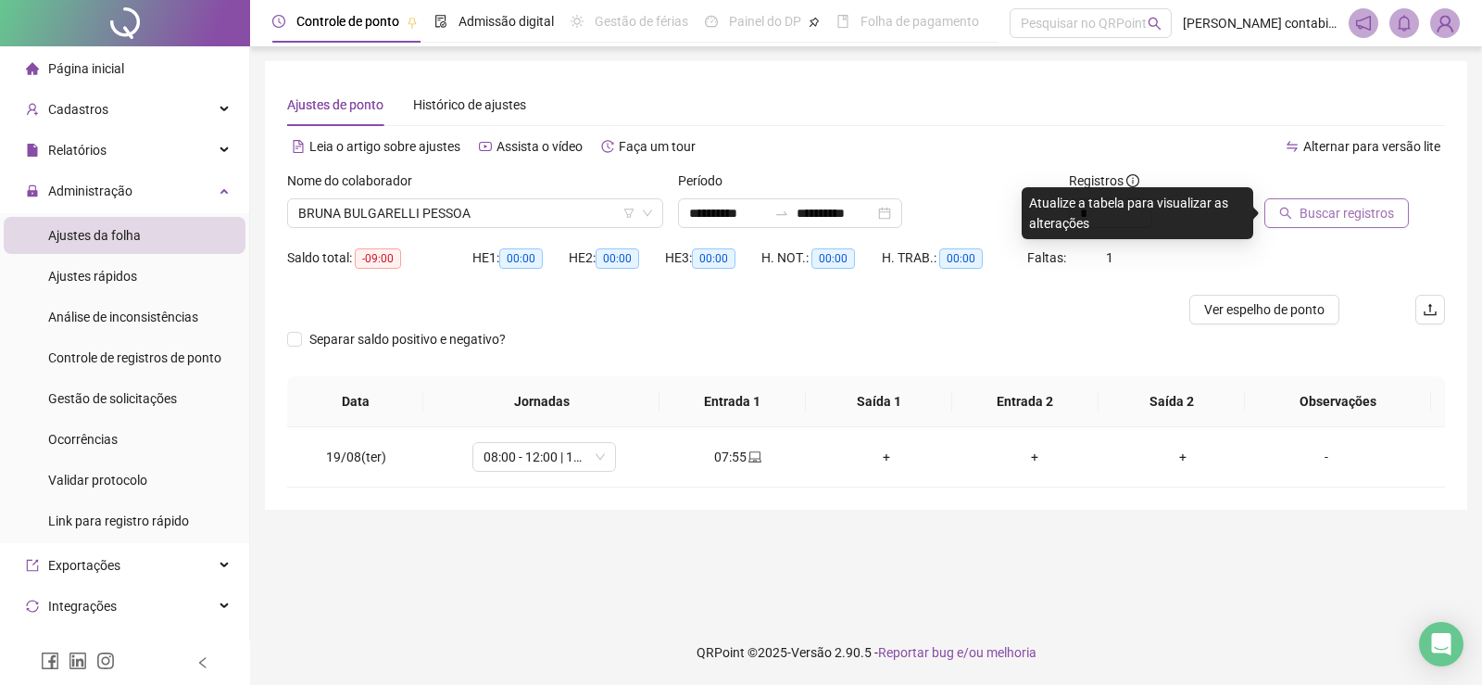
click at [1354, 225] on button "Buscar registros" at bounding box center [1336, 213] width 145 height 30
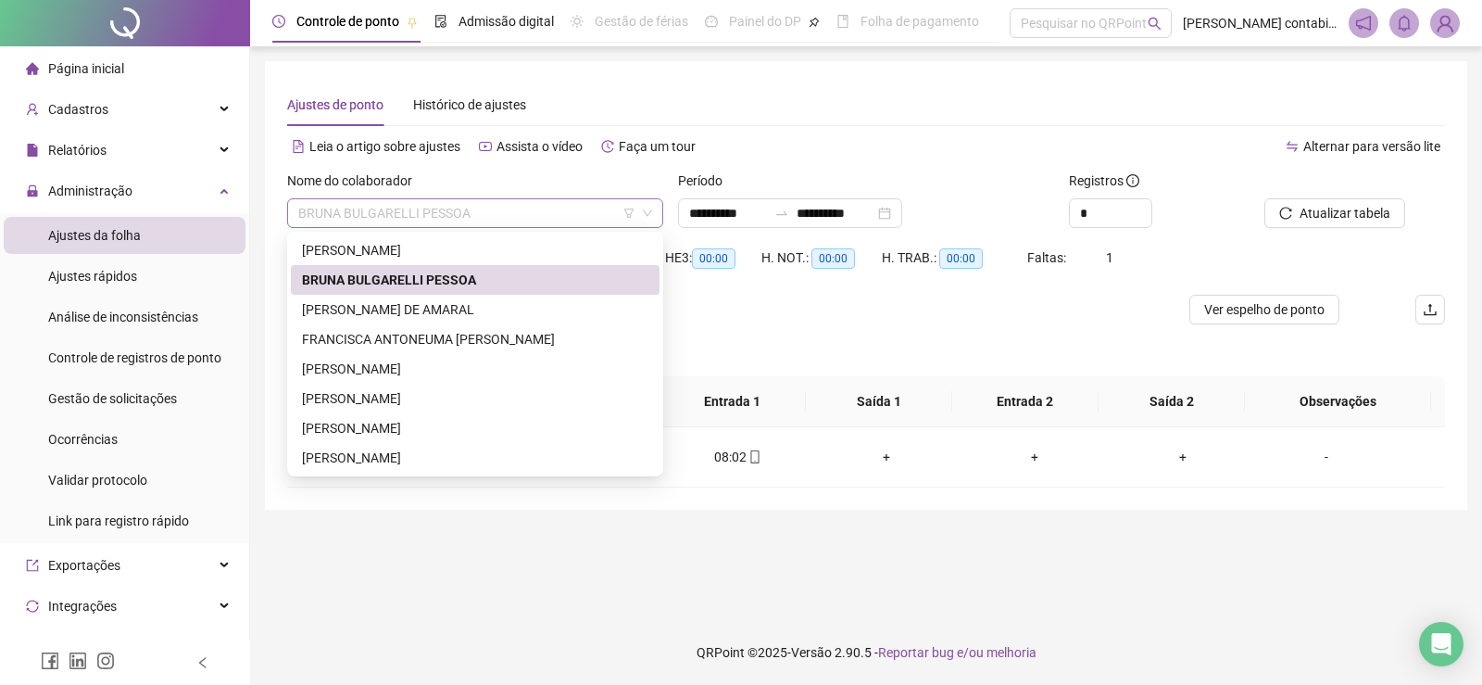
click at [544, 214] on span "BRUNA BULGARELLI PESSOA" at bounding box center [475, 213] width 354 height 28
click at [490, 248] on div "[PERSON_NAME]" at bounding box center [475, 250] width 346 height 20
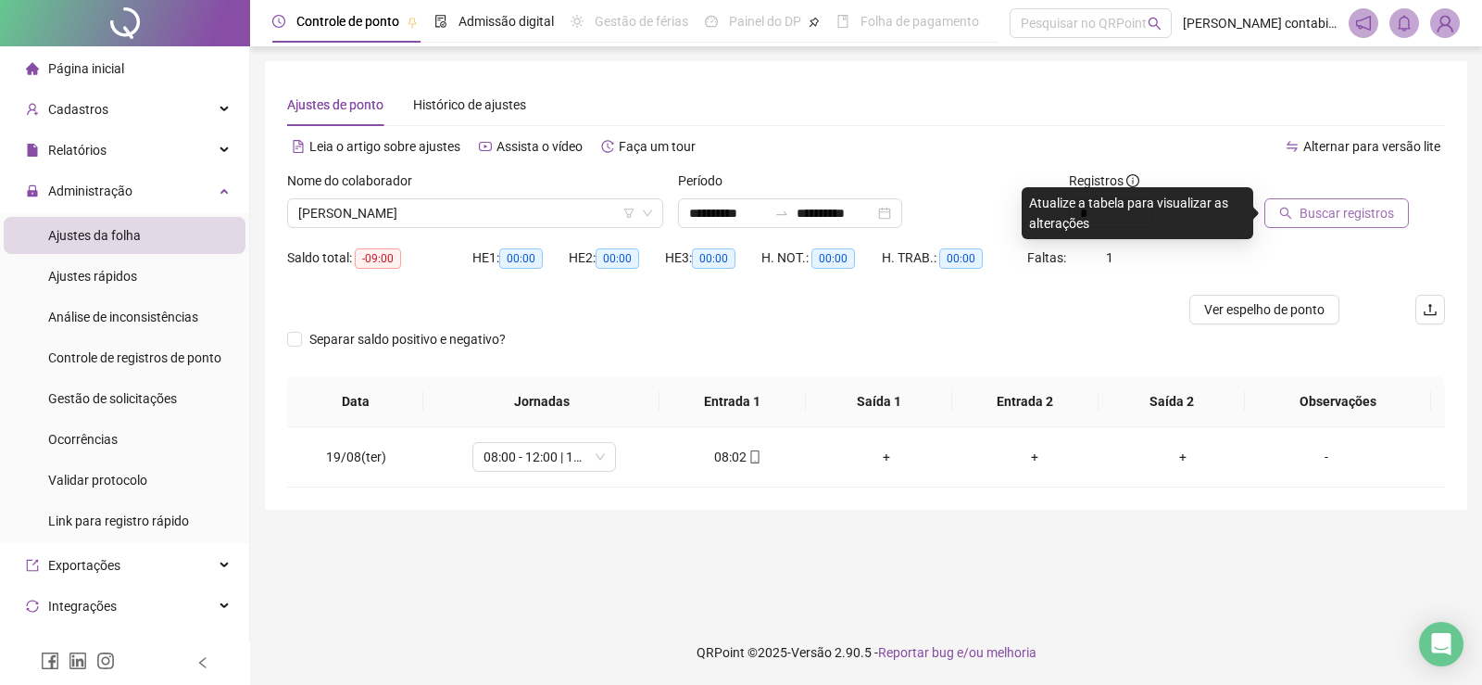
click at [1374, 218] on span "Buscar registros" at bounding box center [1347, 213] width 94 height 20
